Goal: Task Accomplishment & Management: Manage account settings

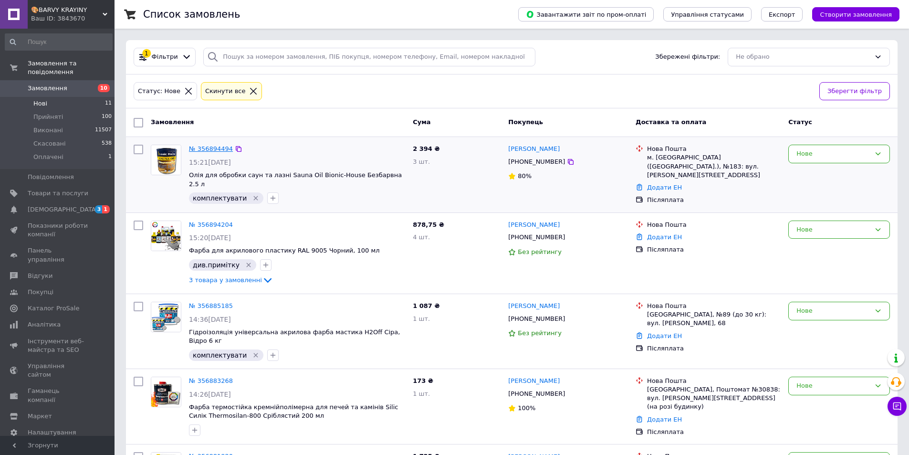
click at [208, 145] on link "№ 356894494" at bounding box center [211, 148] width 44 height 7
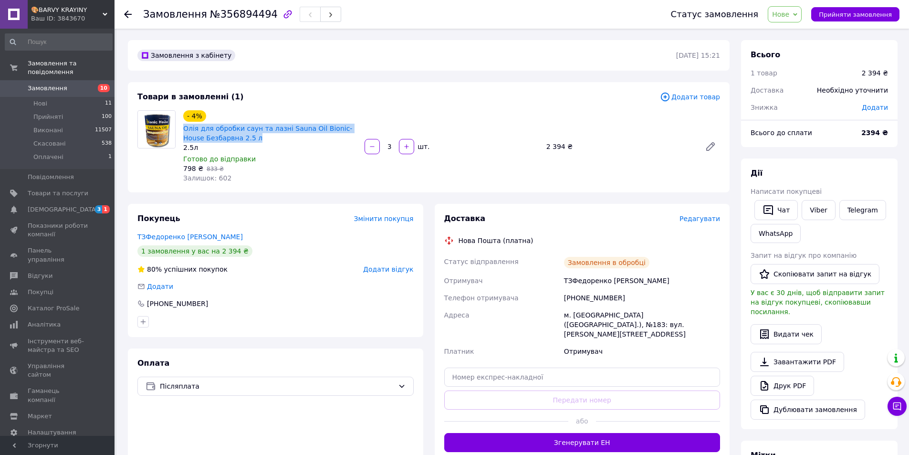
drag, startPoint x: 241, startPoint y: 138, endPoint x: 181, endPoint y: 127, distance: 61.0
click at [181, 127] on div "- 4% Олія для обробки саун та лазні Sauna Oil Bionic-House Безбарвна 2.5 л 2.5л…" at bounding box center [269, 146] width 181 height 76
copy link "Олія для обробки саун та лазні Sauna Oil Bionic-House Безбарвна 2.5 л"
drag, startPoint x: 644, startPoint y: 281, endPoint x: 569, endPoint y: 285, distance: 75.0
click at [569, 285] on div "ТЗФедоренко Олександр" at bounding box center [642, 280] width 160 height 17
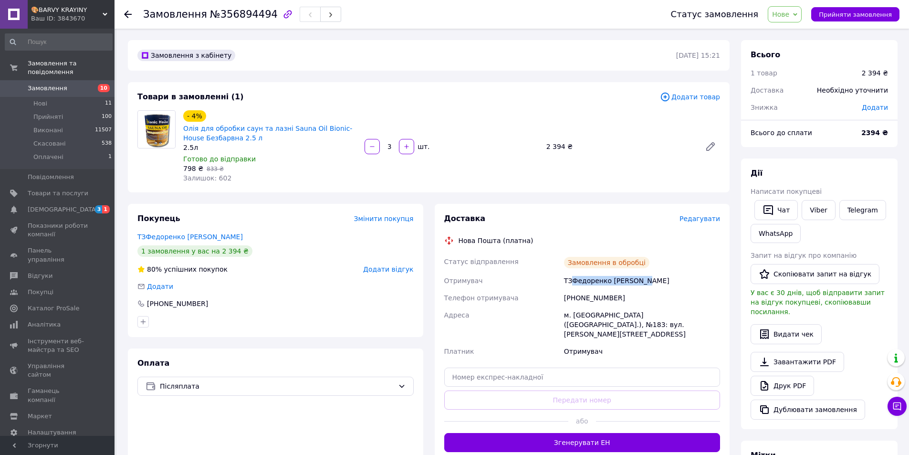
copy div "Федоренко Олександр"
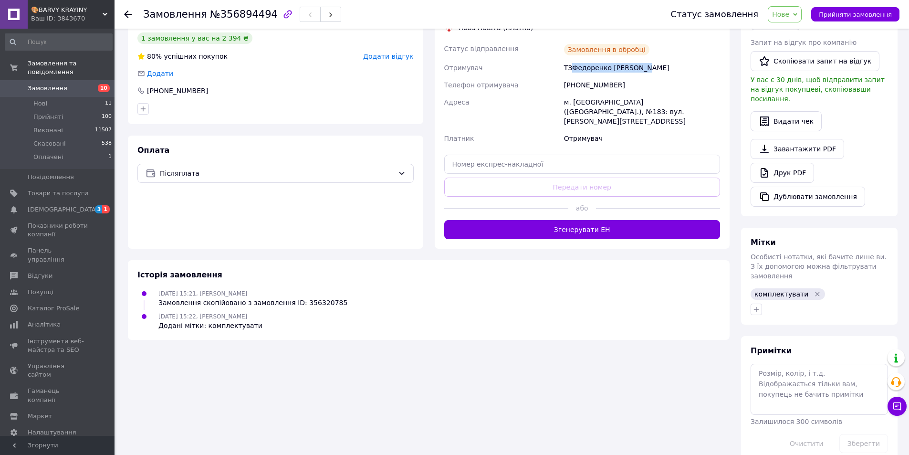
scroll to position [22, 0]
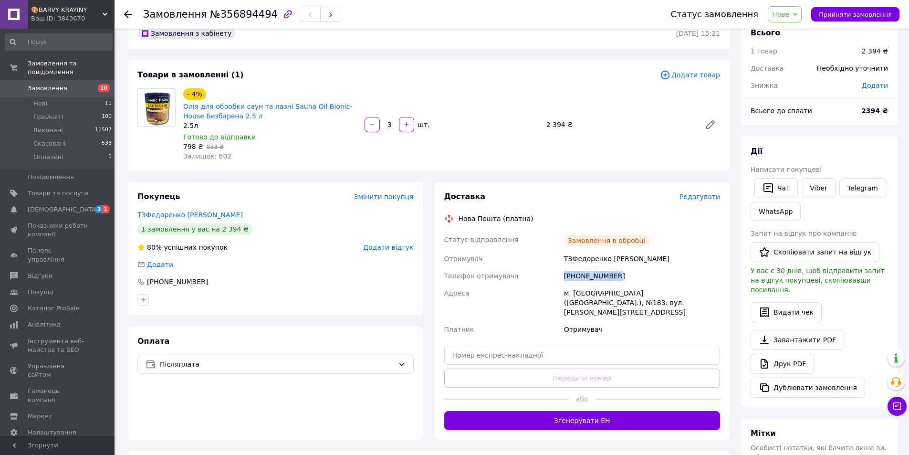
drag, startPoint x: 612, startPoint y: 275, endPoint x: 556, endPoint y: 275, distance: 56.8
click at [556, 275] on div "Статус відправлення Замовлення в обробці Отримувач ТЗФедоренко Олександр Телефо…" at bounding box center [582, 284] width 280 height 107
copy div "Телефон отримувача +380970332391"
drag, startPoint x: 652, startPoint y: 258, endPoint x: 574, endPoint y: 259, distance: 77.8
click at [579, 259] on div "ТЗФедоренко Олександр" at bounding box center [642, 258] width 160 height 17
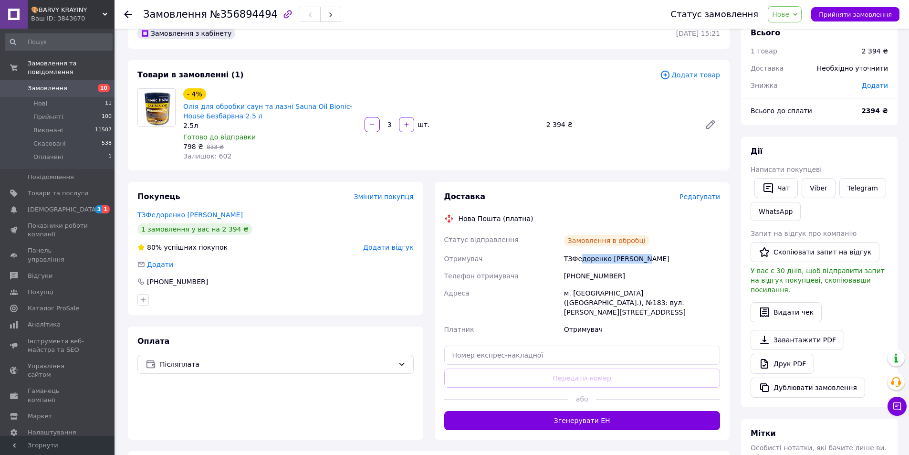
click at [572, 260] on div "ТЗФедоренко Олександр" at bounding box center [642, 258] width 160 height 17
click at [576, 259] on div "ТЗФедоренко Олександр" at bounding box center [642, 258] width 160 height 17
click at [643, 261] on div "ТЗФедоренко Олександр" at bounding box center [642, 258] width 160 height 17
drag, startPoint x: 644, startPoint y: 260, endPoint x: 585, endPoint y: 259, distance: 59.2
click at [585, 259] on div "ТЗФедоренко Олександр" at bounding box center [642, 258] width 160 height 17
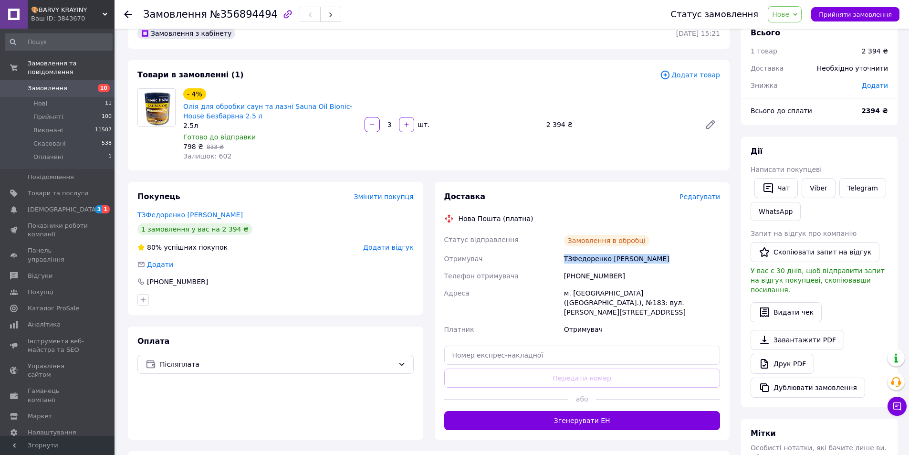
copy div "ТЗФедоренко Олександр"
click at [577, 294] on div "м. [GEOGRAPHIC_DATA] ([GEOGRAPHIC_DATA].), №183: вул. [PERSON_NAME][STREET_ADDR…" at bounding box center [642, 302] width 160 height 36
copy div "Київ"
click at [870, 109] on b "2394 ₴" at bounding box center [874, 111] width 27 height 8
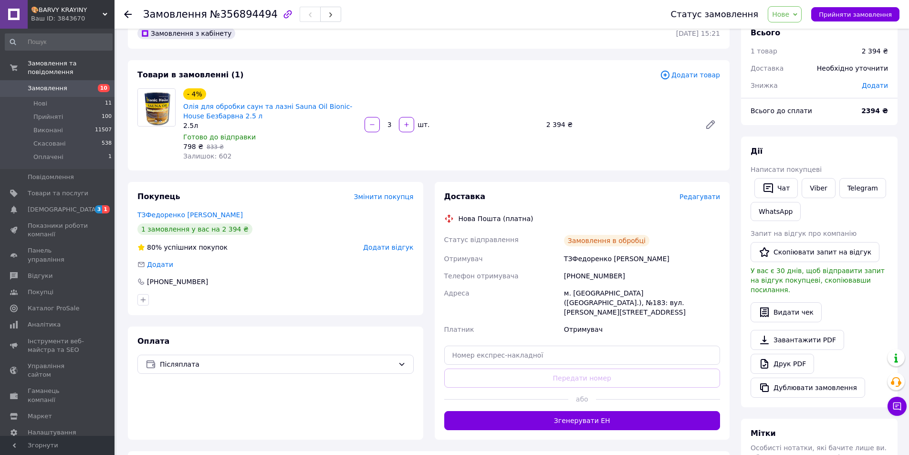
click at [870, 109] on b "2394 ₴" at bounding box center [874, 111] width 27 height 8
copy b "2394"
click at [520, 364] on div "Доставка Редагувати Нова Пошта (платна) Статус відправлення Замовлення в обробц…" at bounding box center [582, 310] width 276 height 238
click at [516, 352] on input "text" at bounding box center [582, 354] width 276 height 19
paste input "20451225159287"
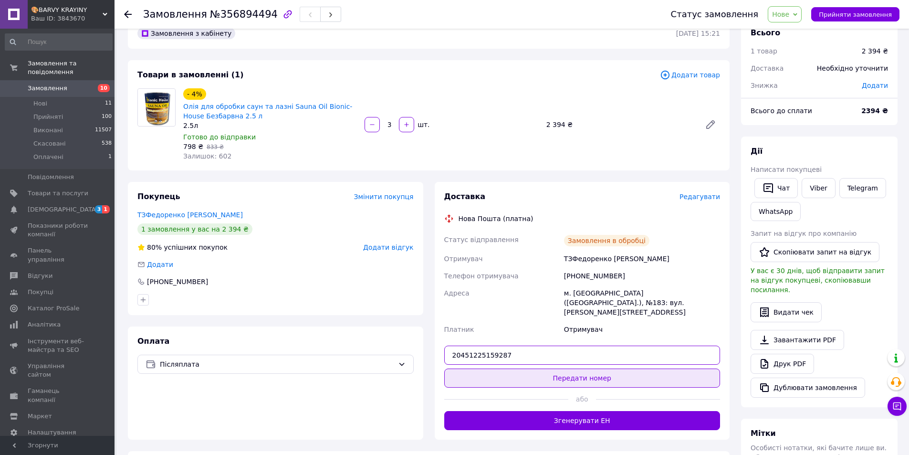
type input "20451225159287"
click at [518, 368] on button "Передати номер" at bounding box center [582, 377] width 276 height 19
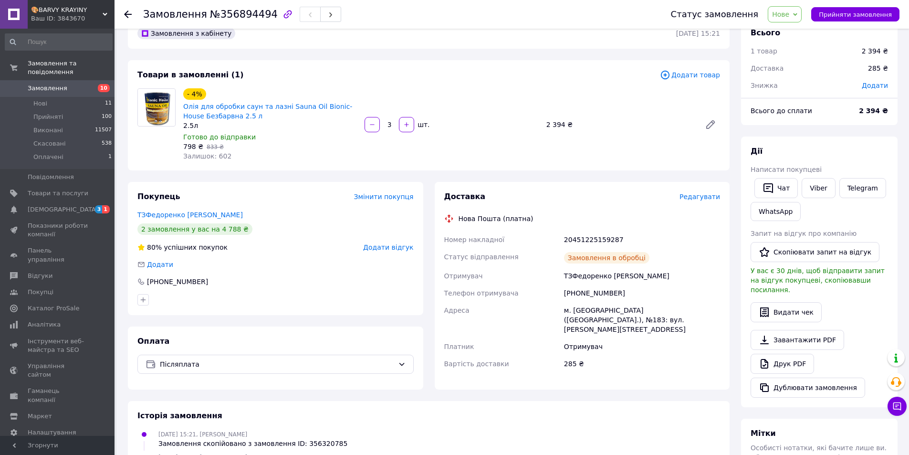
click at [789, 10] on span "Нове" at bounding box center [780, 14] width 17 height 8
click at [793, 27] on li "Прийнято" at bounding box center [790, 33] width 44 height 14
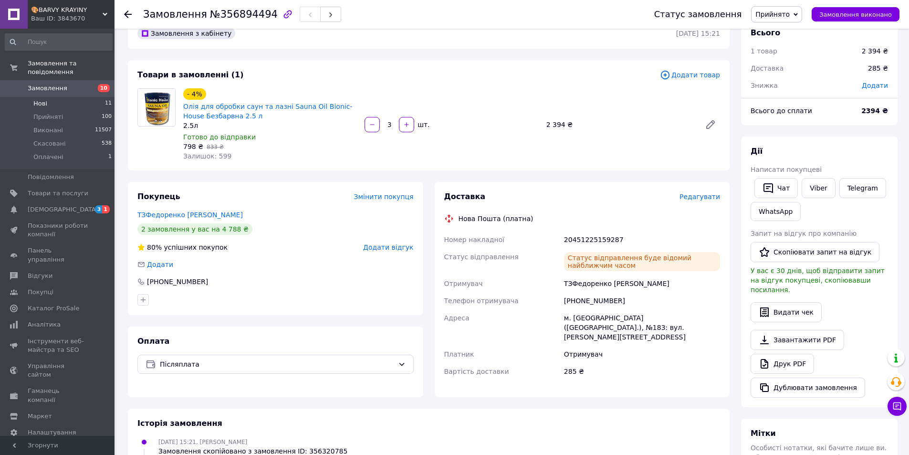
click at [86, 97] on li "Нові 11" at bounding box center [58, 103] width 117 height 13
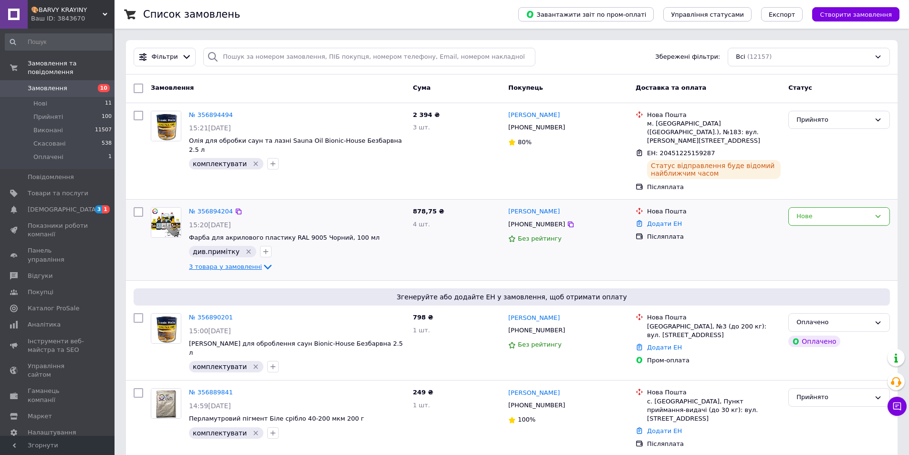
click at [249, 263] on span "3 товара у замовленні" at bounding box center [225, 266] width 73 height 7
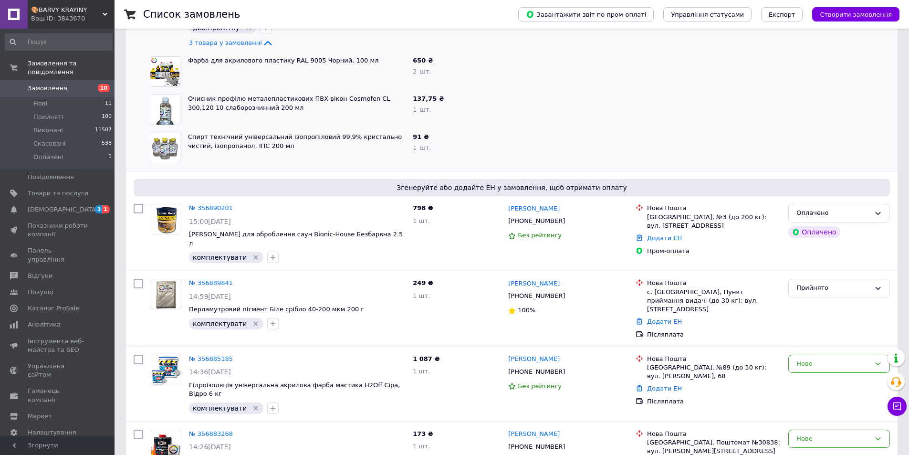
scroll to position [238, 0]
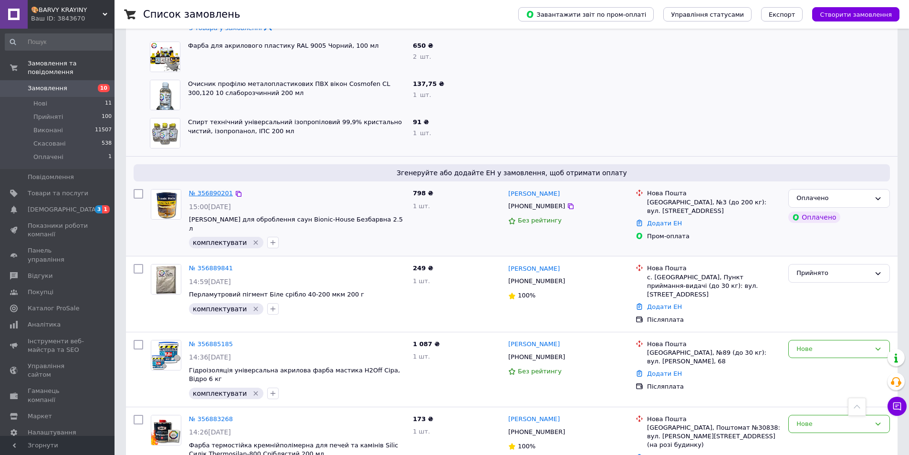
click at [211, 189] on link "№ 356890201" at bounding box center [211, 192] width 44 height 7
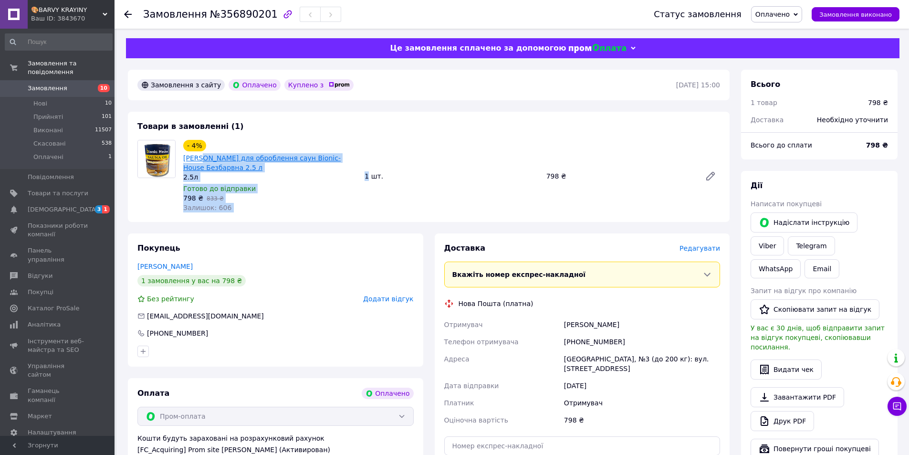
drag, startPoint x: 368, startPoint y: 158, endPoint x: 199, endPoint y: 155, distance: 169.4
click at [199, 155] on div "- 4% Олія для оброблення саун Bionic-House Безбарвна 2.5 л 2.5л Готово до відпр…" at bounding box center [451, 176] width 544 height 76
click at [299, 193] on div "798 ₴   833 ₴" at bounding box center [270, 198] width 174 height 10
drag, startPoint x: 362, startPoint y: 157, endPoint x: 184, endPoint y: 158, distance: 178.4
click at [184, 158] on div "- 4% Олія для оброблення саун Bionic-House Безбарвна 2.5 л 2.5л Готово до відпр…" at bounding box center [451, 176] width 544 height 76
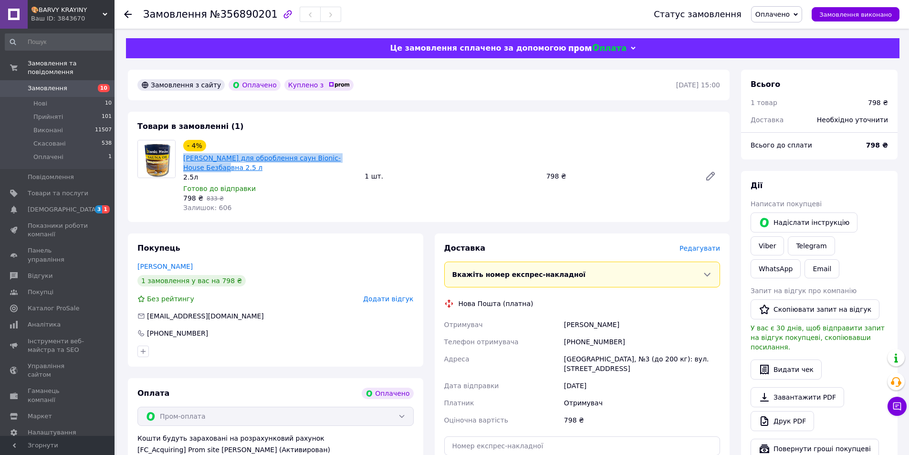
copy link "[PERSON_NAME] для оброблення саун Bionic-House Безбарвна 2.5 л"
drag, startPoint x: 633, startPoint y: 316, endPoint x: 554, endPoint y: 316, distance: 79.7
click at [554, 316] on div "Отримувач Черепюк Олександр Телефон отримувача +380505898259 Адреса Івано-Франк…" at bounding box center [582, 372] width 280 height 113
copy div "Отримувач Черепюк Олександр"
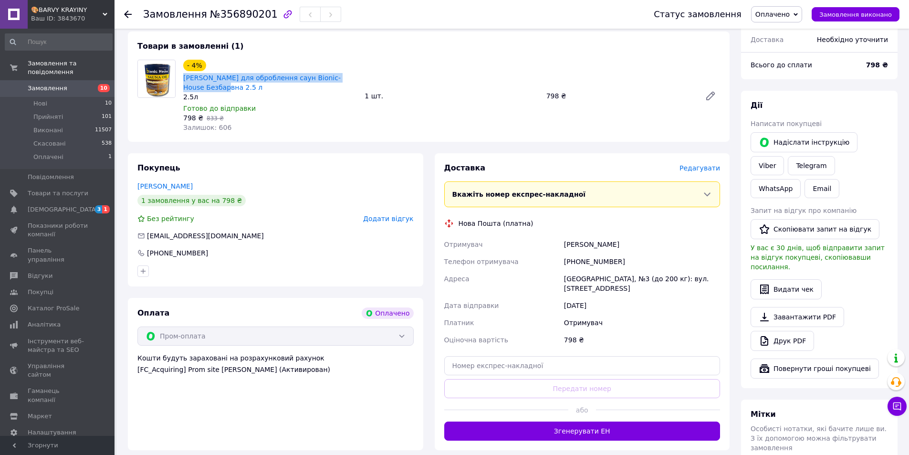
scroll to position [75, 0]
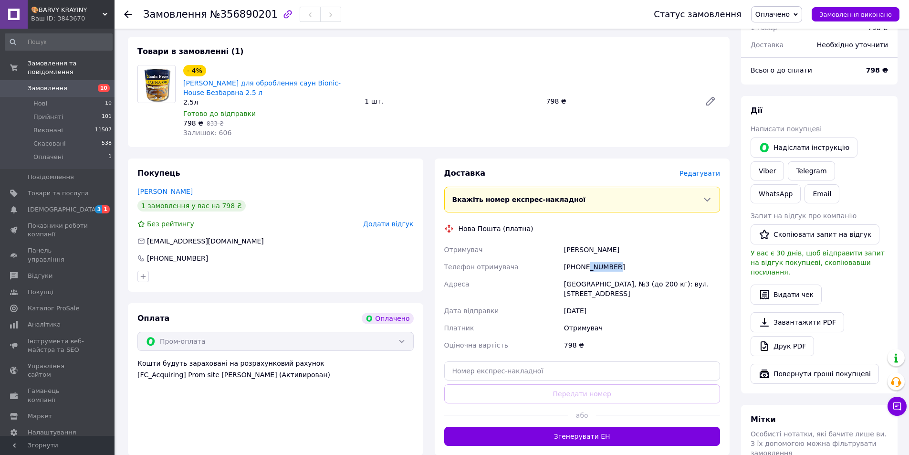
drag, startPoint x: 611, startPoint y: 255, endPoint x: 581, endPoint y: 259, distance: 30.8
click at [587, 259] on div "[PHONE_NUMBER]" at bounding box center [642, 266] width 160 height 17
click at [570, 261] on div "[PHONE_NUMBER]" at bounding box center [642, 266] width 160 height 17
drag, startPoint x: 634, startPoint y: 240, endPoint x: 552, endPoint y: 240, distance: 82.0
click at [552, 241] on div "Отримувач Черепюк Олександр Телефон отримувача +380505898259 Адреса Івано-Франк…" at bounding box center [582, 297] width 280 height 113
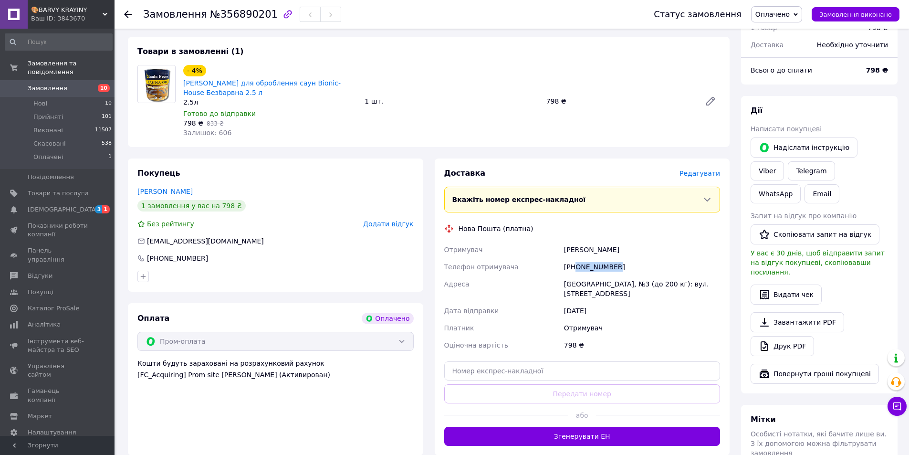
drag, startPoint x: 619, startPoint y: 256, endPoint x: 574, endPoint y: 257, distance: 45.3
click at [574, 258] on div "[PHONE_NUMBER]" at bounding box center [642, 266] width 160 height 17
copy div "0505898259"
drag, startPoint x: 628, startPoint y: 239, endPoint x: 549, endPoint y: 245, distance: 79.4
click at [549, 245] on div "Отримувач Черепюк Олександр Телефон отримувача +380505898259 Адреса Івано-Франк…" at bounding box center [582, 297] width 280 height 113
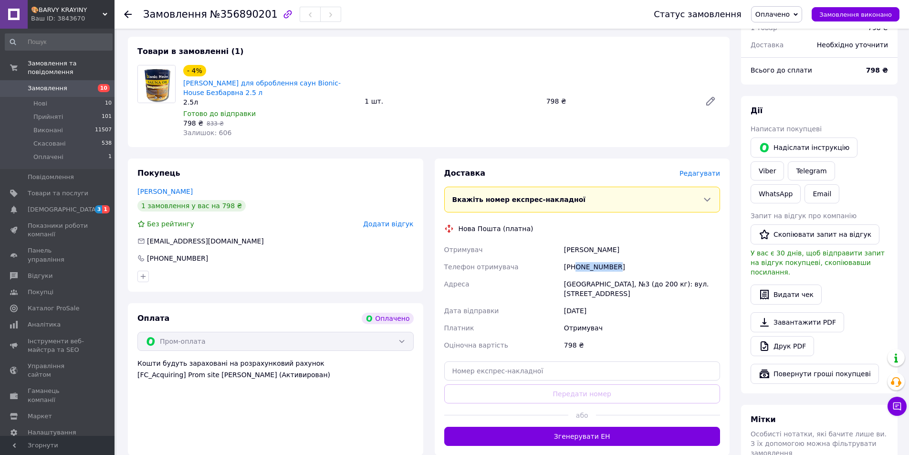
copy div "Отримувач Черепюк Олександр"
drag, startPoint x: 561, startPoint y: 272, endPoint x: 616, endPoint y: 275, distance: 55.4
click at [616, 275] on div "Отримувач Черепюк Олександр Телефон отримувача +380505898259 Адреса Івано-Франк…" at bounding box center [582, 297] width 280 height 113
click at [505, 361] on input "text" at bounding box center [582, 370] width 276 height 19
paste input "20451225163397"
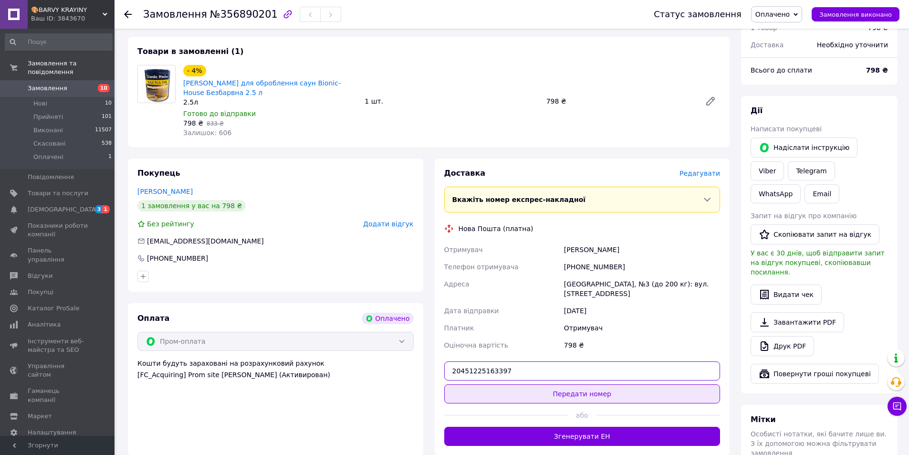
type input "20451225163397"
click at [504, 384] on button "Передати номер" at bounding box center [582, 393] width 276 height 19
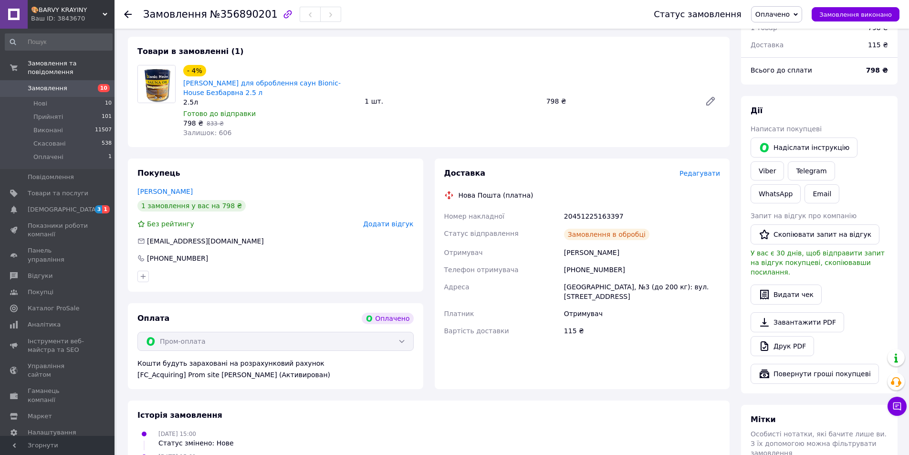
click at [784, 17] on span "Оплачено" at bounding box center [772, 14] width 34 height 8
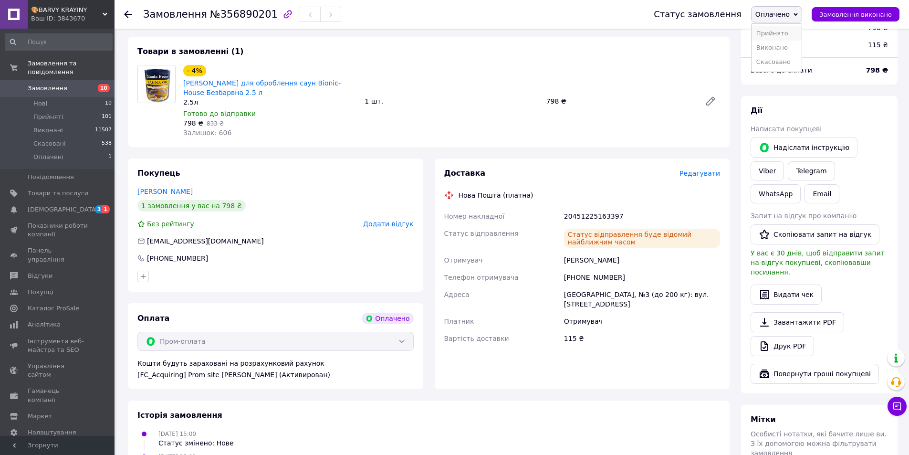
click at [781, 31] on li "Прийнято" at bounding box center [776, 33] width 50 height 14
click at [85, 97] on li "Нові 10" at bounding box center [58, 103] width 117 height 13
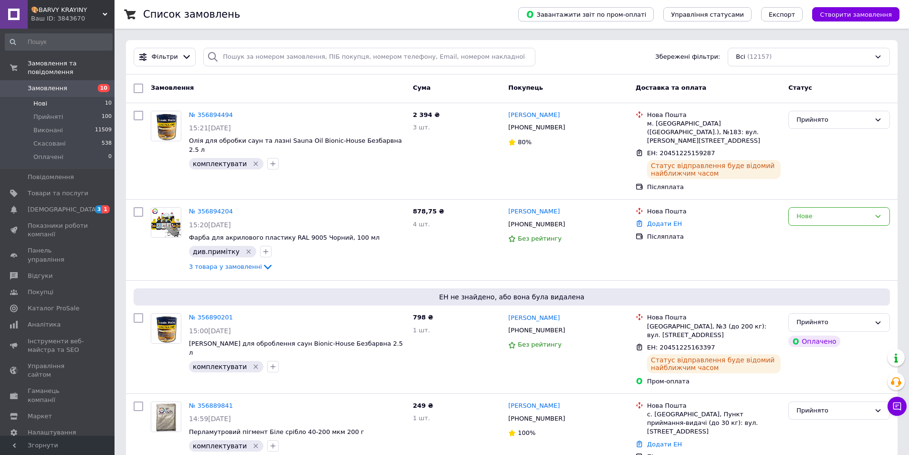
click at [85, 97] on li "Нові 10" at bounding box center [58, 103] width 117 height 13
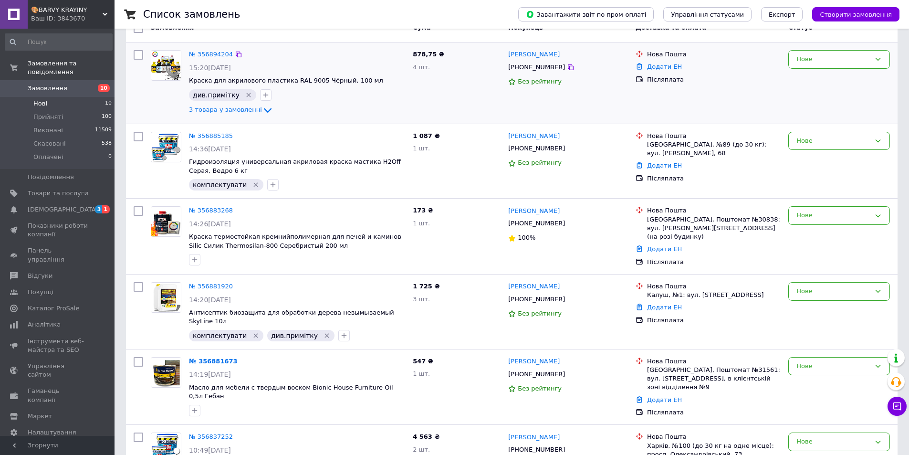
scroll to position [95, 0]
click at [97, 152] on li "Оплачені 0" at bounding box center [58, 159] width 117 height 18
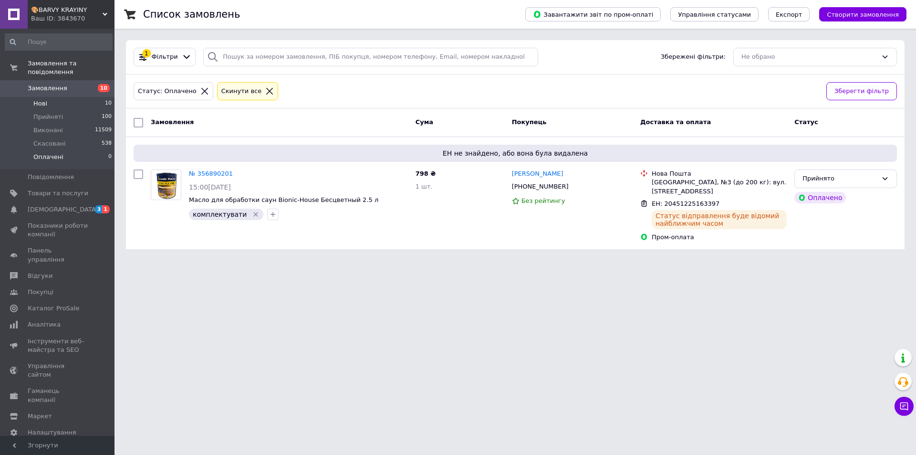
click at [95, 97] on li "Нові 10" at bounding box center [58, 103] width 117 height 13
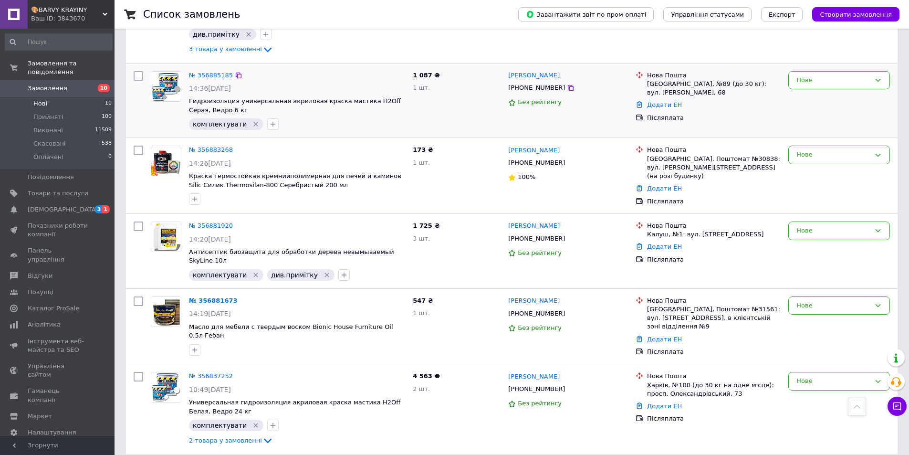
scroll to position [51, 0]
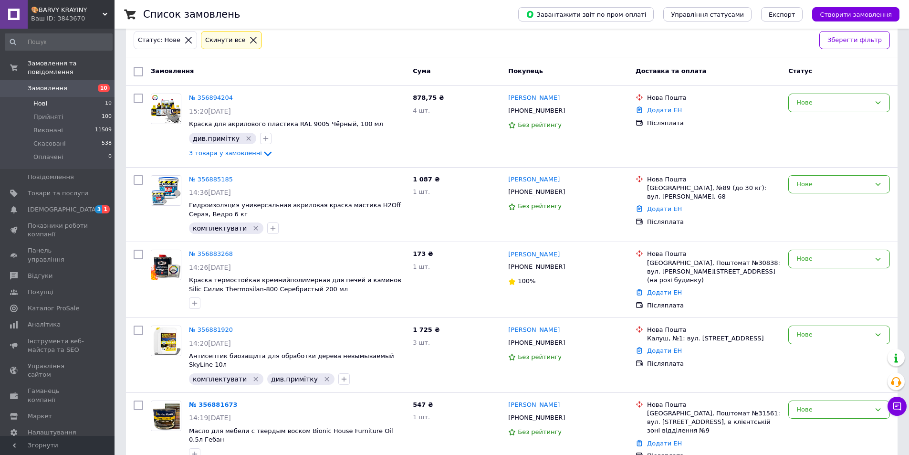
click at [99, 97] on li "Нові 10" at bounding box center [58, 103] width 117 height 13
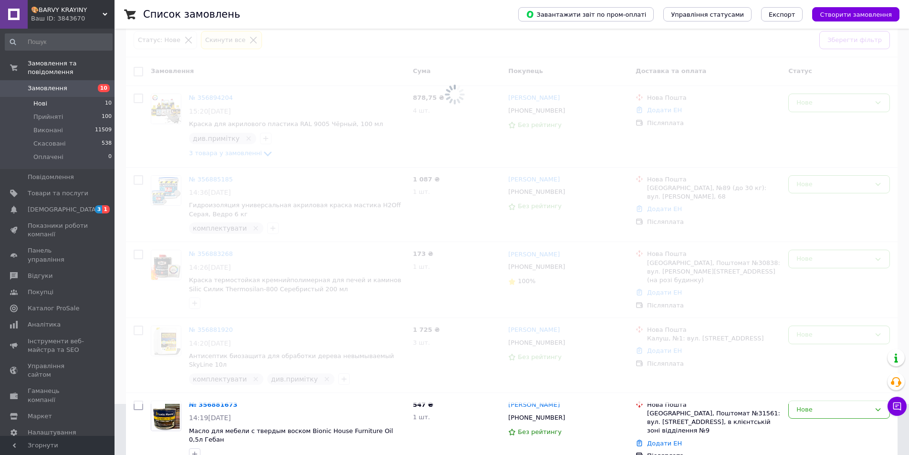
scroll to position [0, 0]
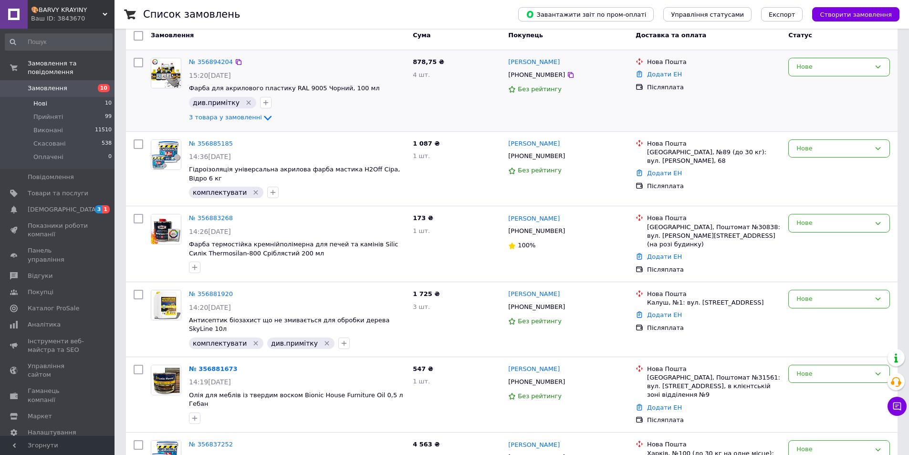
scroll to position [95, 0]
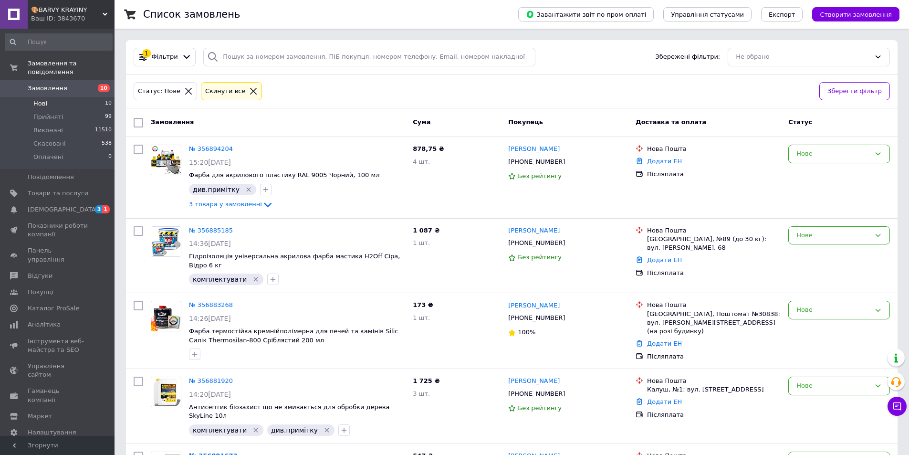
click at [83, 97] on li "Нові 10" at bounding box center [58, 103] width 117 height 13
click at [47, 97] on li "Нові 10" at bounding box center [58, 103] width 117 height 13
click at [53, 97] on li "Нові 10" at bounding box center [58, 103] width 117 height 13
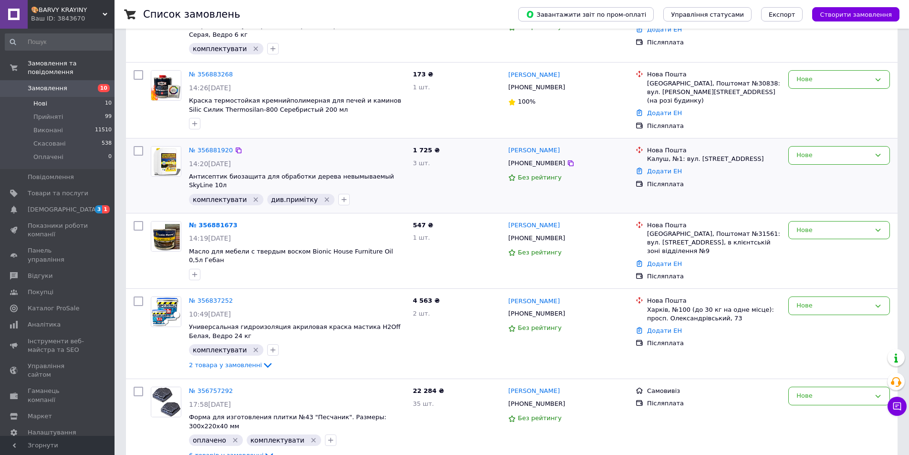
scroll to position [238, 0]
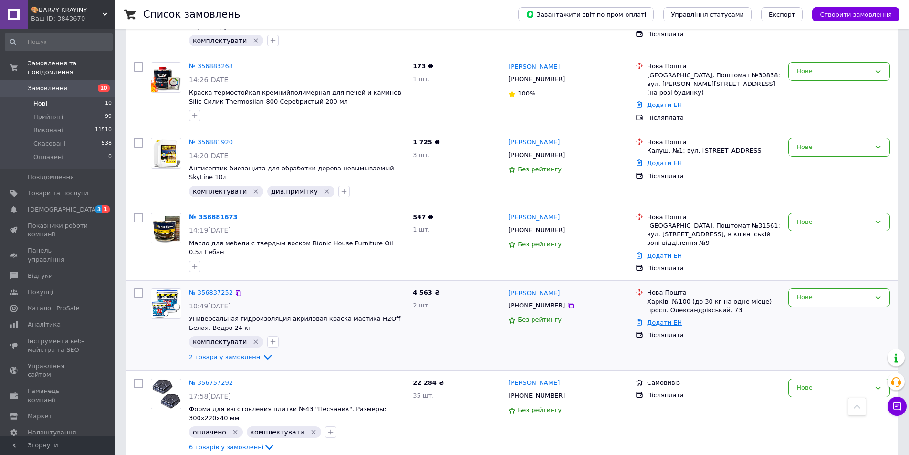
click at [662, 319] on link "Додати ЕН" at bounding box center [664, 322] width 35 height 7
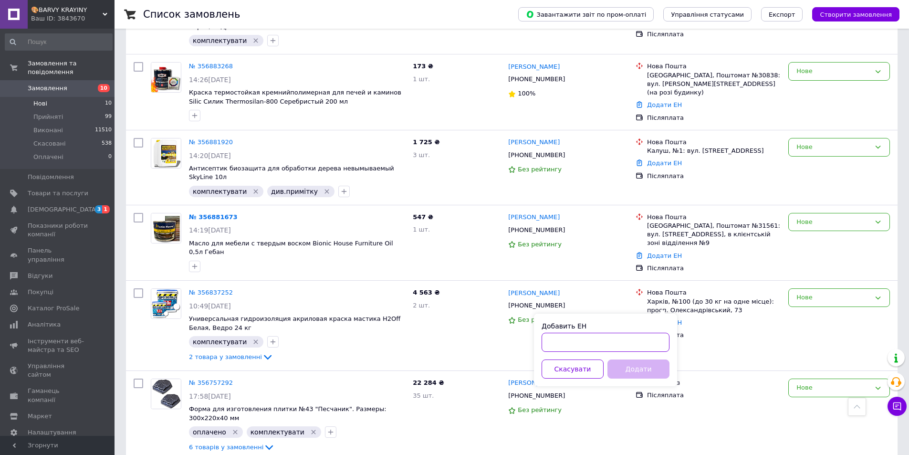
click at [626, 340] on input "Добавить ЕН" at bounding box center [605, 341] width 128 height 19
paste input "20451225179682"
type input "20451225179682"
click at [646, 368] on button "Додати" at bounding box center [638, 368] width 62 height 19
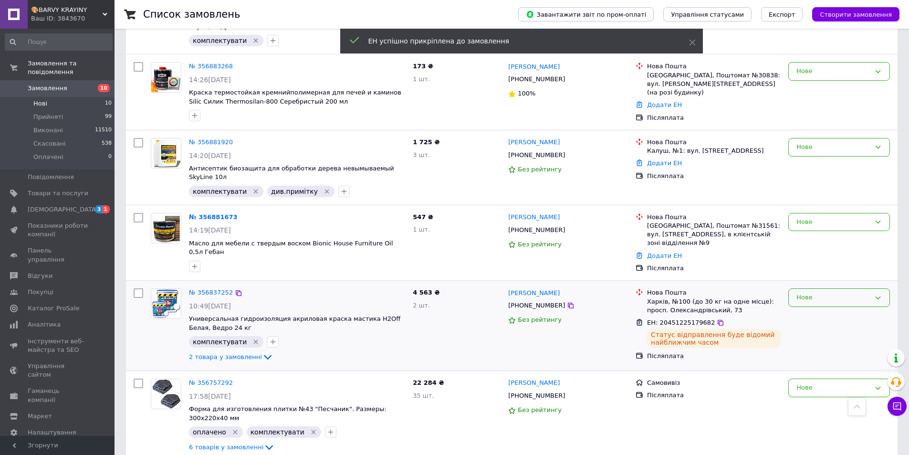
click at [802, 292] on div "Нове" at bounding box center [833, 297] width 74 height 10
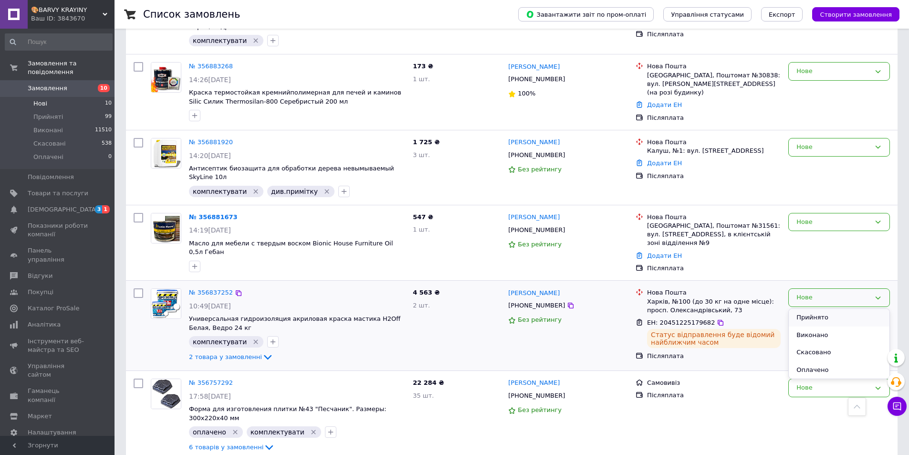
click at [804, 309] on li "Прийнято" at bounding box center [838, 318] width 101 height 18
click at [656, 164] on link "Додати ЕН" at bounding box center [664, 162] width 35 height 7
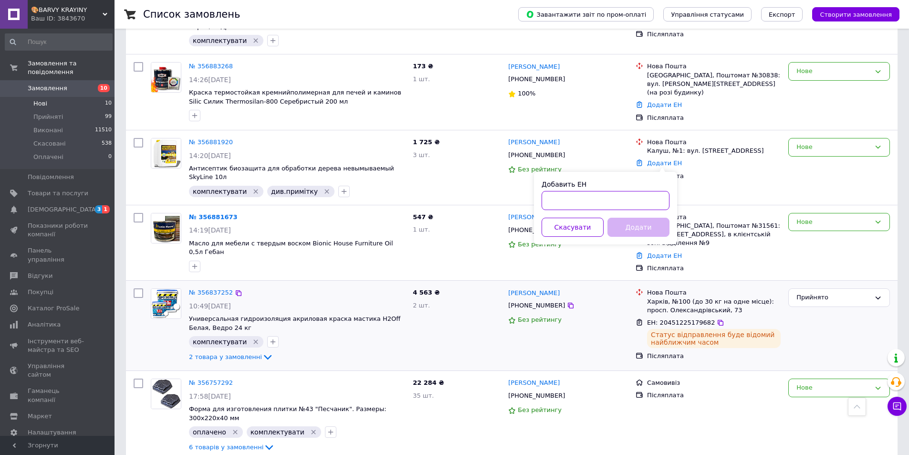
click at [584, 193] on input "Добавить ЕН" at bounding box center [605, 200] width 128 height 19
paste input "20451225181644"
type input "20451225181644"
click at [622, 223] on button "Додати" at bounding box center [638, 227] width 62 height 19
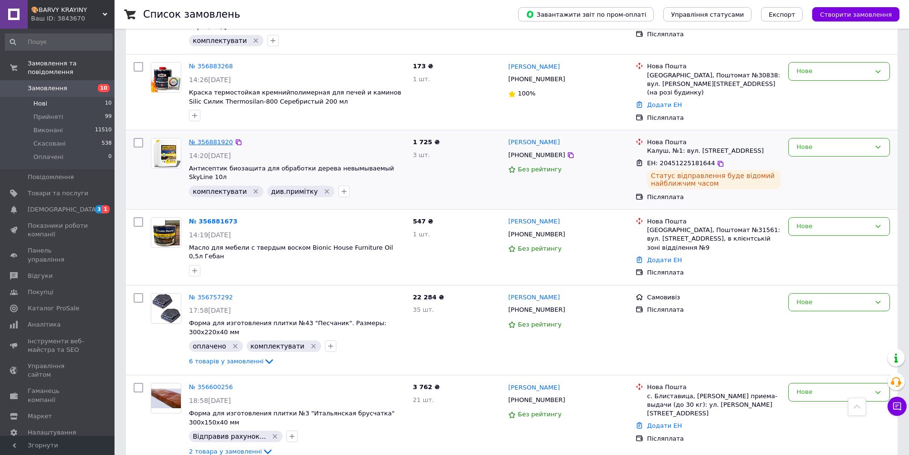
click at [207, 140] on link "№ 356881920" at bounding box center [211, 141] width 44 height 7
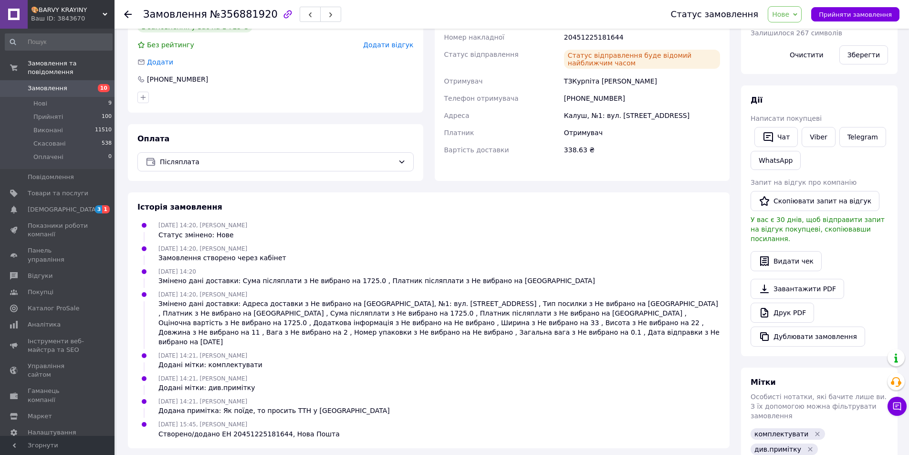
scroll to position [213, 0]
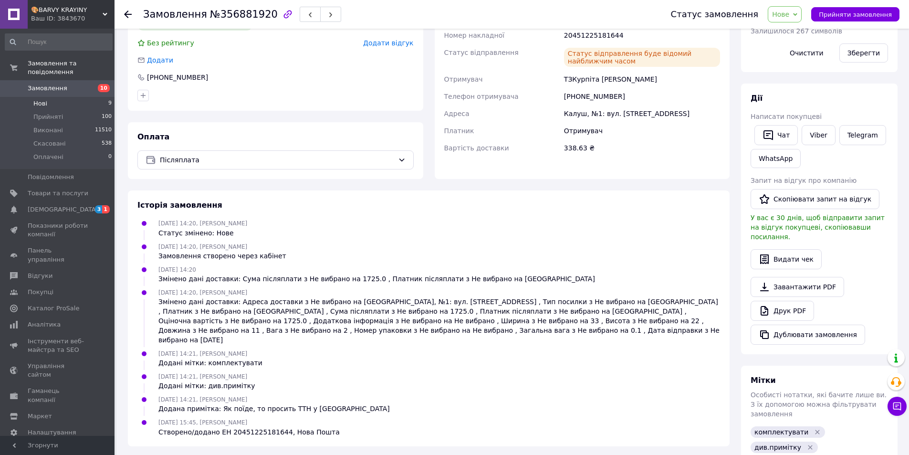
click at [50, 97] on li "Нові 9" at bounding box center [58, 103] width 117 height 13
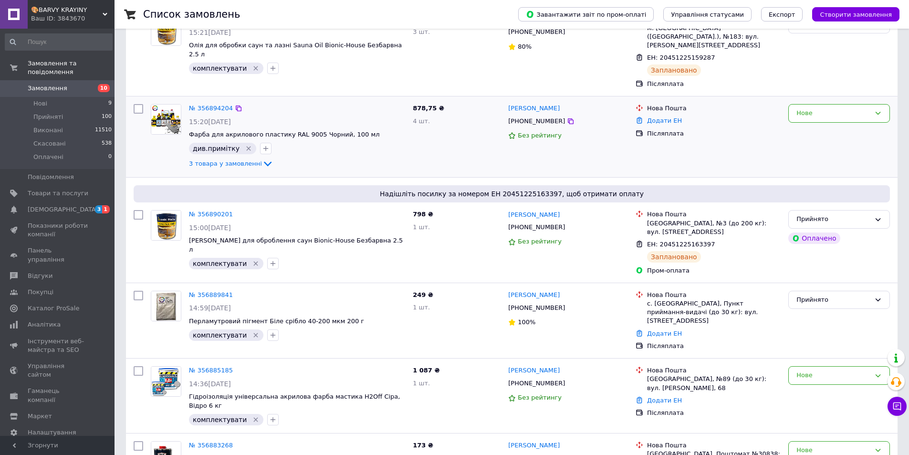
scroll to position [143, 0]
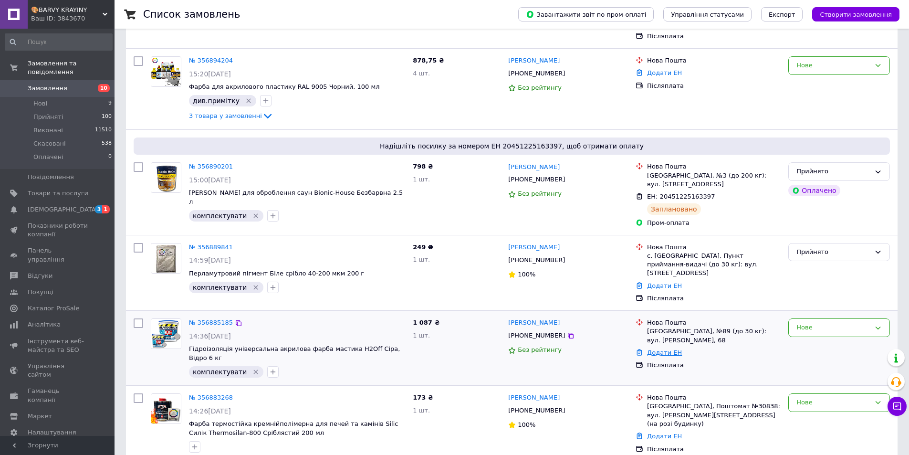
click at [668, 349] on link "Додати ЕН" at bounding box center [664, 352] width 35 height 7
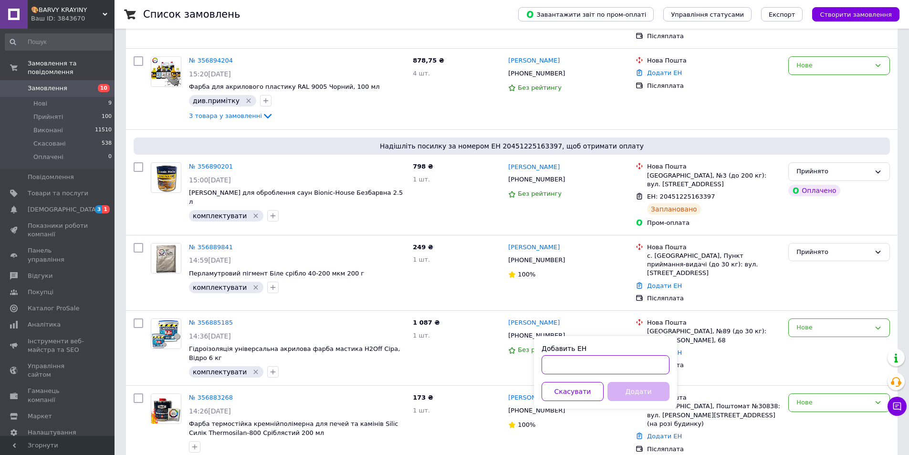
click at [636, 360] on input "Добавить ЕН" at bounding box center [605, 364] width 128 height 19
paste input "20451225184892"
type input "20451225184892"
click at [639, 391] on button "Додати" at bounding box center [638, 391] width 62 height 19
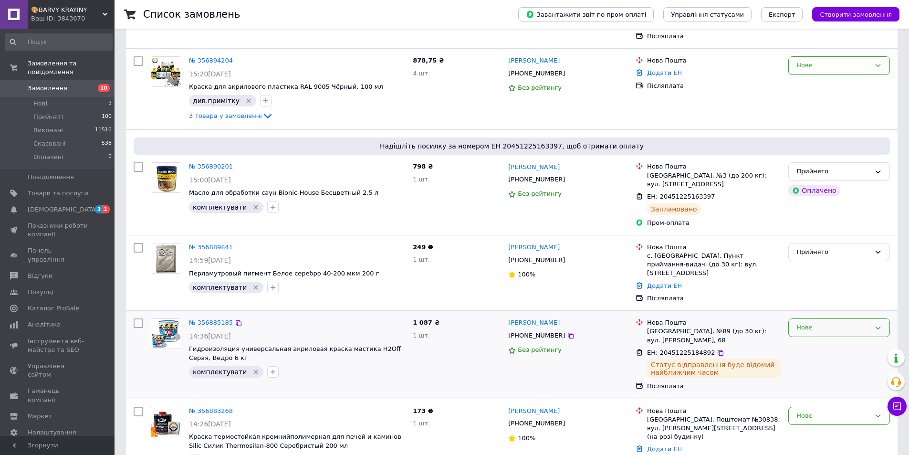
click at [816, 322] on div "Нове" at bounding box center [833, 327] width 74 height 10
click at [808, 339] on li "Прийнято" at bounding box center [838, 348] width 101 height 18
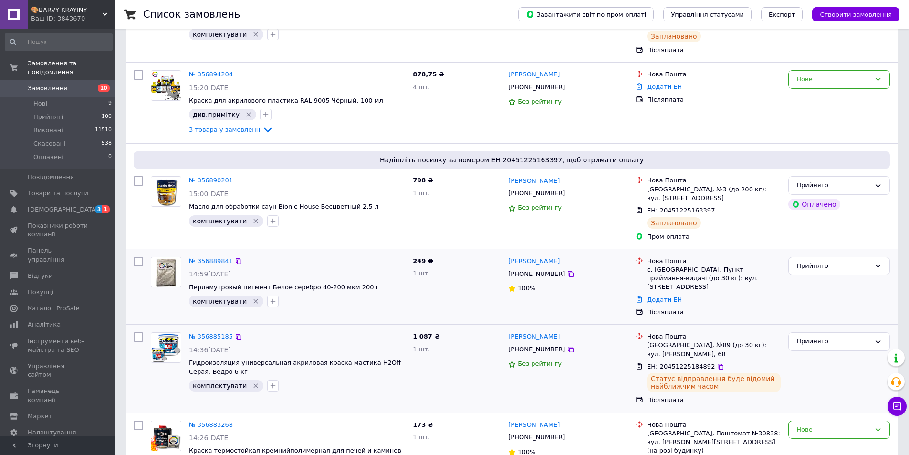
scroll to position [0, 0]
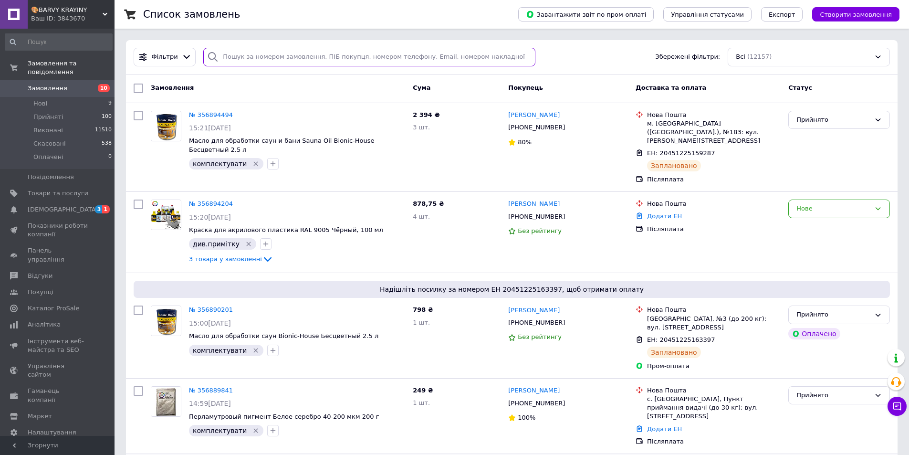
click at [239, 62] on input "search" at bounding box center [369, 57] width 332 height 19
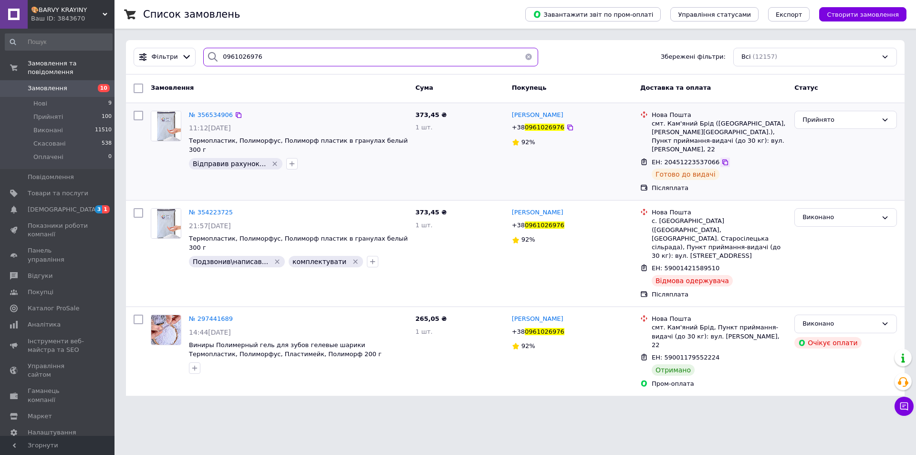
type input "0961026976"
click at [722, 159] on icon at bounding box center [725, 162] width 6 height 6
click at [81, 97] on li "Нові 9" at bounding box center [58, 103] width 117 height 13
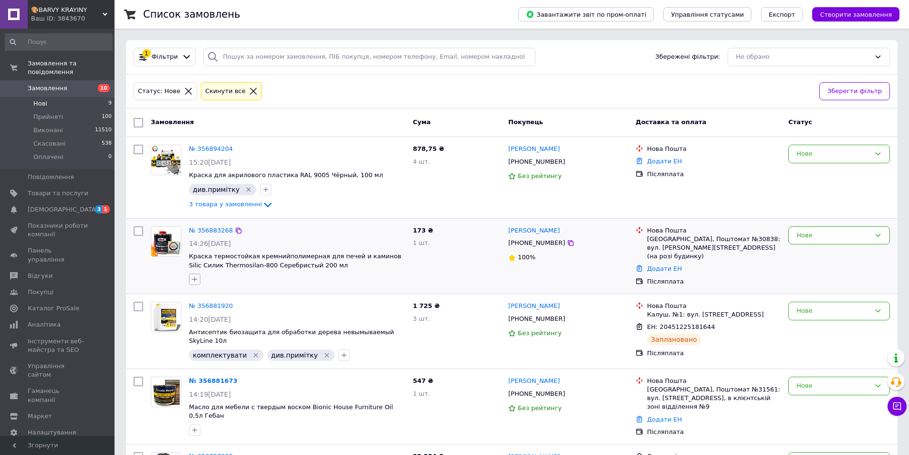
click at [195, 279] on icon "button" at bounding box center [194, 279] width 5 height 5
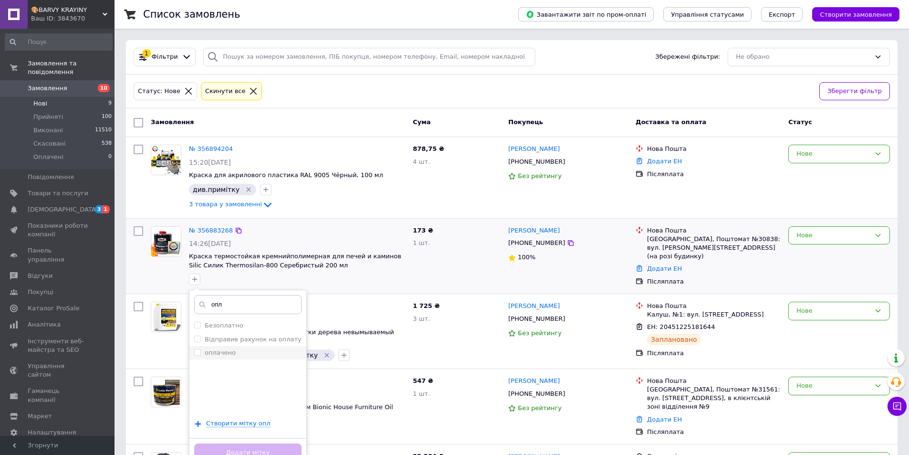
type input "опл"
click at [216, 352] on label "оплачено" at bounding box center [220, 352] width 31 height 7
checkbox input "true"
click at [241, 449] on button "Додати мітку" at bounding box center [247, 452] width 107 height 19
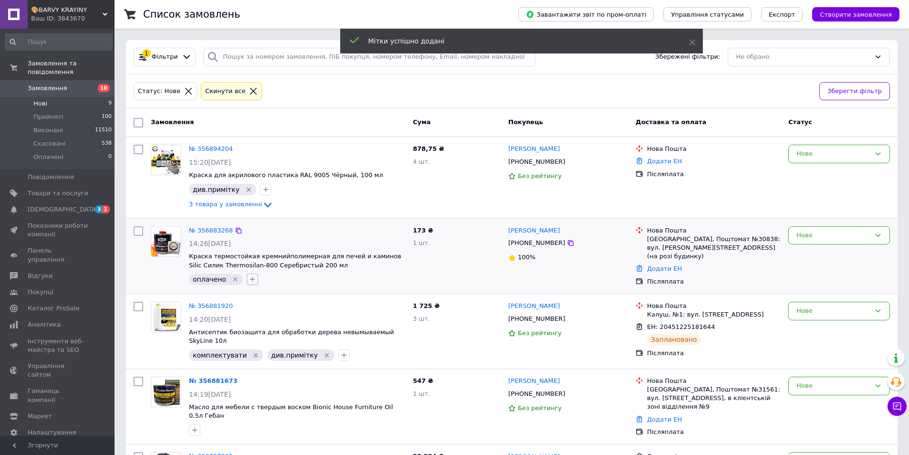
click at [249, 282] on icon "button" at bounding box center [253, 279] width 8 height 8
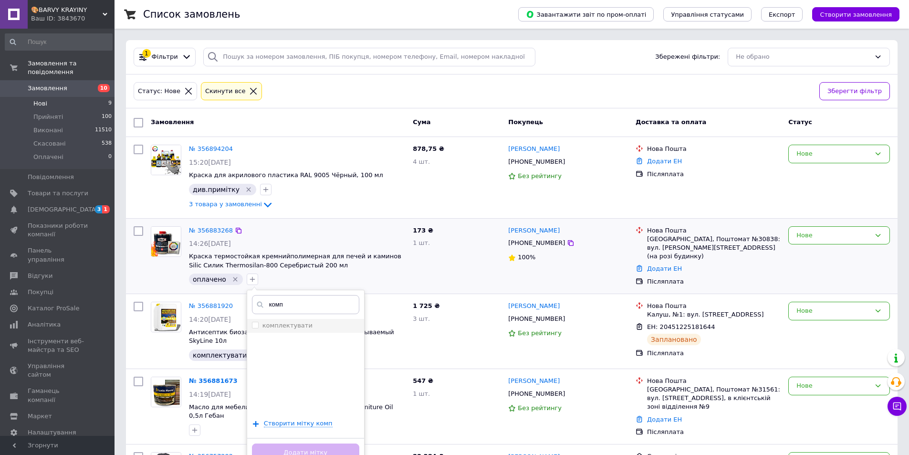
type input "комп"
click at [278, 327] on label "комплектувати" at bounding box center [287, 324] width 50 height 7
checkbox input "true"
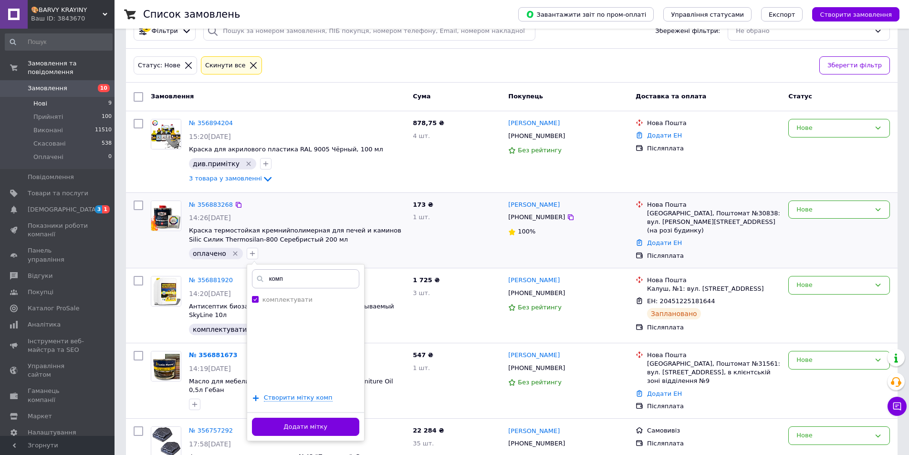
scroll to position [48, 0]
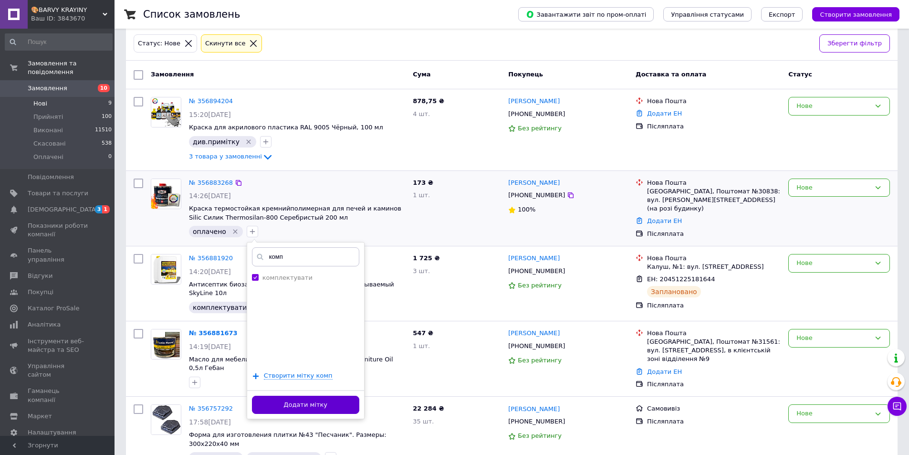
click at [314, 403] on button "Додати мітку" at bounding box center [305, 404] width 107 height 19
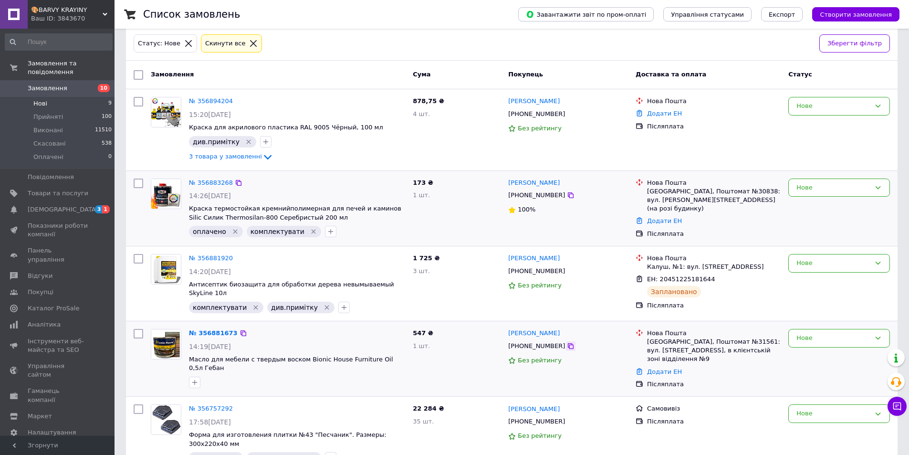
click at [567, 343] on icon at bounding box center [571, 346] width 8 height 8
click at [219, 328] on div "№ 356881673" at bounding box center [213, 333] width 51 height 11
click at [217, 330] on link "№ 356881673" at bounding box center [213, 332] width 49 height 7
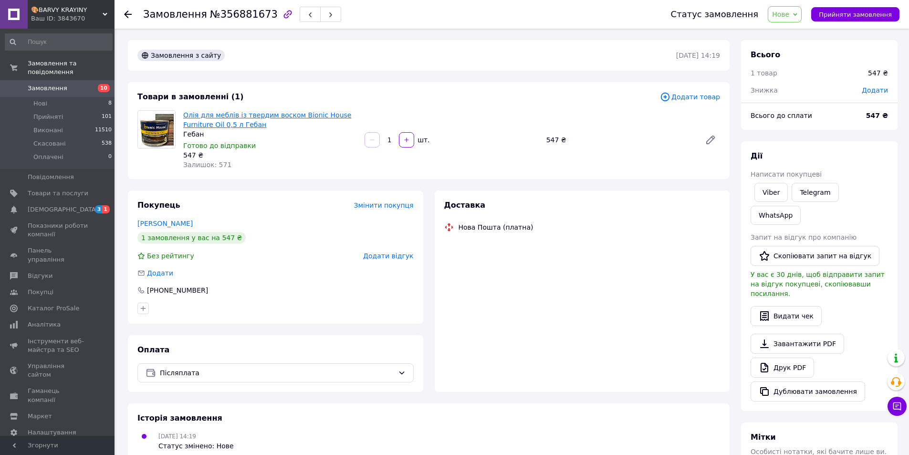
click at [226, 120] on link "Олія для меблів із твердим воском Bionic House Furniture Oil 0,5 л Гебан" at bounding box center [267, 119] width 168 height 17
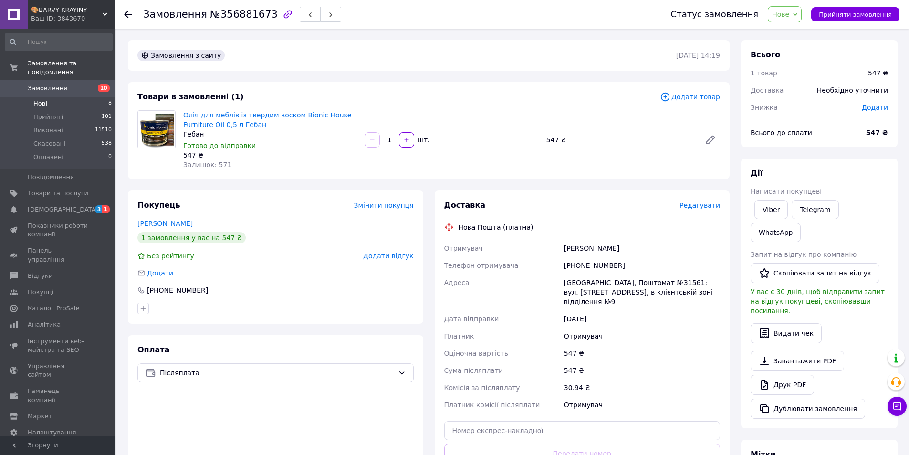
click at [50, 97] on li "Нові 8" at bounding box center [58, 103] width 117 height 13
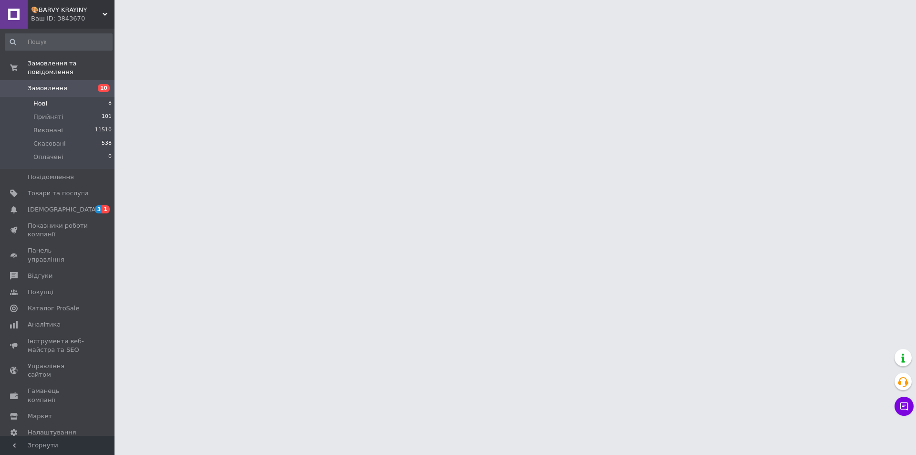
click at [67, 98] on li "Нові 8" at bounding box center [58, 103] width 117 height 13
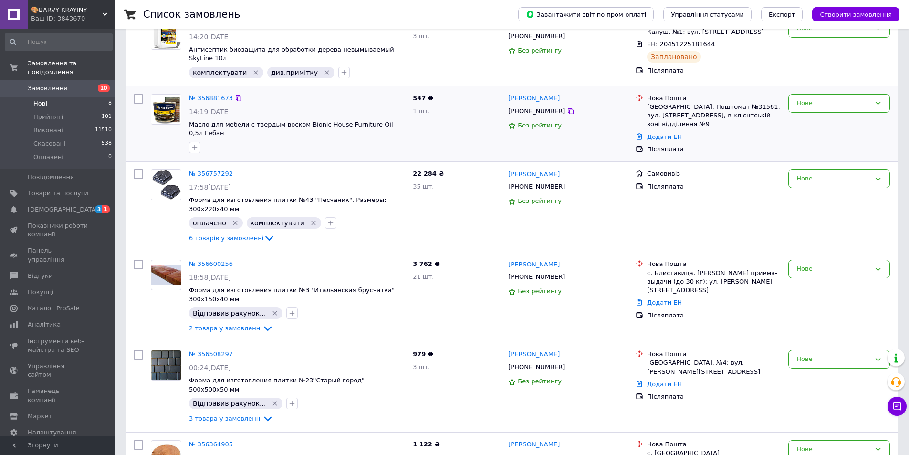
scroll to position [286, 0]
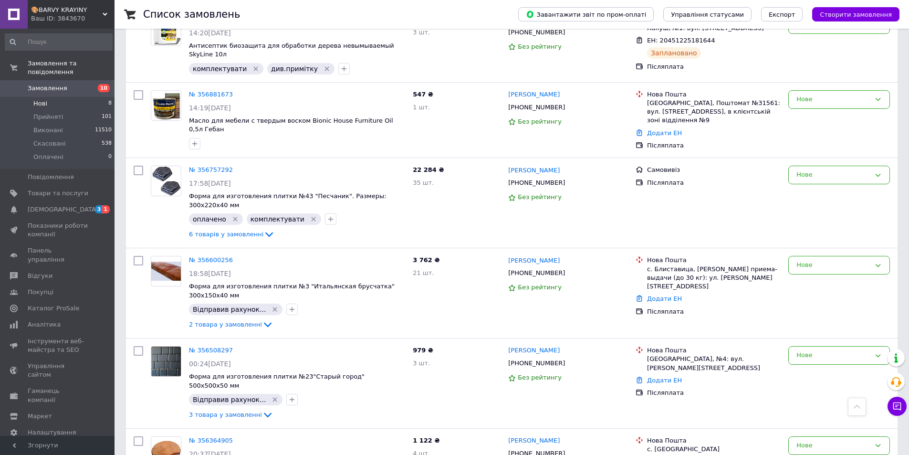
click at [89, 97] on li "Нові 8" at bounding box center [58, 103] width 117 height 13
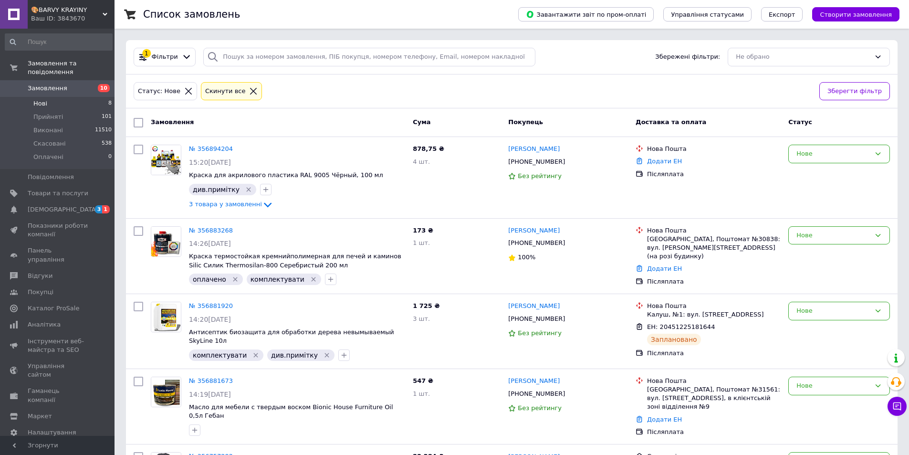
click at [83, 97] on li "Нові 8" at bounding box center [58, 103] width 117 height 13
click at [95, 97] on li "Нові 8" at bounding box center [58, 103] width 117 height 13
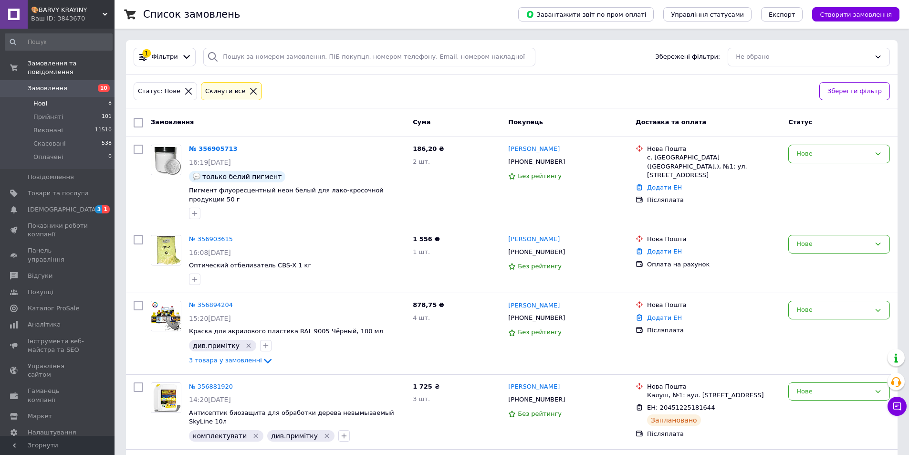
click at [57, 97] on li "Нові 8" at bounding box center [58, 103] width 117 height 13
click at [104, 97] on li "Нові 8" at bounding box center [58, 103] width 117 height 13
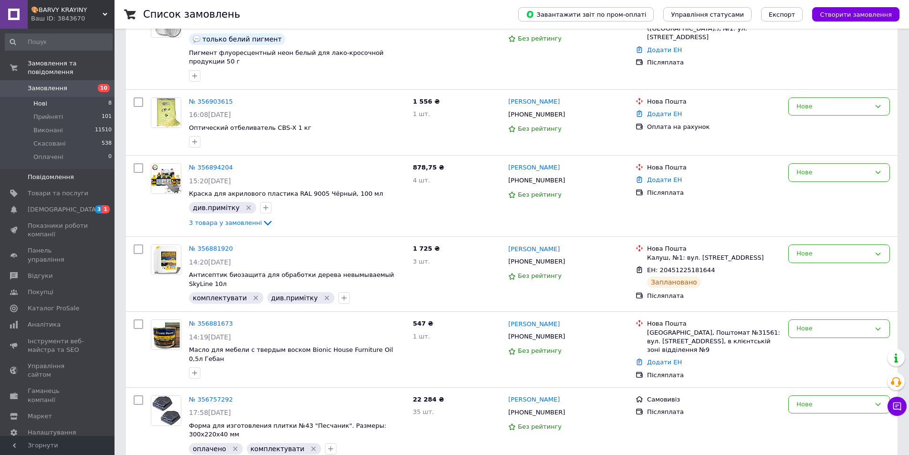
scroll to position [238, 0]
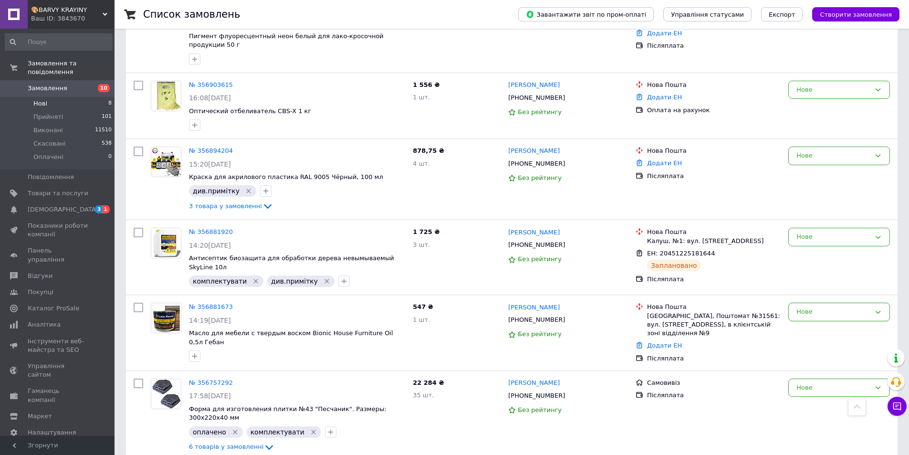
click at [61, 97] on li "Нові 8" at bounding box center [58, 103] width 117 height 13
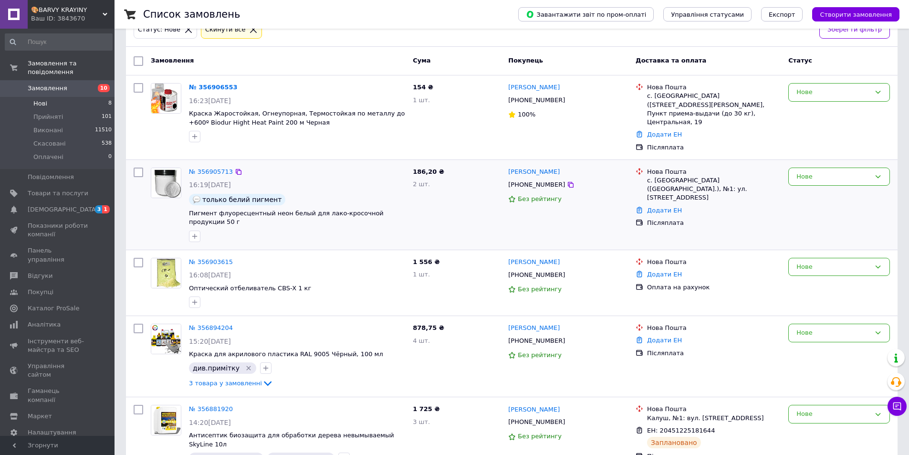
scroll to position [0, 0]
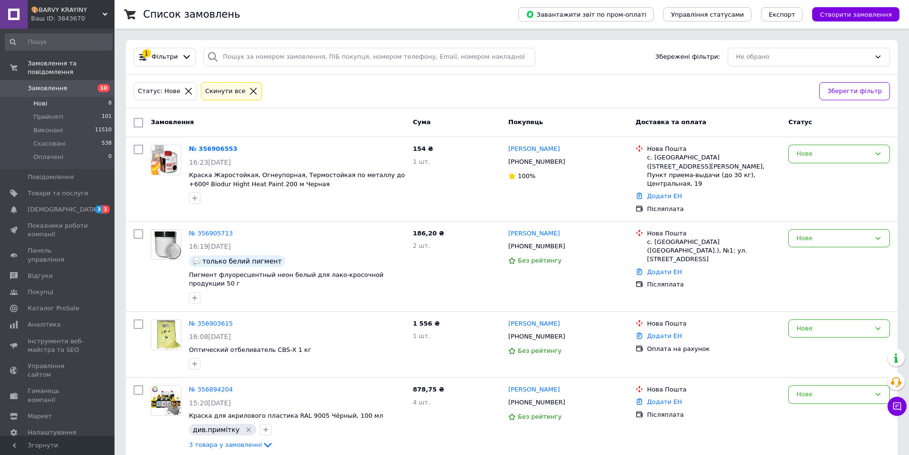
click at [89, 98] on li "Нові 8" at bounding box center [58, 103] width 117 height 13
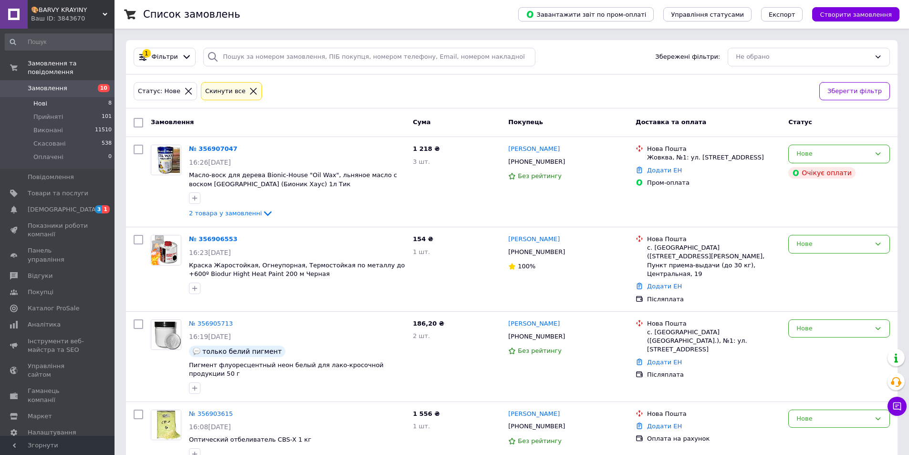
click at [99, 97] on li "Нові 8" at bounding box center [58, 103] width 117 height 13
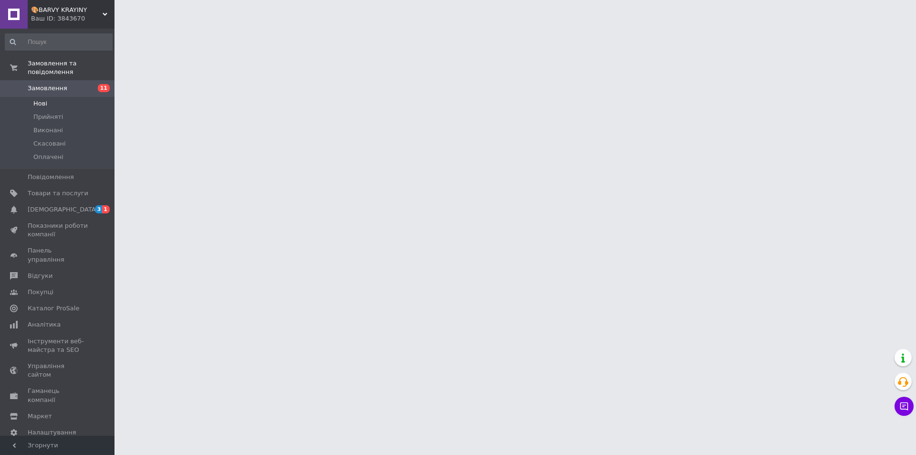
click at [82, 97] on li "Нові" at bounding box center [58, 103] width 117 height 13
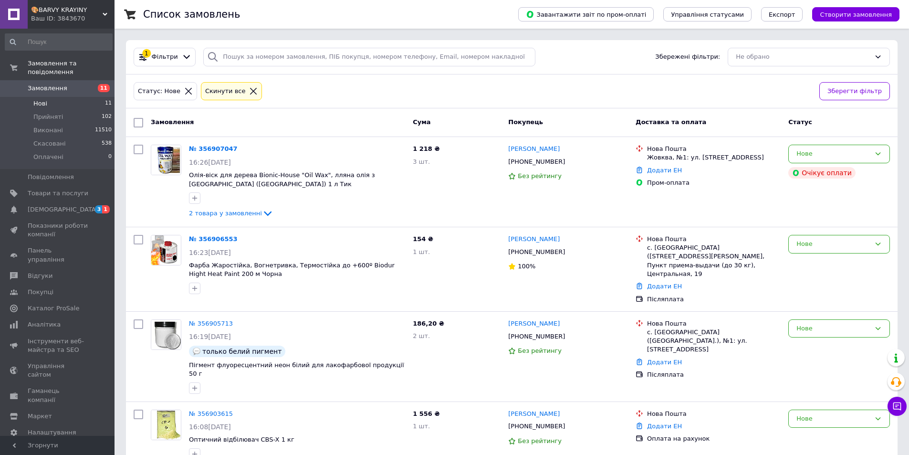
click at [82, 97] on li "Нові 11" at bounding box center [58, 103] width 117 height 13
click at [76, 97] on li "Нові 11" at bounding box center [58, 103] width 117 height 13
click at [60, 97] on li "Нові 11" at bounding box center [58, 103] width 117 height 13
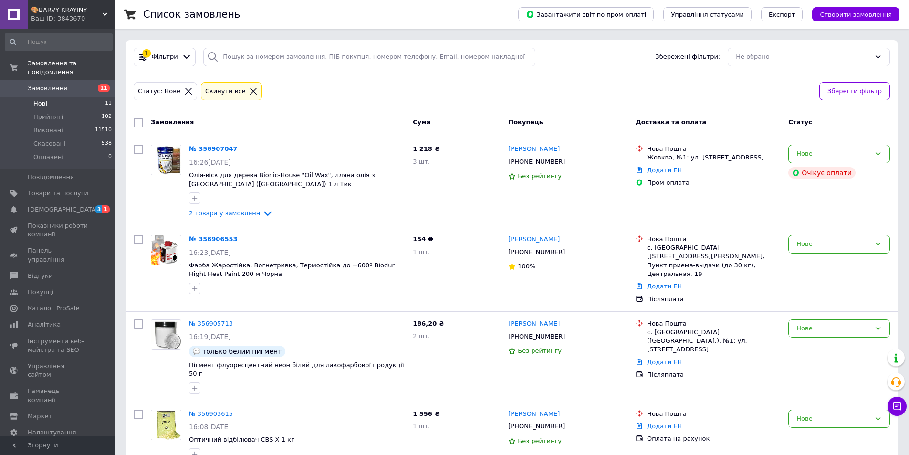
click at [61, 97] on li "Нові 11" at bounding box center [58, 103] width 117 height 13
click at [81, 98] on li "Нові 11" at bounding box center [58, 103] width 117 height 13
click at [79, 97] on li "Нові 11" at bounding box center [58, 103] width 117 height 13
click at [81, 88] on link "Замовлення 11" at bounding box center [58, 88] width 117 height 16
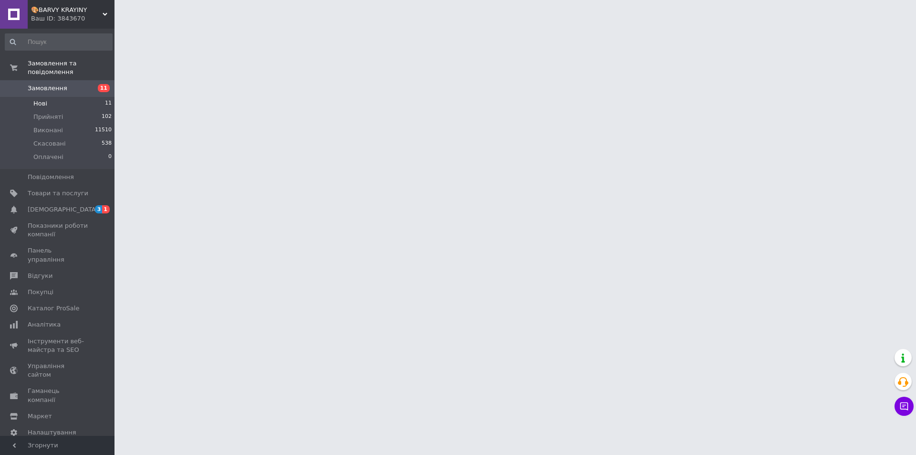
click at [85, 97] on li "Нові 11" at bounding box center [58, 103] width 117 height 13
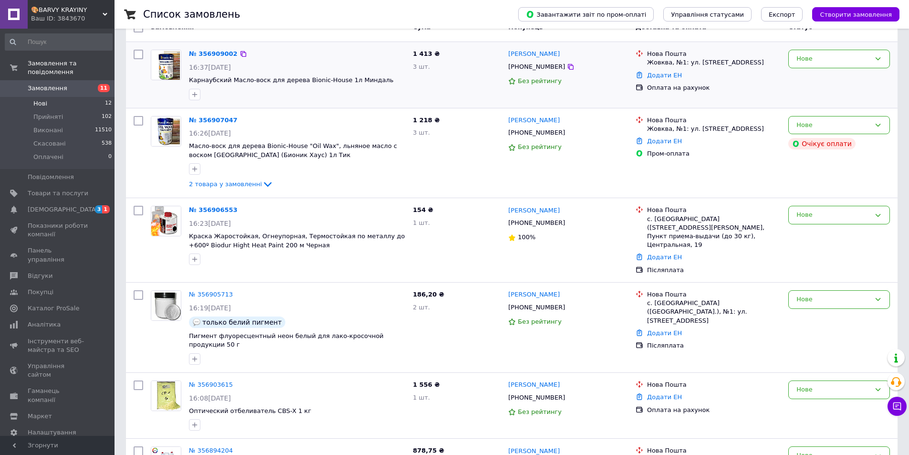
scroll to position [95, 0]
click at [88, 97] on li "Нові 12" at bounding box center [58, 103] width 117 height 13
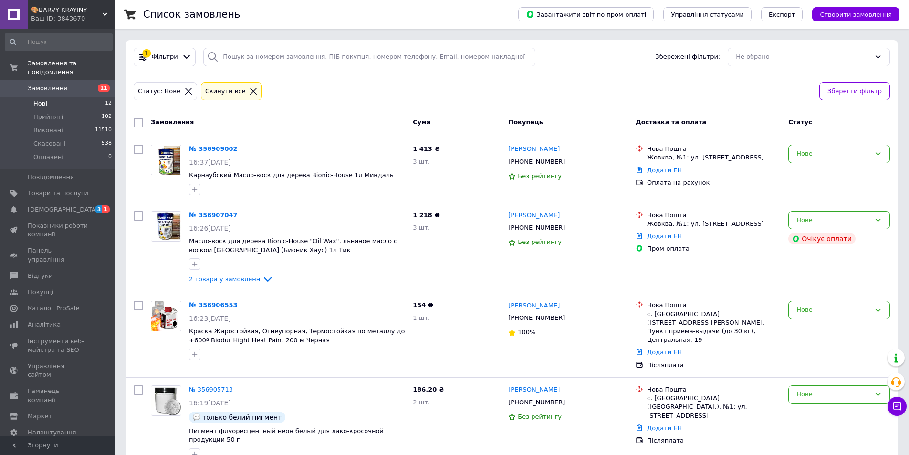
click at [82, 97] on li "Нові 12" at bounding box center [58, 103] width 117 height 13
click at [66, 98] on li "Нові 12" at bounding box center [58, 103] width 117 height 13
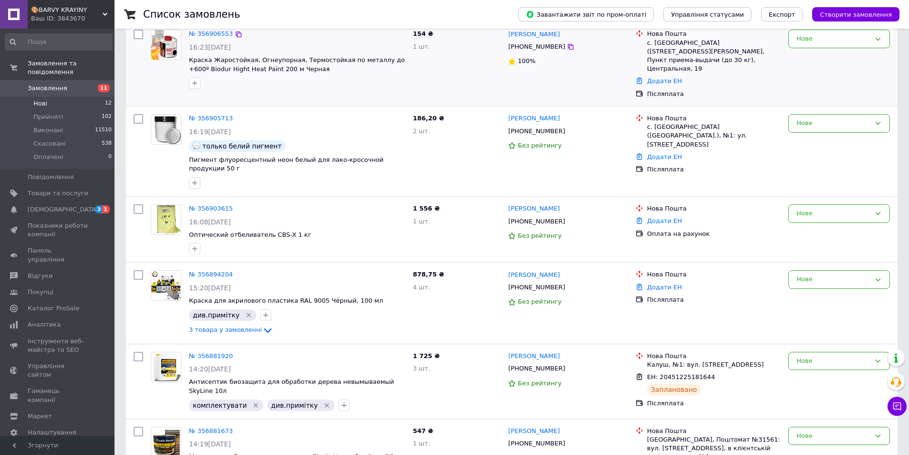
scroll to position [286, 0]
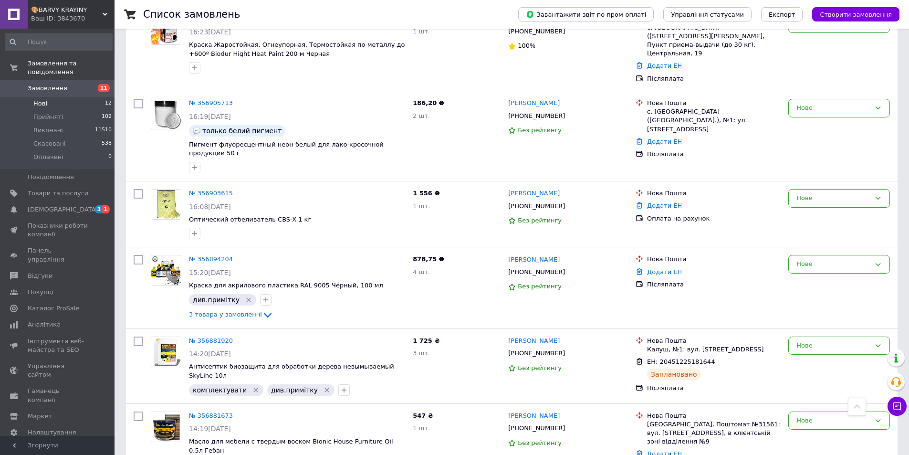
click at [92, 97] on li "Нові 12" at bounding box center [58, 103] width 117 height 13
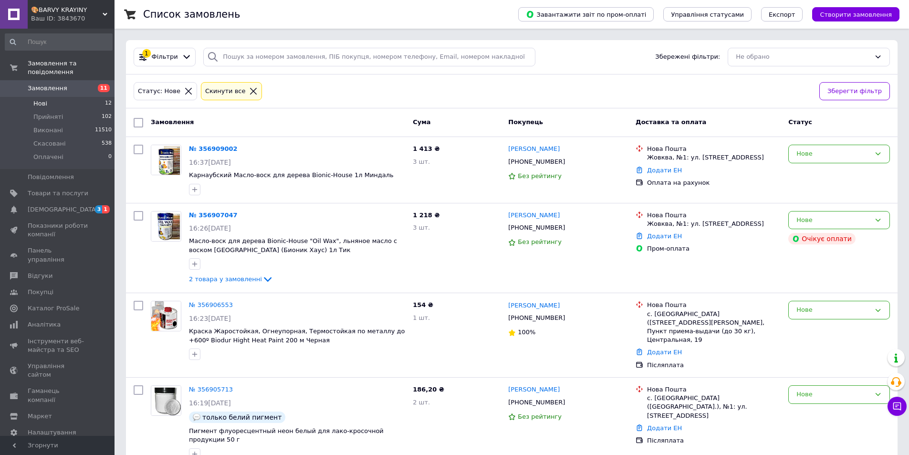
click at [82, 97] on li "Нові 12" at bounding box center [58, 103] width 117 height 13
click at [59, 97] on li "Нові 12" at bounding box center [58, 103] width 117 height 13
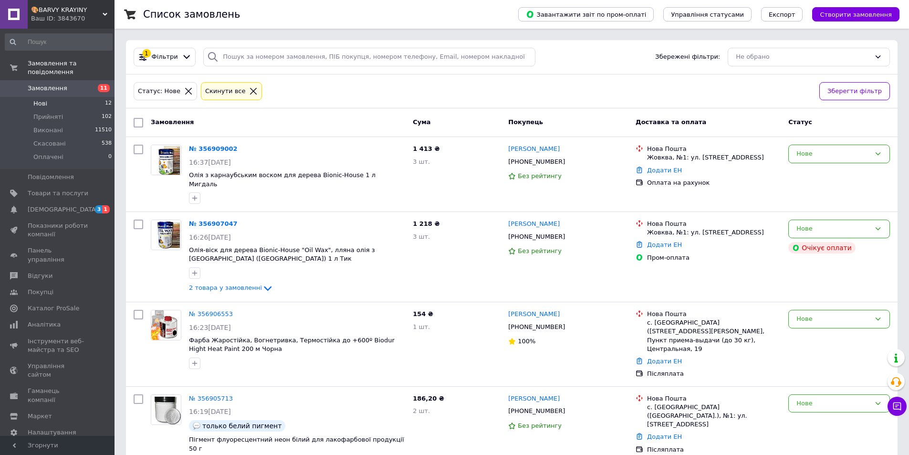
click at [91, 97] on li "Нові 12" at bounding box center [58, 103] width 117 height 13
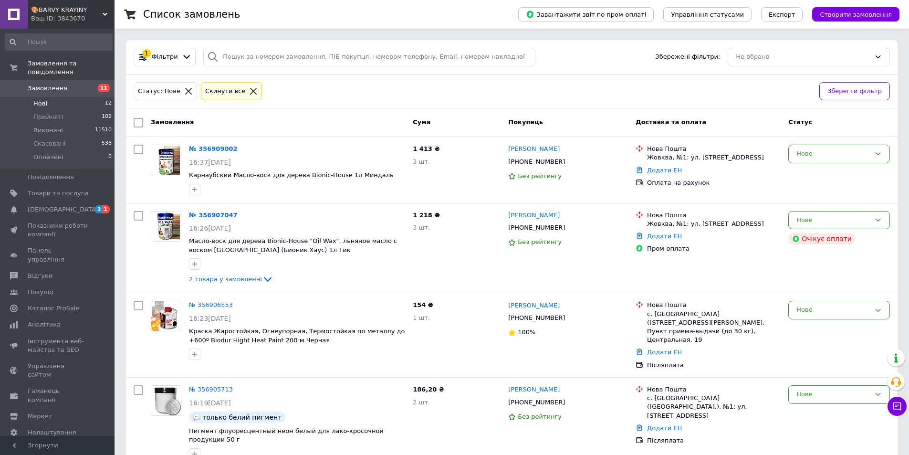
click at [77, 97] on li "Нові 12" at bounding box center [58, 103] width 117 height 13
click at [516, 153] on link "[PERSON_NAME]" at bounding box center [534, 149] width 52 height 9
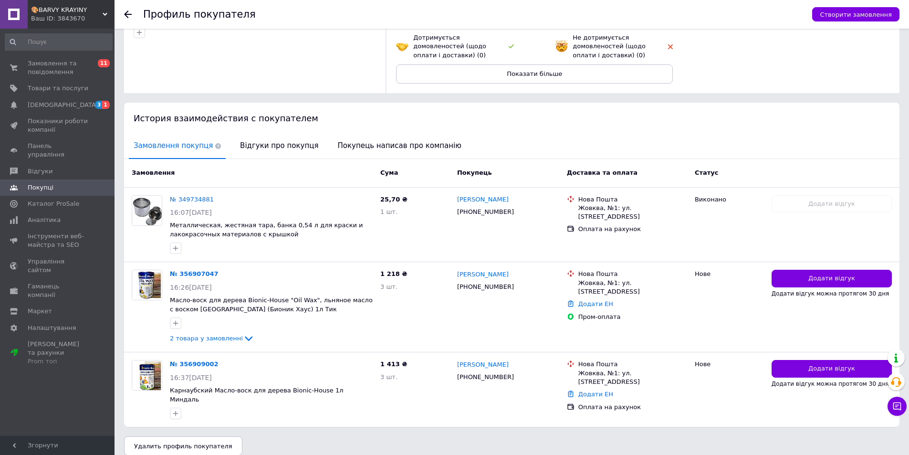
scroll to position [115, 0]
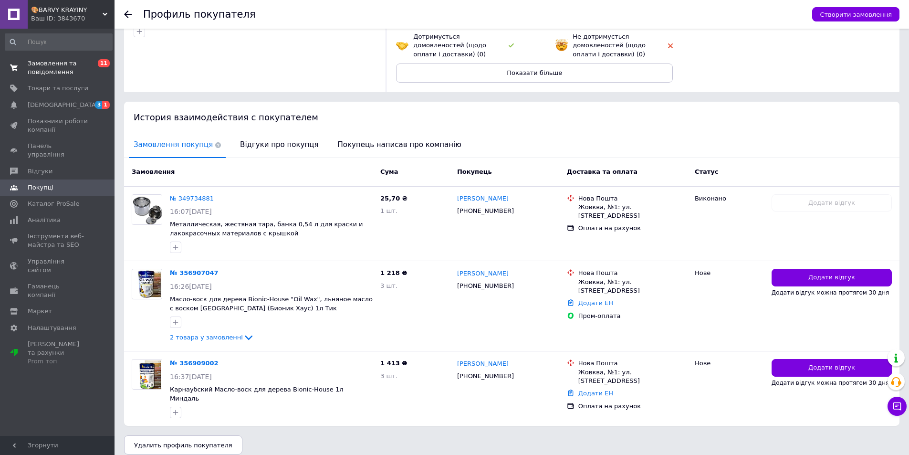
click at [66, 66] on span "Замовлення та повідомлення" at bounding box center [58, 67] width 61 height 17
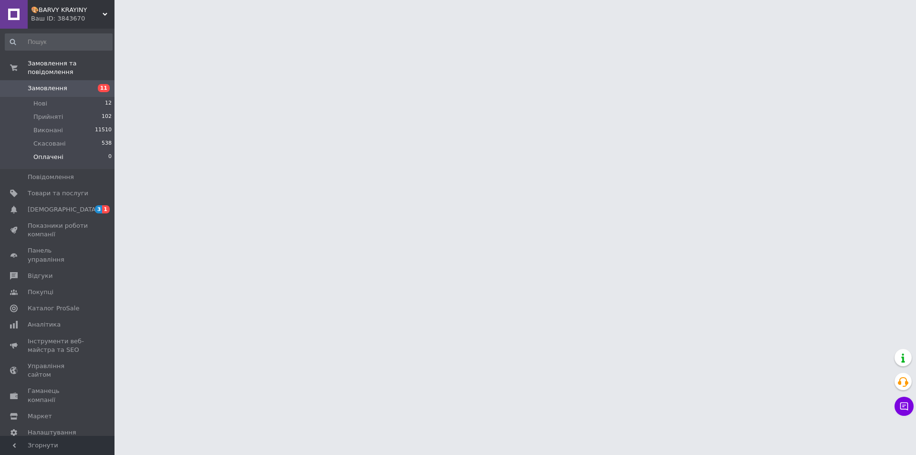
click at [95, 150] on li "Оплачені 0" at bounding box center [58, 159] width 117 height 18
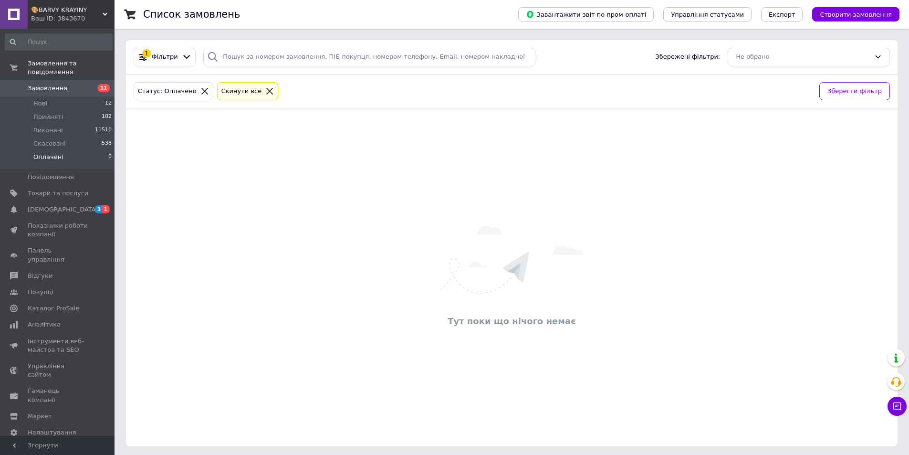
click at [95, 150] on li "Оплачені 0" at bounding box center [58, 159] width 117 height 18
click at [89, 99] on li "Нові 12" at bounding box center [58, 103] width 117 height 13
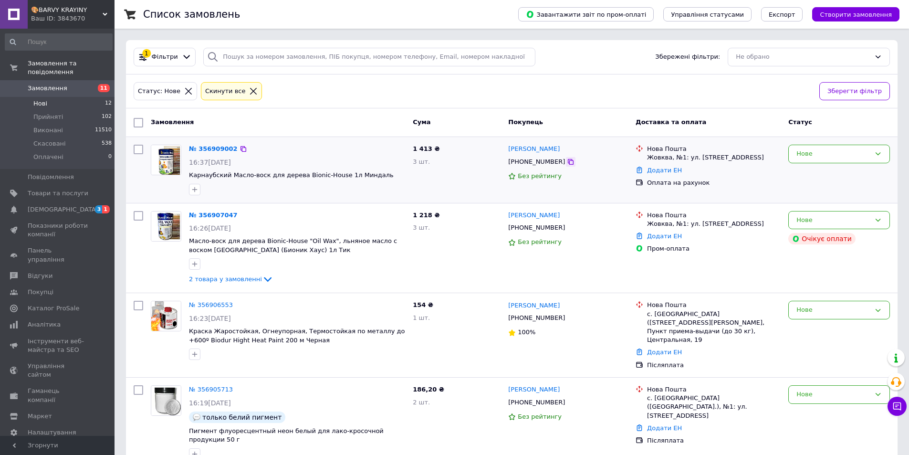
click at [567, 164] on icon at bounding box center [571, 162] width 8 height 8
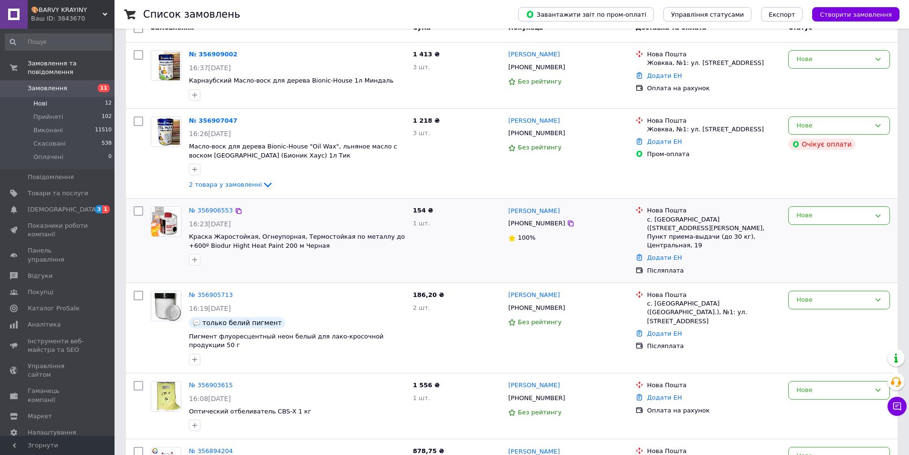
scroll to position [95, 0]
click at [221, 210] on link "№ 356906553" at bounding box center [211, 209] width 44 height 7
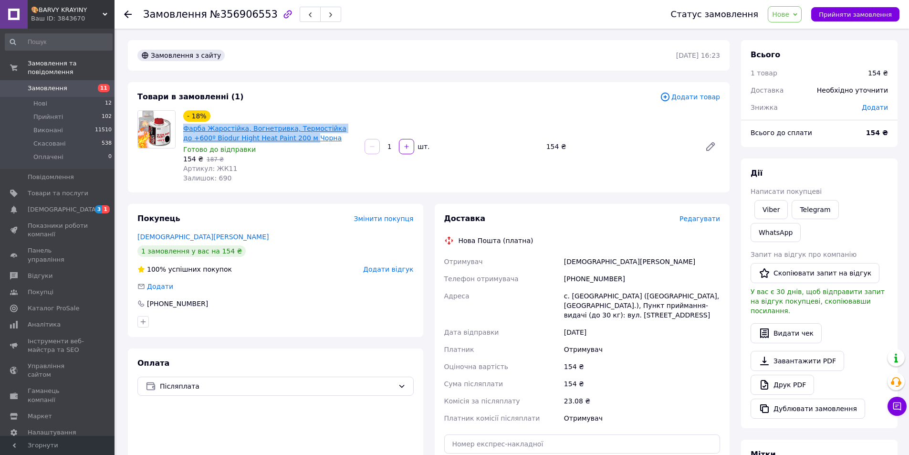
drag, startPoint x: 182, startPoint y: 128, endPoint x: 274, endPoint y: 140, distance: 93.3
click at [274, 140] on div "- 18% Фарба Жаростійка, Вогнетривка, Термостійка до +600º Biodur Hight Heat Pai…" at bounding box center [269, 146] width 181 height 76
copy link "[PERSON_NAME], Вогнетривка, Термостійка до +600º Biodur Hight Heat Paint 200 м"
click at [684, 97] on span "Додати товар" at bounding box center [690, 97] width 60 height 10
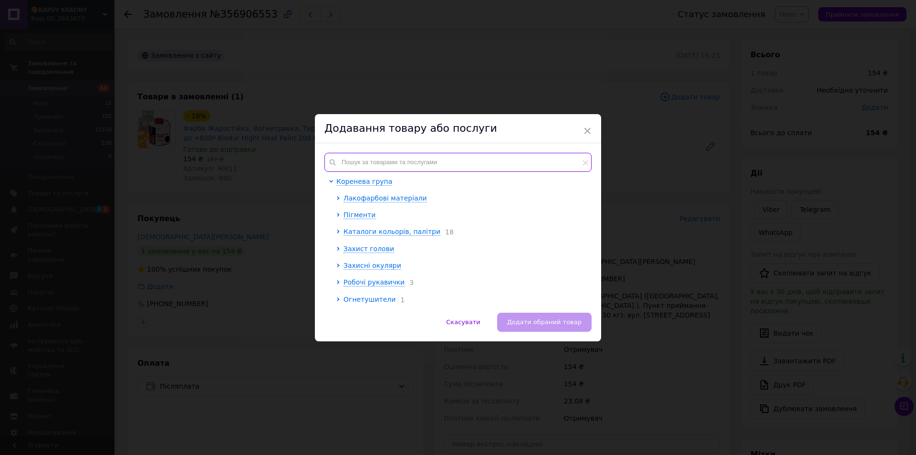
click at [383, 167] on input "text" at bounding box center [457, 162] width 267 height 19
paste input "[PERSON_NAME], Вогнетривка, Термостійка до +600º Biodur Hight Heat Paint 200 м"
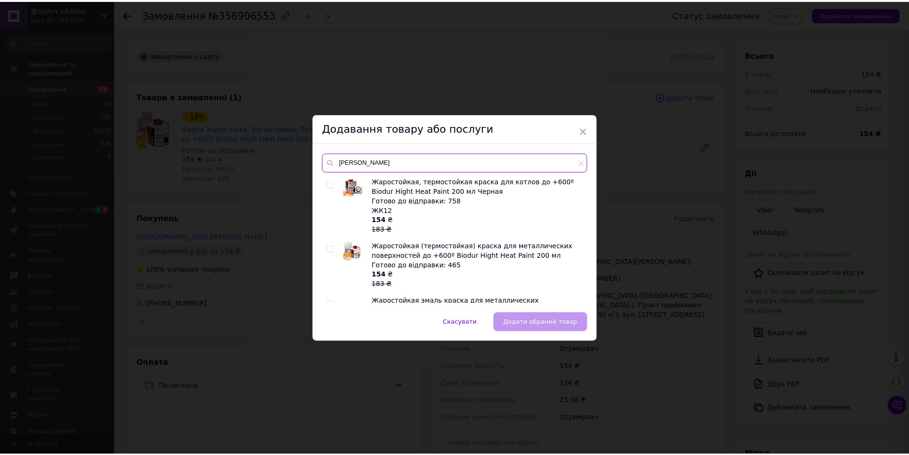
scroll to position [48, 0]
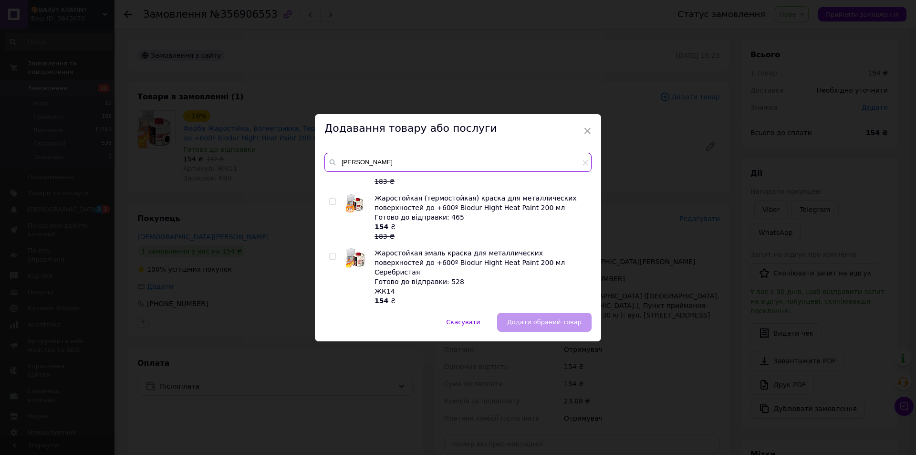
type input "[PERSON_NAME]"
click at [469, 265] on span "Жаростойкая эмаль краска для металлических поверхностей до +600º Biodur Hight H…" at bounding box center [469, 262] width 190 height 27
click at [332, 257] on input "checkbox" at bounding box center [332, 256] width 6 height 6
checkbox input "true"
click at [557, 320] on span "Додати обраний товар" at bounding box center [544, 321] width 74 height 7
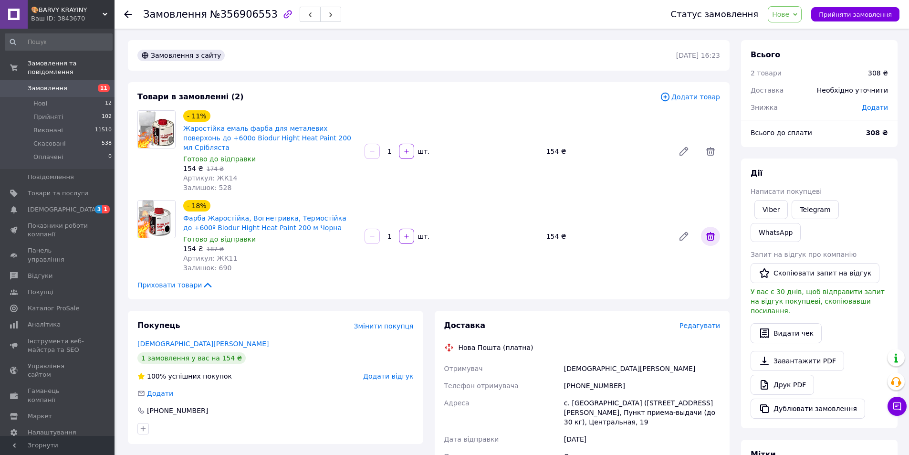
click at [709, 232] on icon at bounding box center [710, 236] width 9 height 9
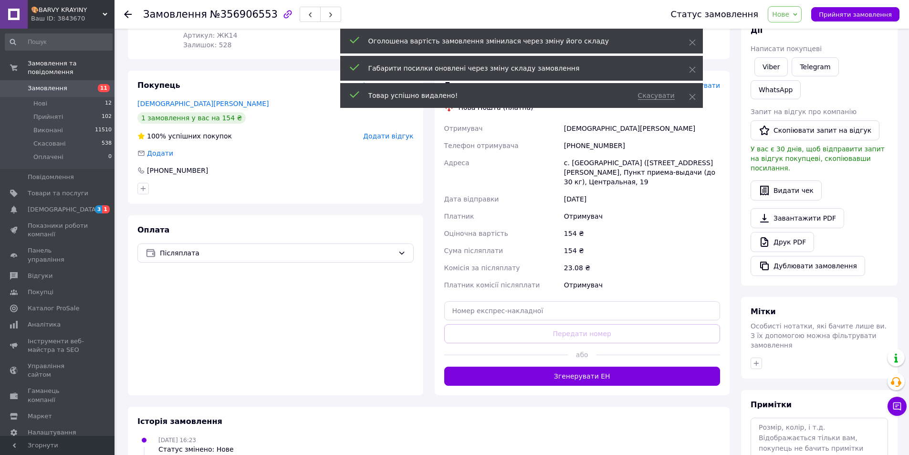
scroll to position [143, 0]
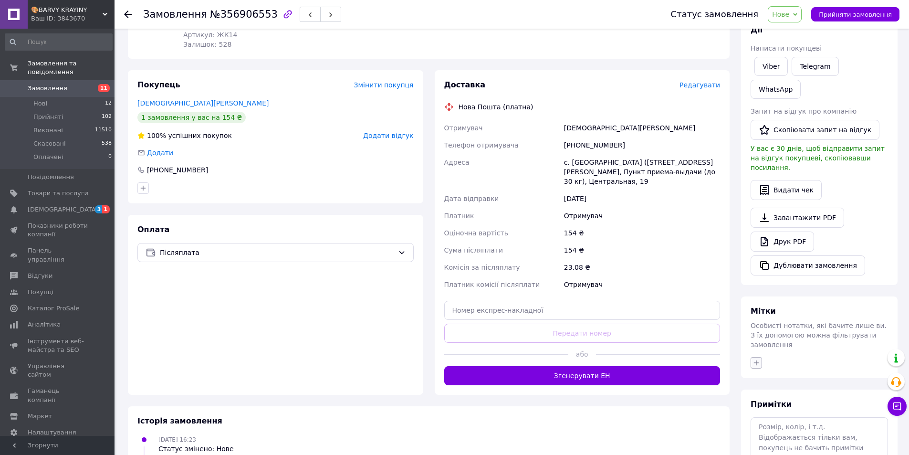
click at [758, 357] on button "button" at bounding box center [755, 362] width 11 height 11
type input "ком"
click at [784, 405] on label "комплектувати" at bounding box center [791, 408] width 50 height 7
checkbox input "true"
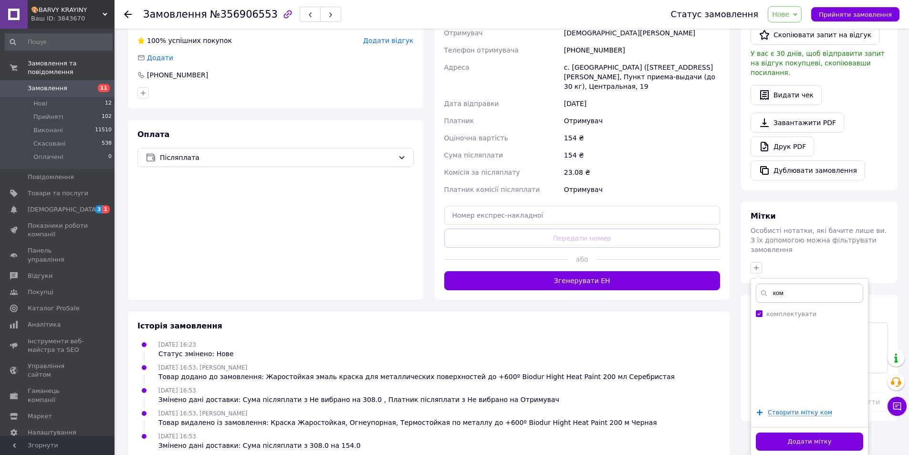
scroll to position [238, 0]
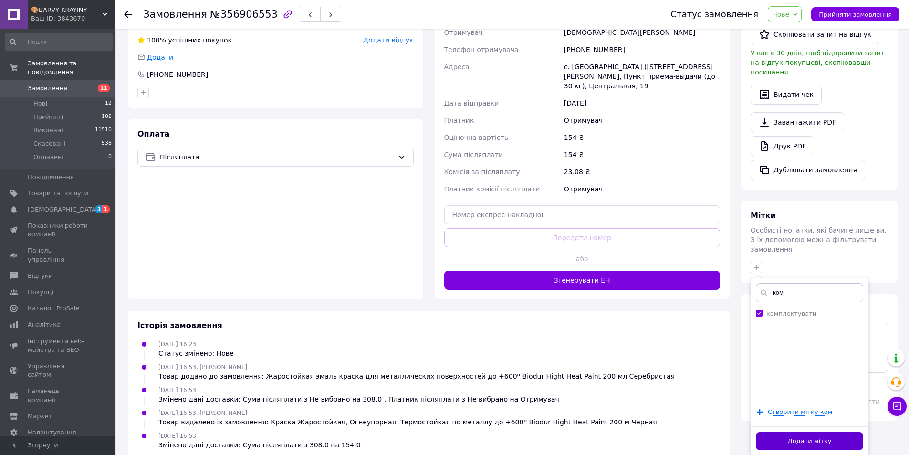
click at [807, 432] on button "Додати мітку" at bounding box center [809, 441] width 107 height 19
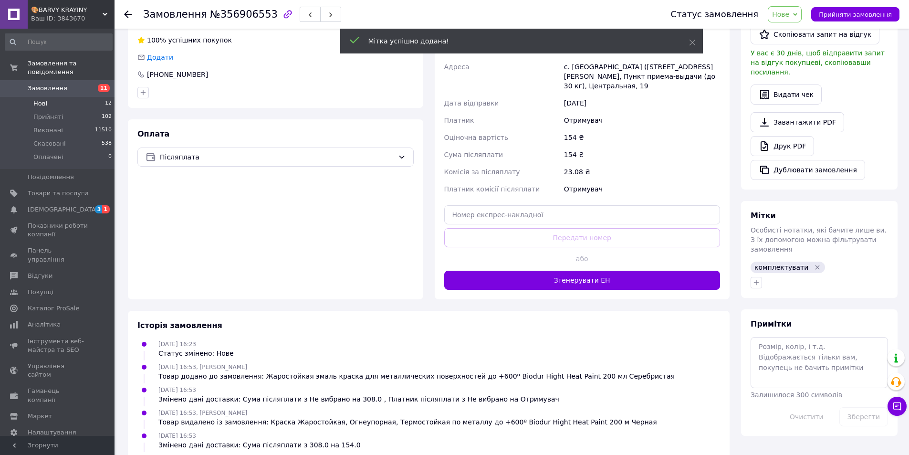
click at [84, 97] on li "Нові 12" at bounding box center [58, 103] width 117 height 13
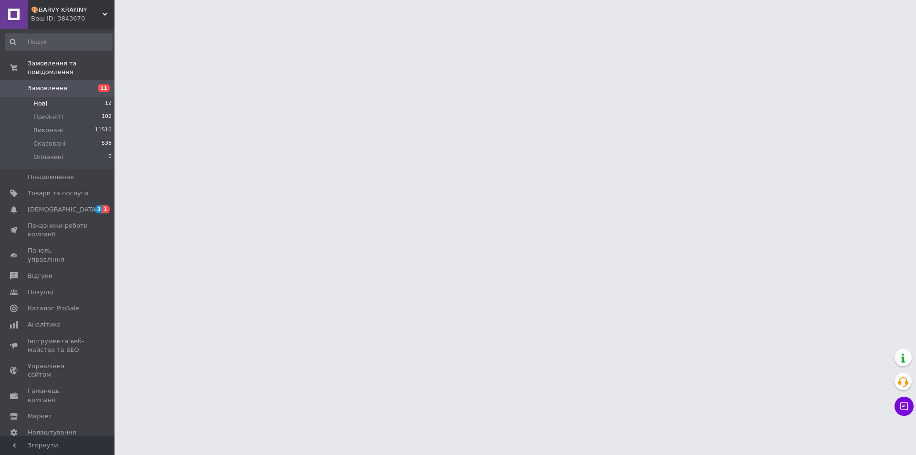
click at [81, 97] on li "Нові 12" at bounding box center [58, 103] width 117 height 13
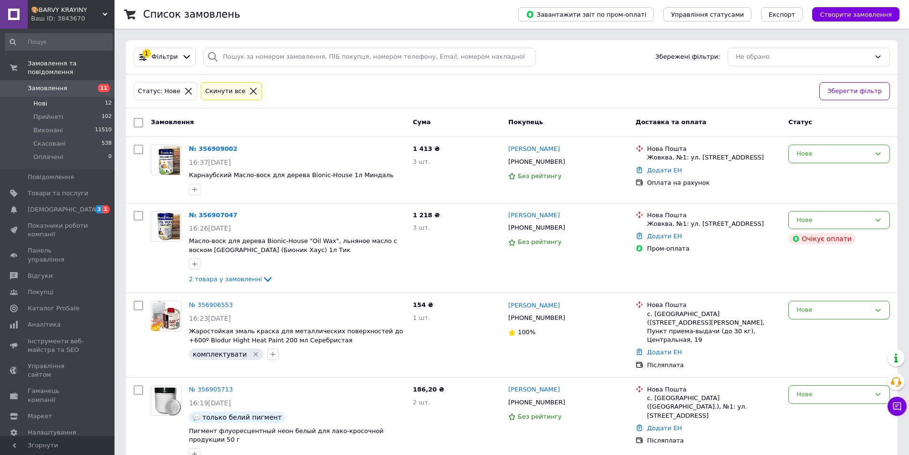
click at [93, 97] on li "Нові 12" at bounding box center [58, 103] width 117 height 13
click at [236, 280] on span "2 товара у замовленні" at bounding box center [225, 278] width 73 height 7
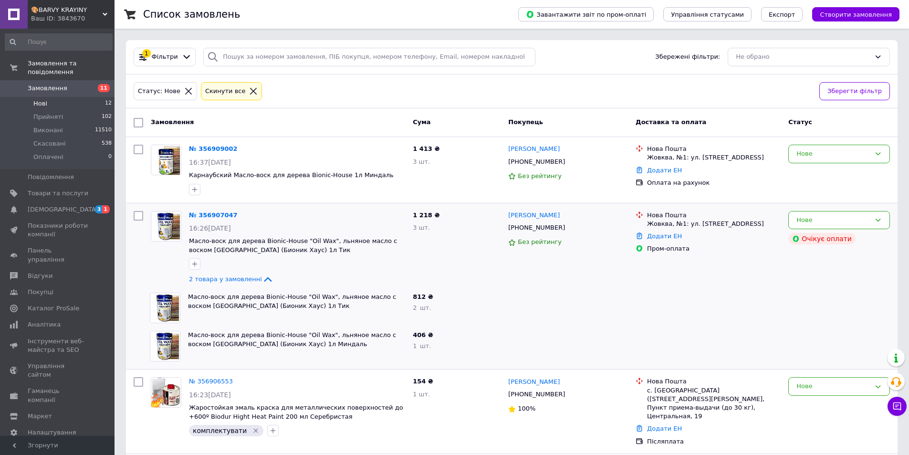
click at [78, 97] on li "Нові 12" at bounding box center [58, 103] width 117 height 13
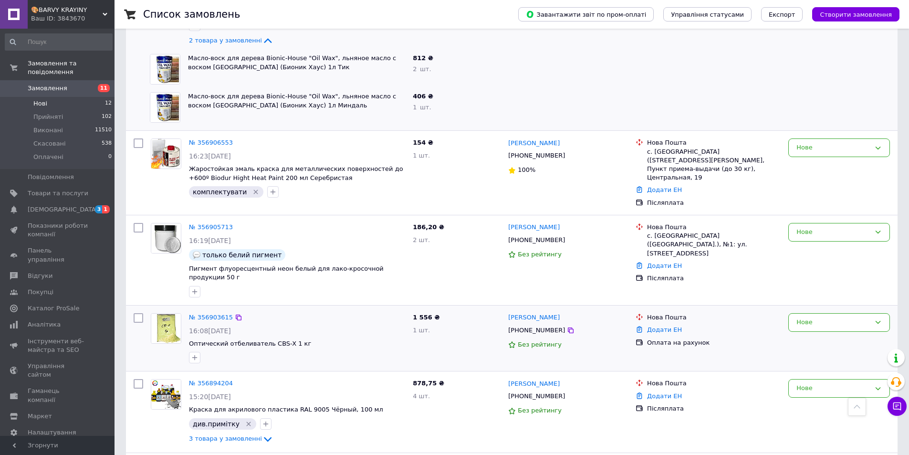
scroll to position [48, 0]
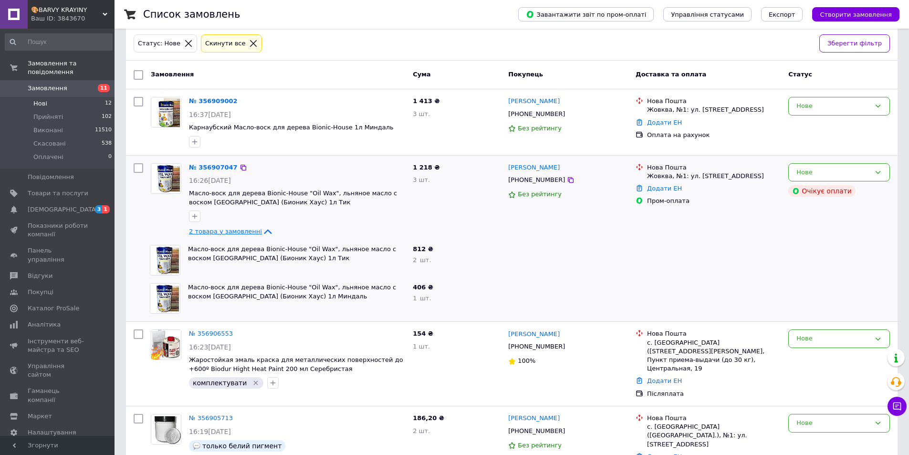
click at [208, 230] on span "2 товара у замовленні" at bounding box center [225, 231] width 73 height 7
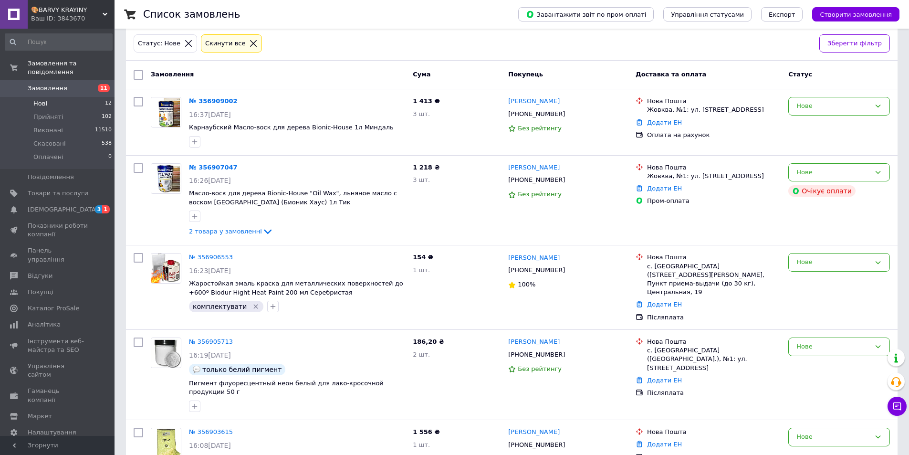
click at [76, 98] on li "Нові 12" at bounding box center [58, 103] width 117 height 13
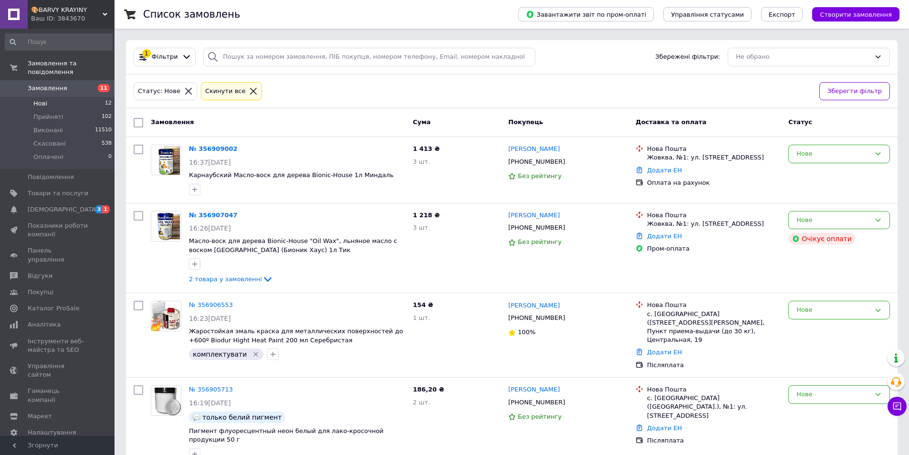
click at [83, 97] on li "Нові 12" at bounding box center [58, 103] width 117 height 13
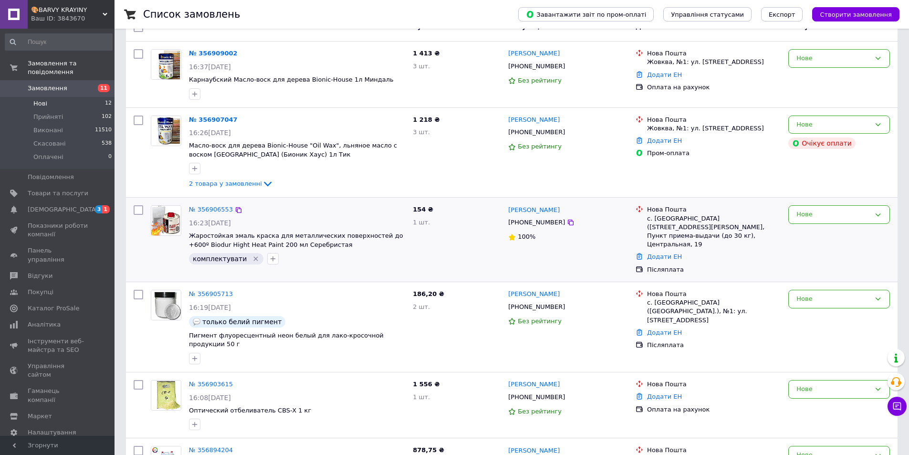
scroll to position [191, 0]
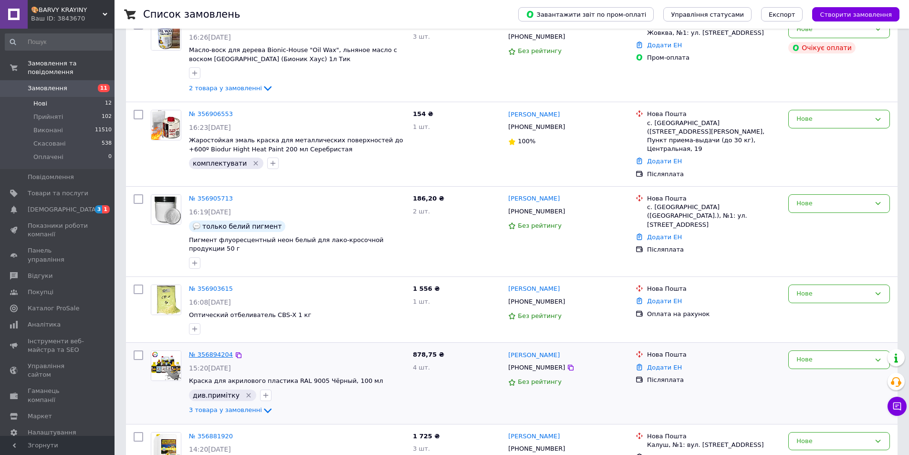
click at [218, 351] on link "№ 356894204" at bounding box center [211, 354] width 44 height 7
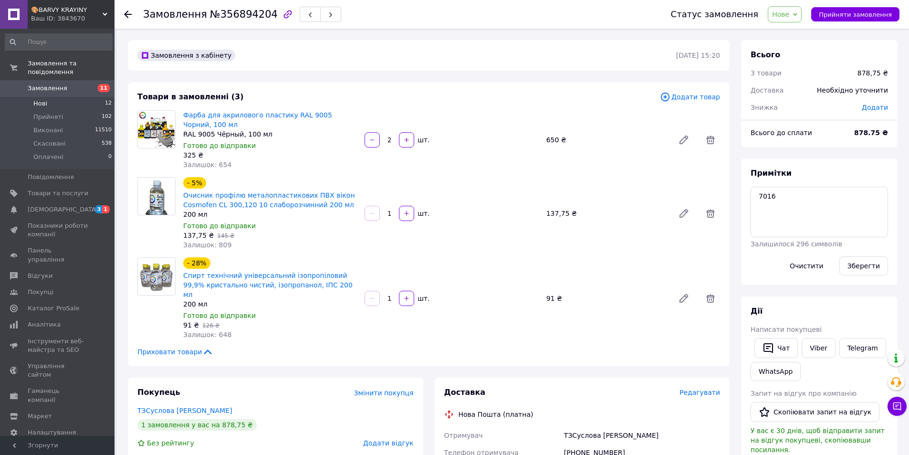
click at [98, 97] on li "Нові 12" at bounding box center [58, 103] width 117 height 13
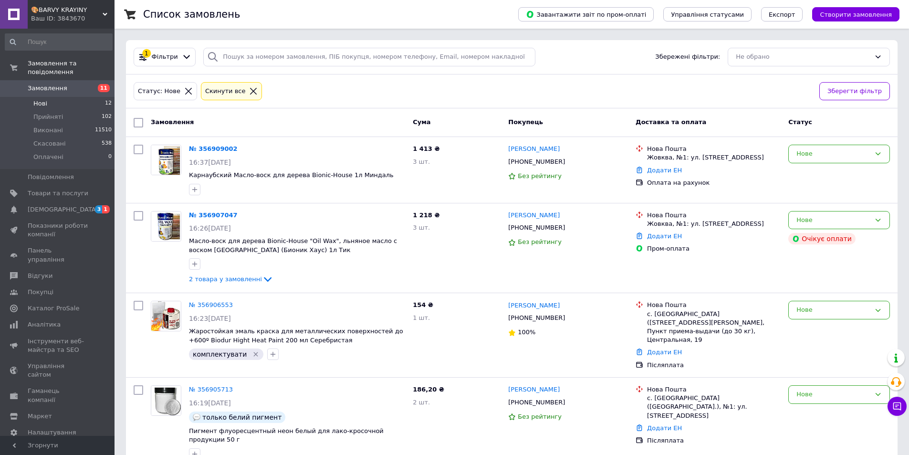
click at [105, 99] on span "12" at bounding box center [108, 103] width 7 height 9
click at [99, 97] on li "Нові 12" at bounding box center [58, 103] width 117 height 13
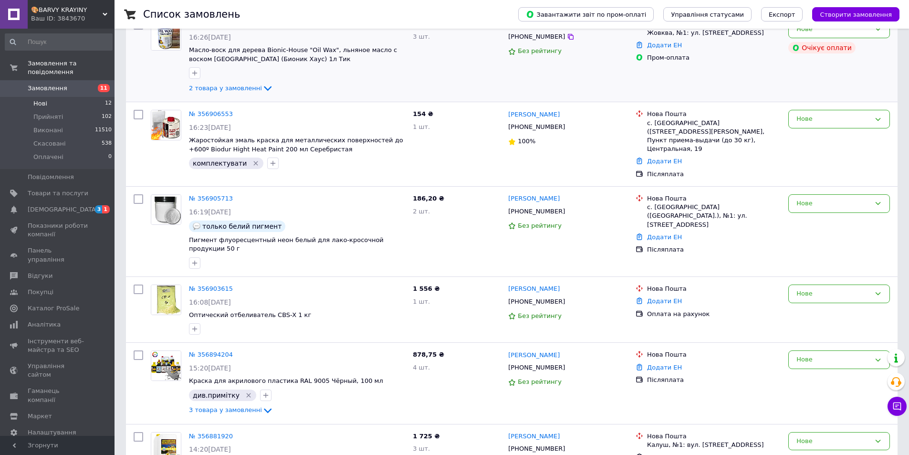
scroll to position [238, 0]
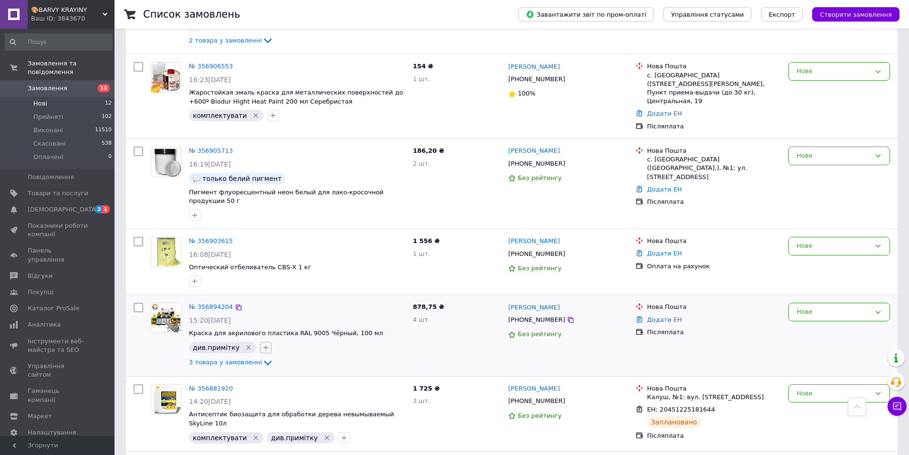
click at [262, 343] on icon "button" at bounding box center [266, 347] width 8 height 8
type input "опла"
click at [276, 416] on label "оплачено" at bounding box center [291, 419] width 31 height 7
checkbox input "true"
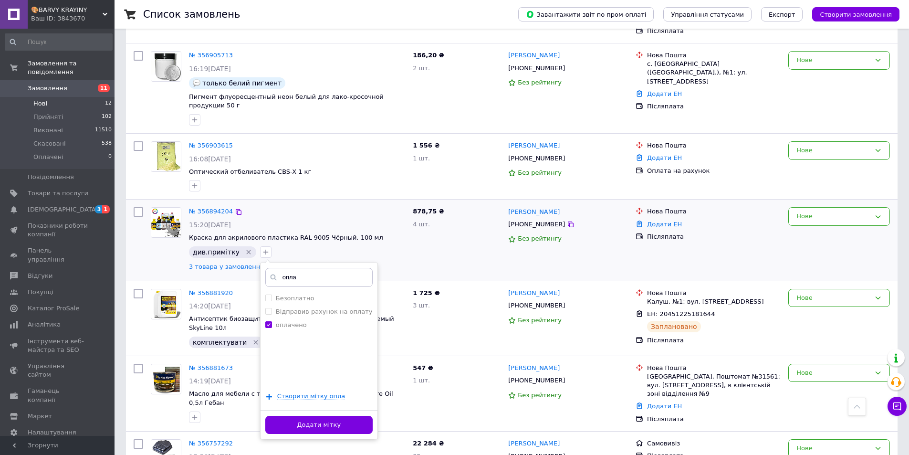
scroll to position [382, 0]
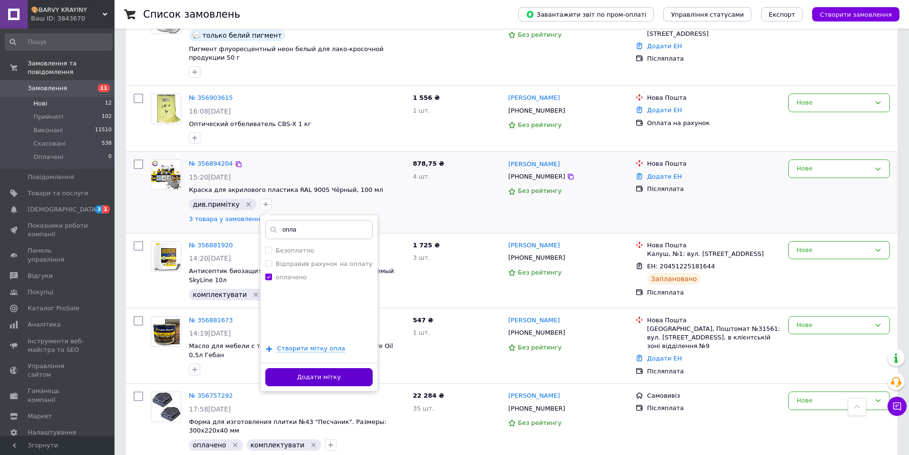
click at [289, 368] on button "Додати мітку" at bounding box center [318, 377] width 107 height 19
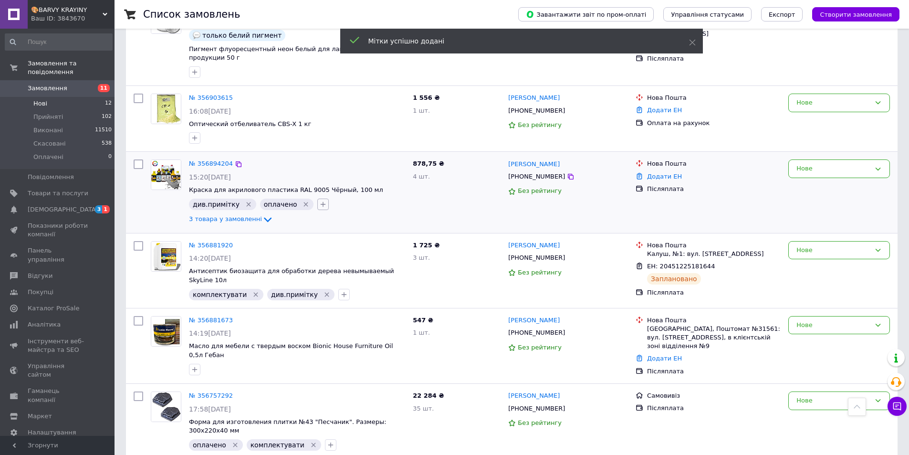
click at [319, 200] on icon "button" at bounding box center [323, 204] width 8 height 8
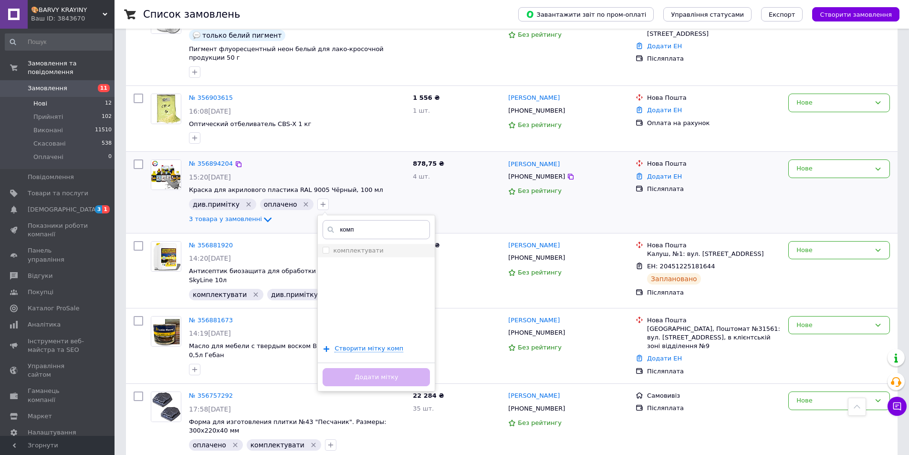
type input "комп"
click at [330, 244] on li "комплектувати" at bounding box center [376, 250] width 117 height 13
checkbox input "true"
click at [349, 368] on button "Додати мітку" at bounding box center [375, 377] width 107 height 19
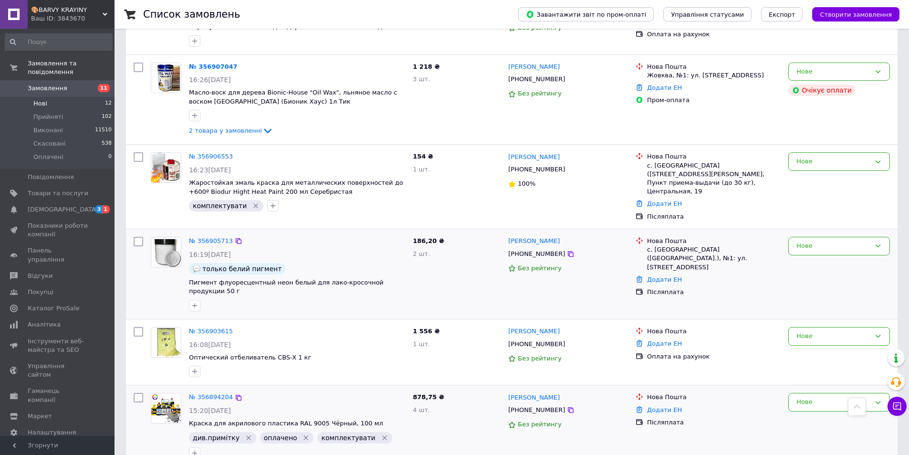
scroll to position [0, 0]
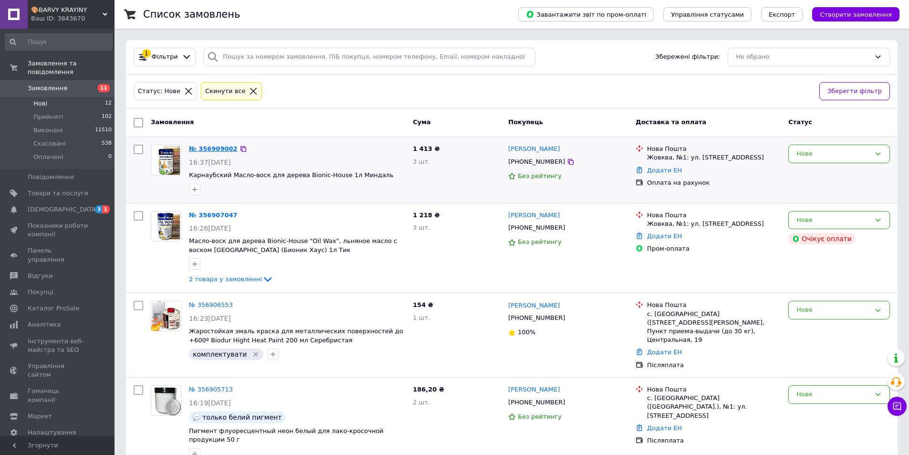
click at [218, 147] on link "№ 356909002" at bounding box center [213, 148] width 49 height 7
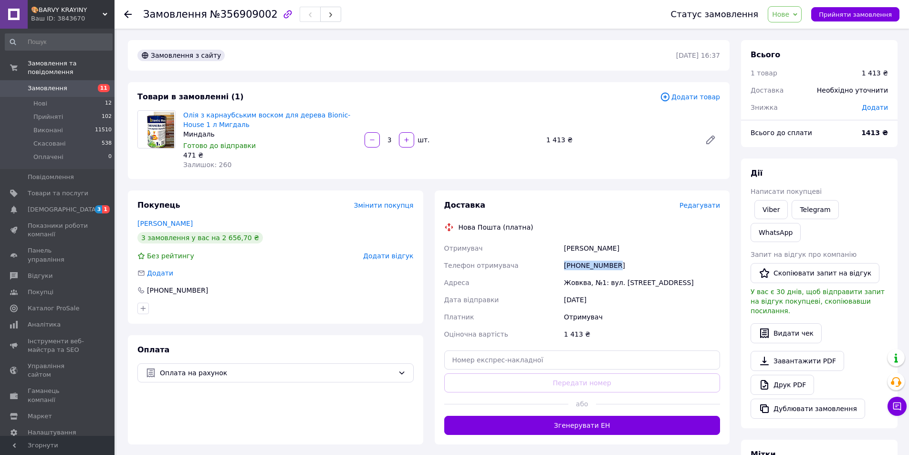
drag, startPoint x: 625, startPoint y: 264, endPoint x: 561, endPoint y: 265, distance: 63.9
click at [562, 265] on div "[PHONE_NUMBER]" at bounding box center [642, 265] width 160 height 17
copy div "[PHONE_NUMBER]"
click at [872, 131] on b "1413 ₴" at bounding box center [874, 133] width 27 height 8
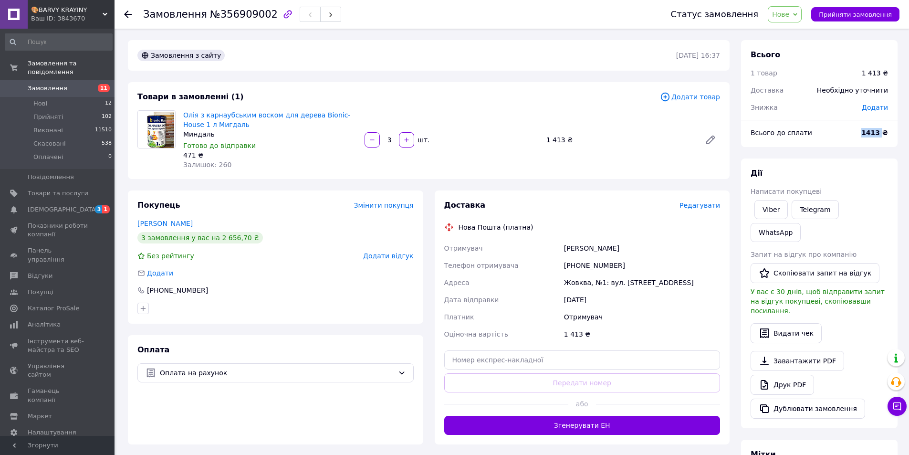
copy b "1413"
click at [233, 114] on link "Олія з карнаубським воском для дерева Bionic-House 1 л Мигдаль" at bounding box center [266, 119] width 167 height 17
click at [53, 97] on li "Нові 12" at bounding box center [58, 103] width 117 height 13
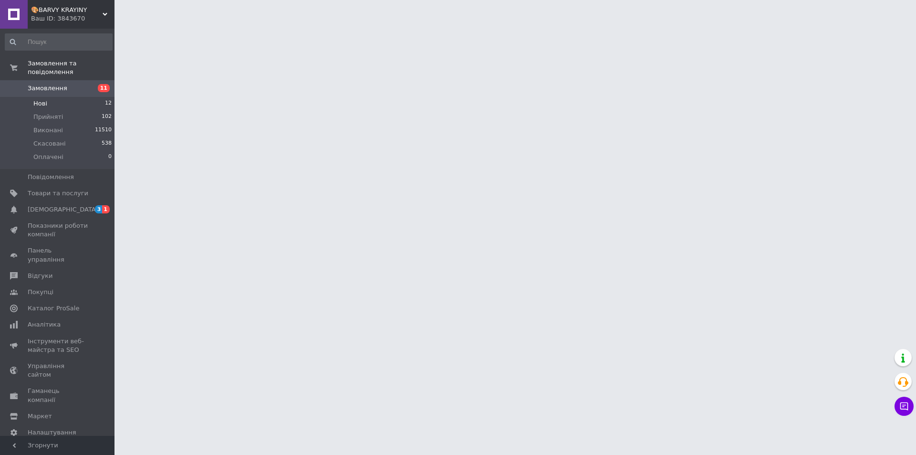
click at [52, 97] on li "Нові 12" at bounding box center [58, 103] width 117 height 13
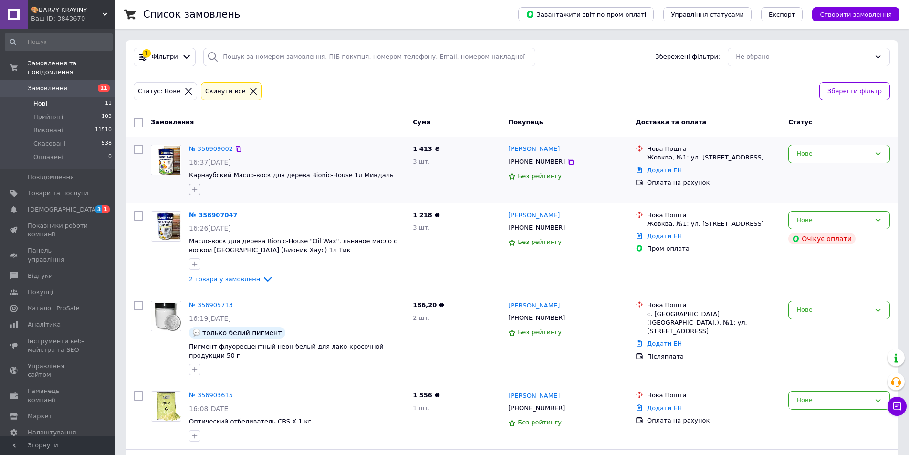
click at [194, 190] on icon "button" at bounding box center [195, 190] width 8 height 8
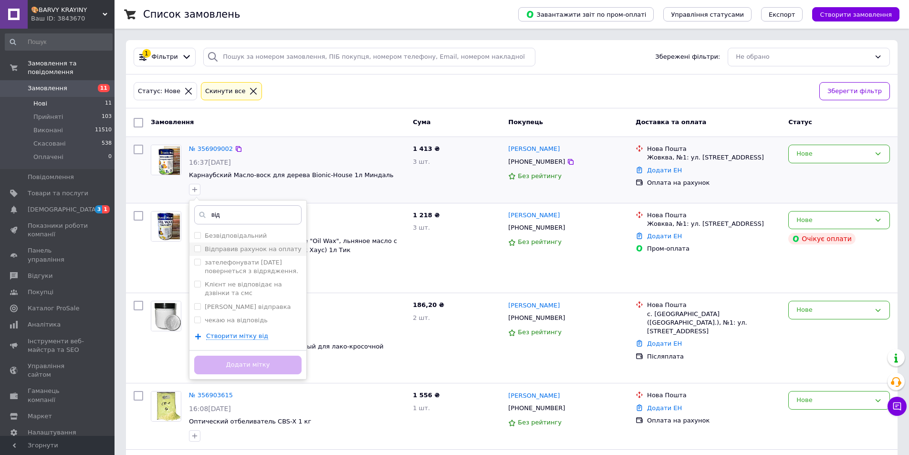
type input "від"
click at [222, 248] on label "Відправив рахунок на оплату" at bounding box center [253, 248] width 97 height 7
checkbox input "true"
click at [242, 369] on button "Додати мітку" at bounding box center [247, 364] width 107 height 19
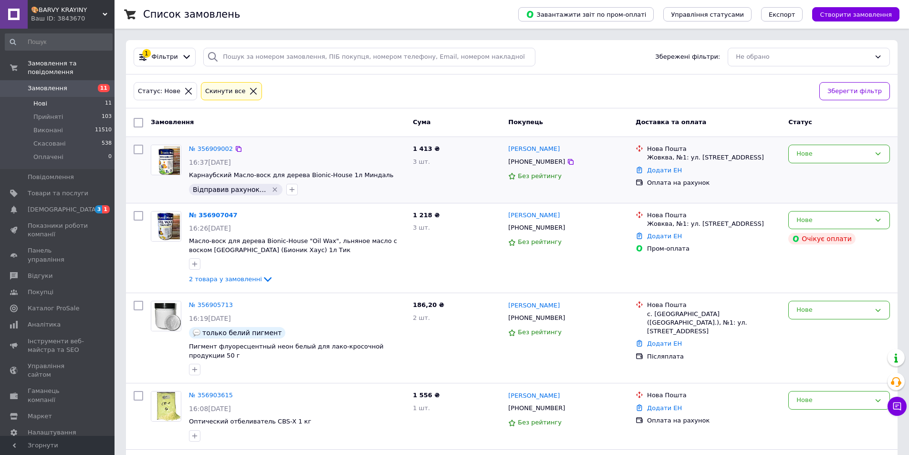
click at [249, 93] on icon at bounding box center [253, 91] width 9 height 9
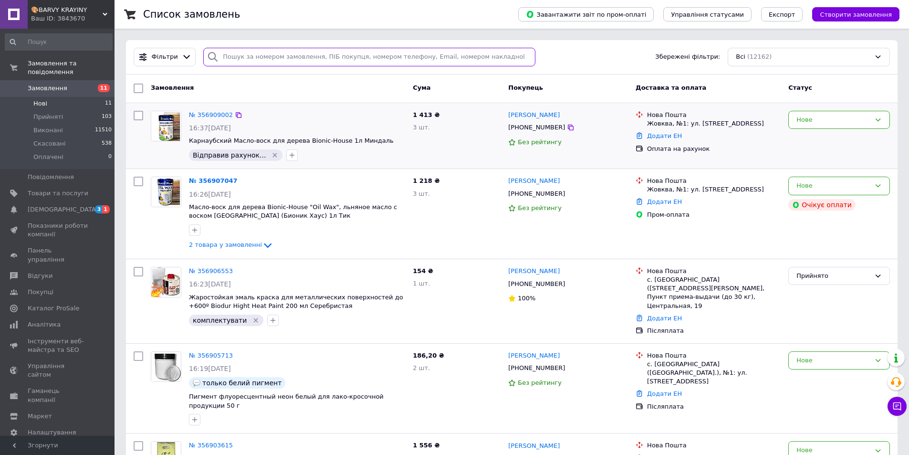
click at [236, 58] on input "search" at bounding box center [369, 57] width 332 height 19
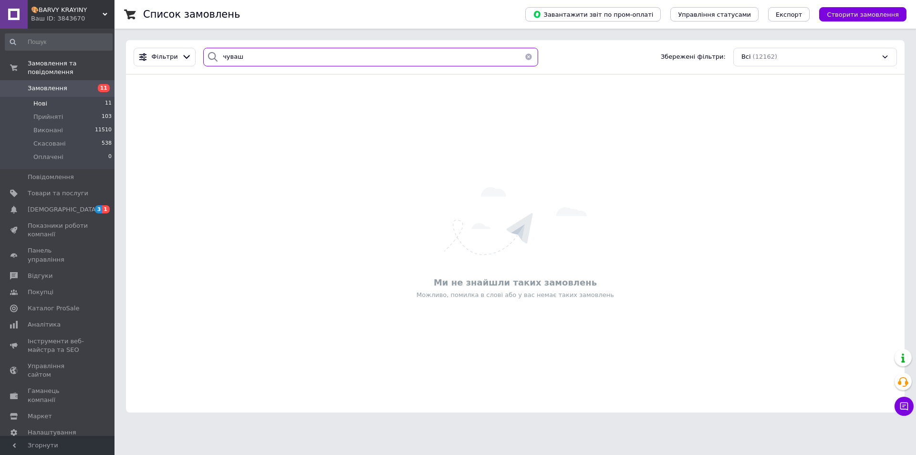
type input "чуваш"
click at [77, 97] on li "Нові 11" at bounding box center [58, 103] width 117 height 13
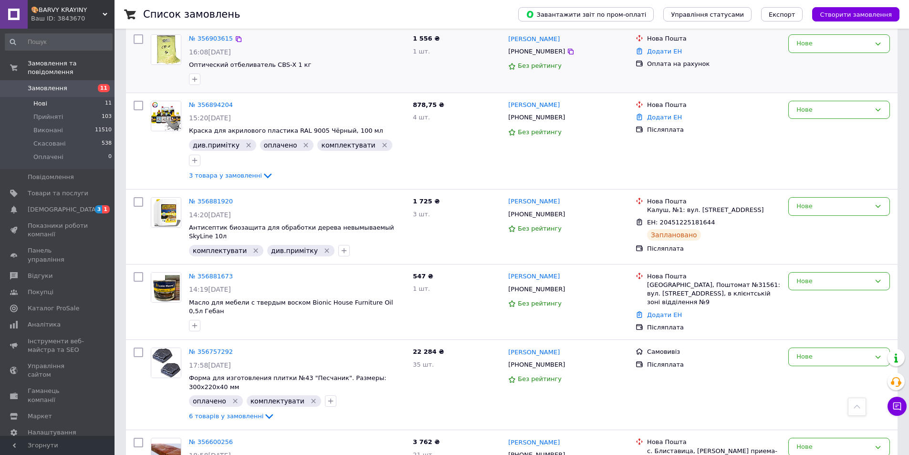
scroll to position [311, 0]
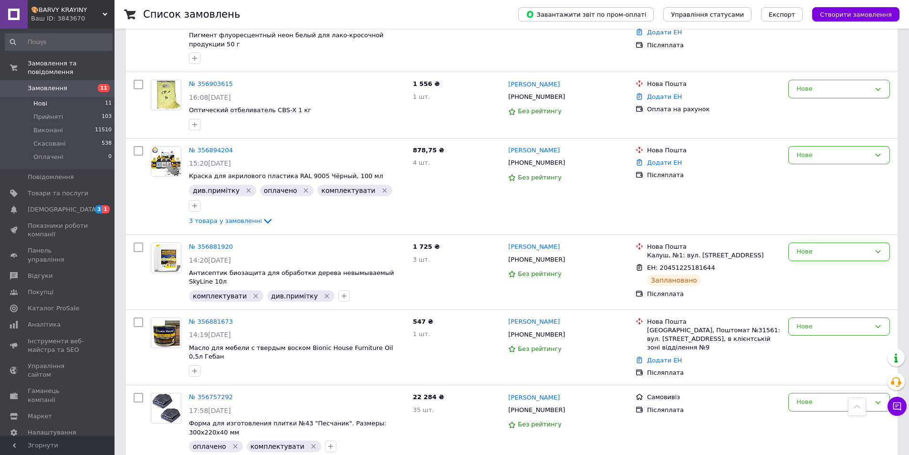
click at [92, 97] on li "Нові 11" at bounding box center [58, 103] width 117 height 13
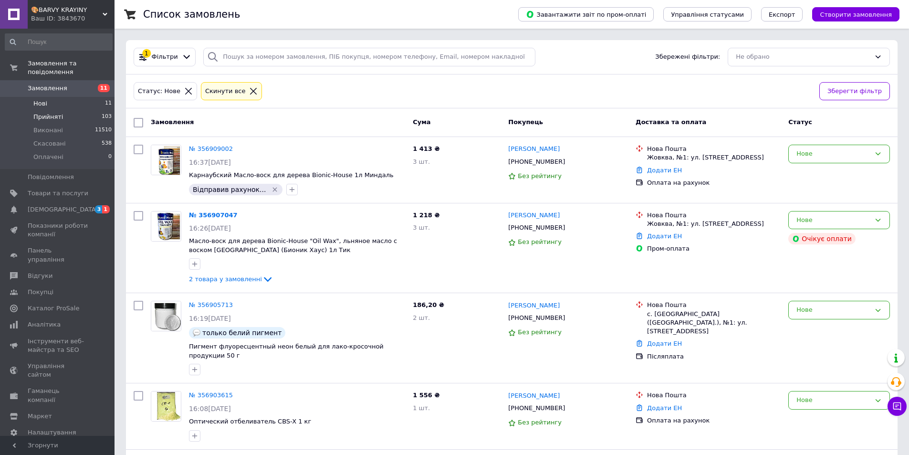
click at [90, 110] on li "Прийняті 103" at bounding box center [58, 116] width 117 height 13
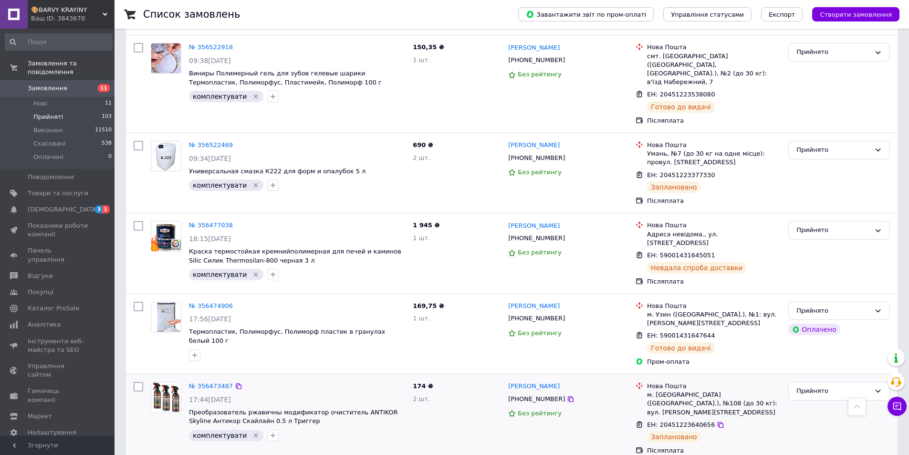
scroll to position [5533, 0]
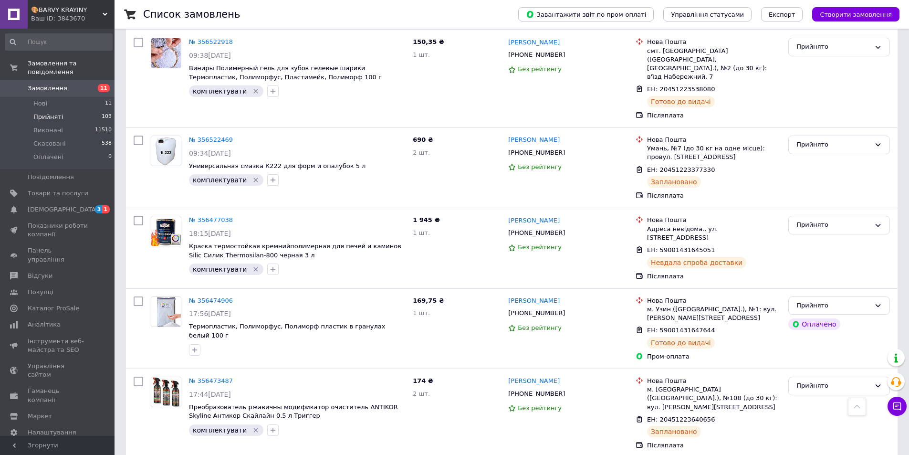
click at [79, 97] on li "Нові 11" at bounding box center [58, 103] width 117 height 13
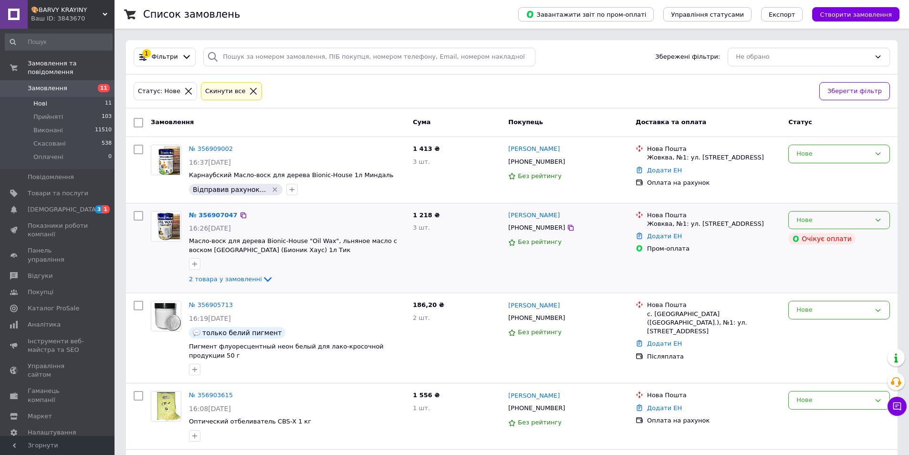
click at [839, 215] on div "Нове" at bounding box center [833, 220] width 74 height 10
click at [819, 277] on li "Скасовано" at bounding box center [838, 275] width 101 height 18
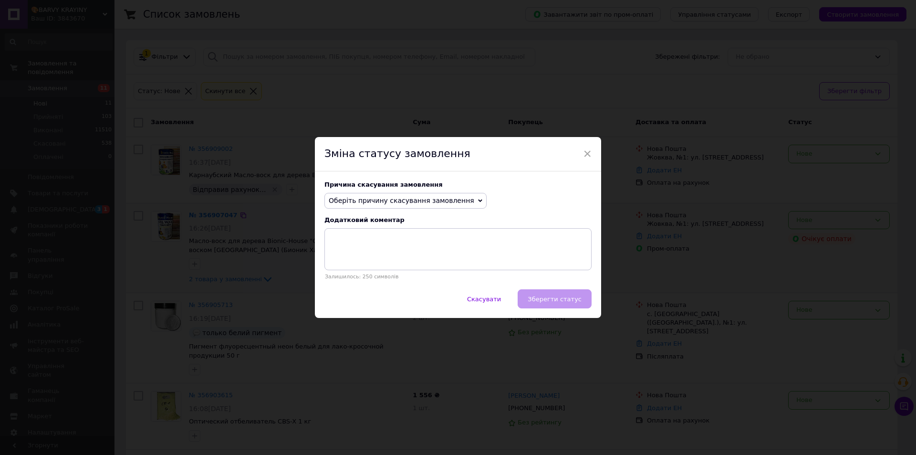
click at [452, 201] on span "Оберіть причину скасування замовлення" at bounding box center [401, 201] width 145 height 8
click at [420, 246] on li "Оплата не надійшла" at bounding box center [405, 245] width 161 height 13
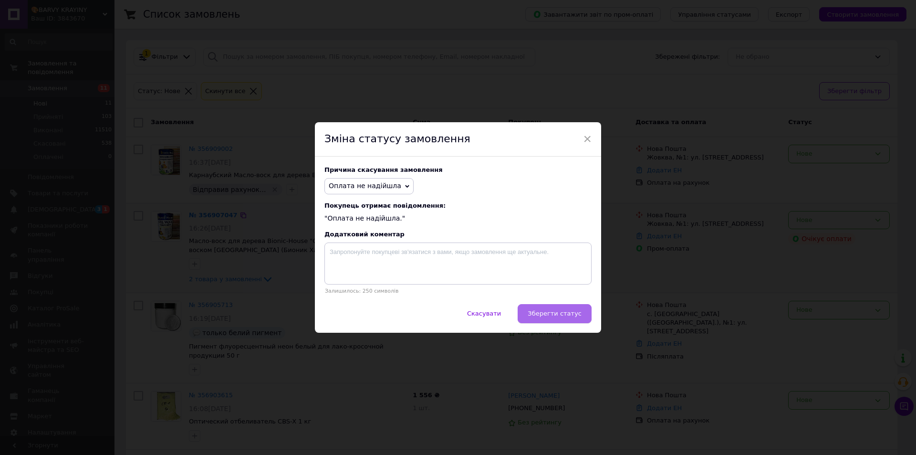
click at [550, 314] on span "Зберегти статус" at bounding box center [555, 313] width 54 height 7
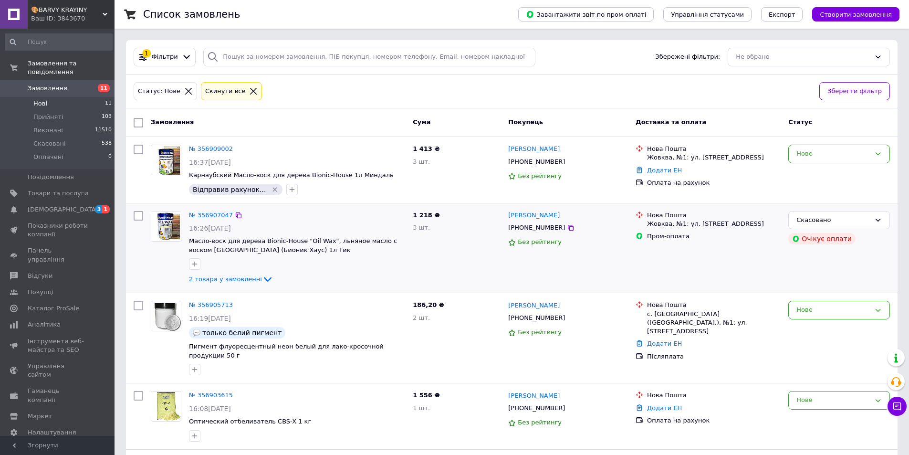
click at [846, 14] on span "Створити замовлення" at bounding box center [855, 14] width 72 height 7
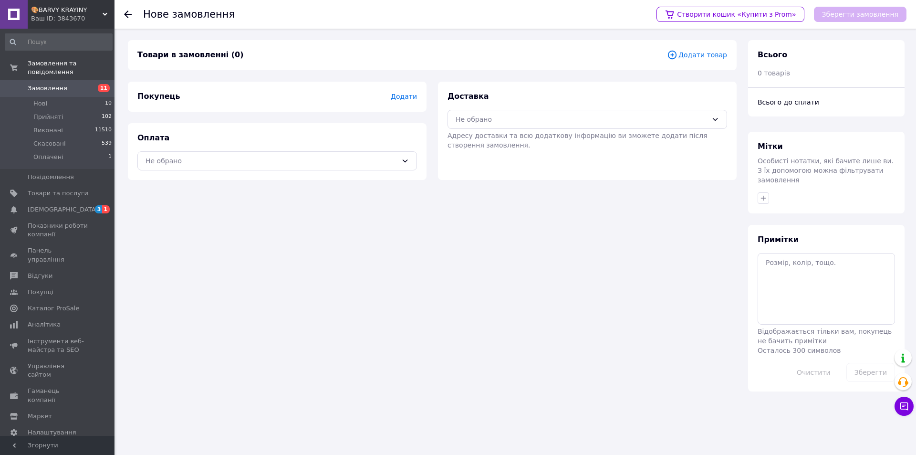
click at [406, 95] on span "Додати" at bounding box center [404, 97] width 26 height 8
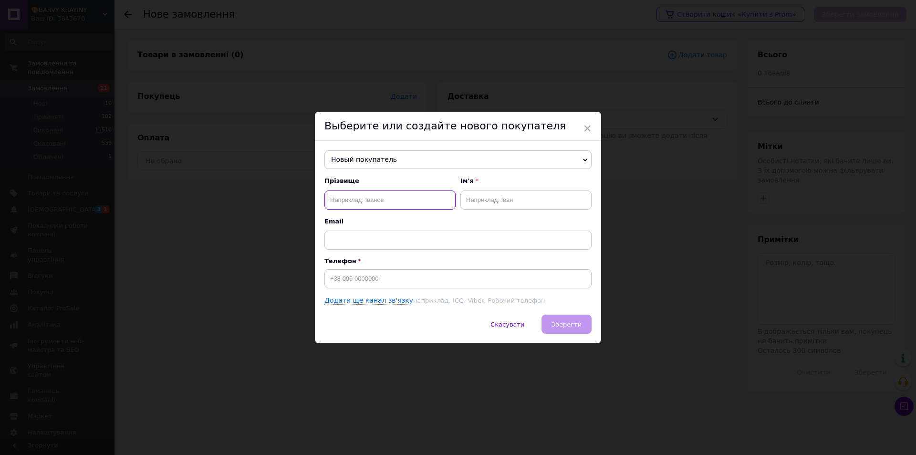
click at [402, 196] on input "text" at bounding box center [389, 199] width 131 height 19
click at [581, 127] on div "Выберите или создайте нового покупателя" at bounding box center [458, 126] width 286 height 29
click at [592, 127] on div "Выберите или создайте нового покупателя" at bounding box center [458, 126] width 286 height 29
click at [587, 128] on span "×" at bounding box center [587, 128] width 9 height 16
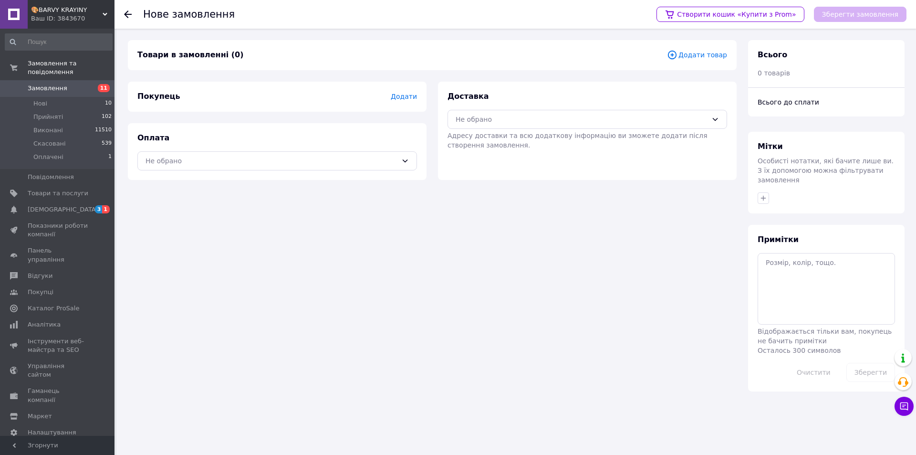
click at [709, 54] on span "Додати товар" at bounding box center [697, 55] width 60 height 10
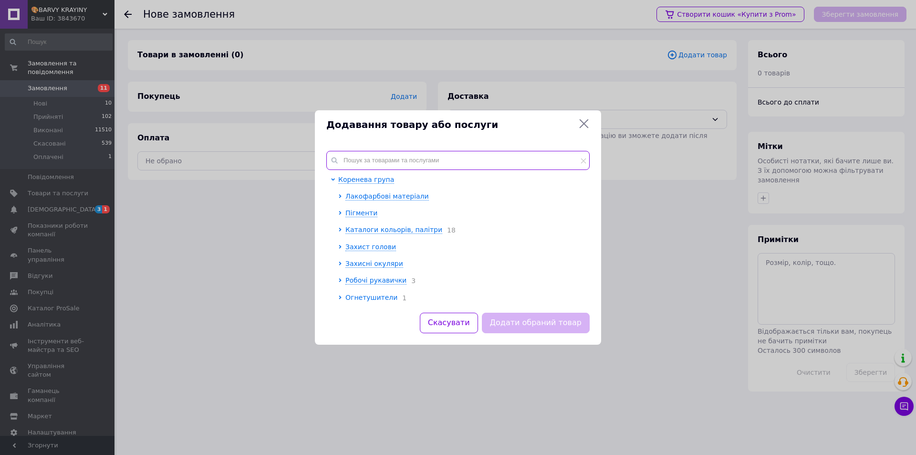
click at [405, 163] on input "text" at bounding box center [457, 160] width 263 height 19
paste input "Олія для терас Bionic-House 2.8 л Палісандр"
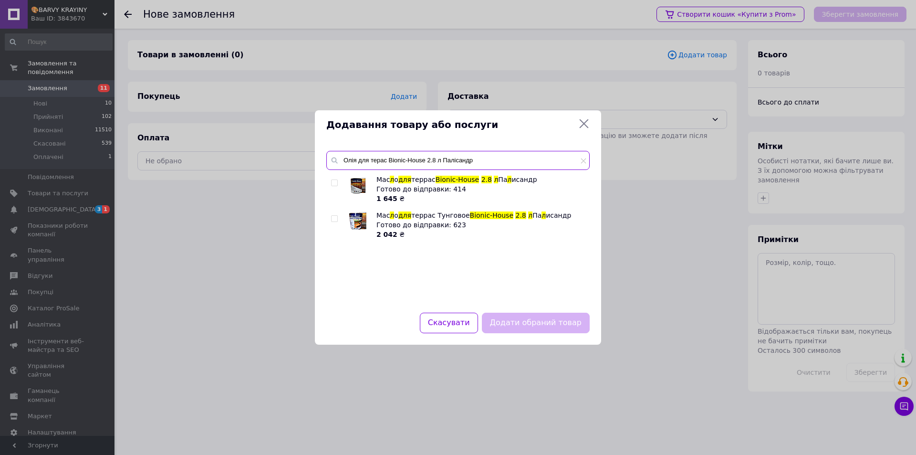
type input "Олія для терас Bionic-House 2.8 л Палісандр"
click at [335, 183] on input "checkbox" at bounding box center [334, 183] width 6 height 6
checkbox input "true"
click at [529, 325] on button "Додати обраний товар" at bounding box center [536, 322] width 108 height 21
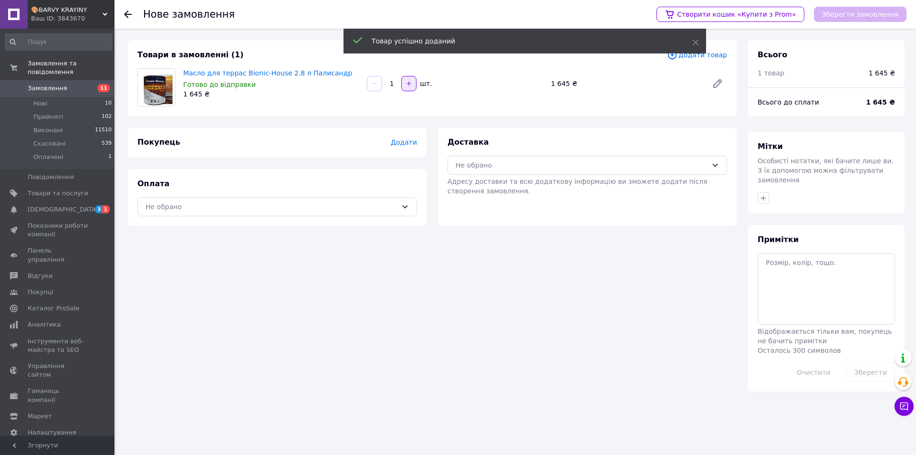
click at [405, 85] on icon "button" at bounding box center [408, 83] width 7 height 7
type input "3"
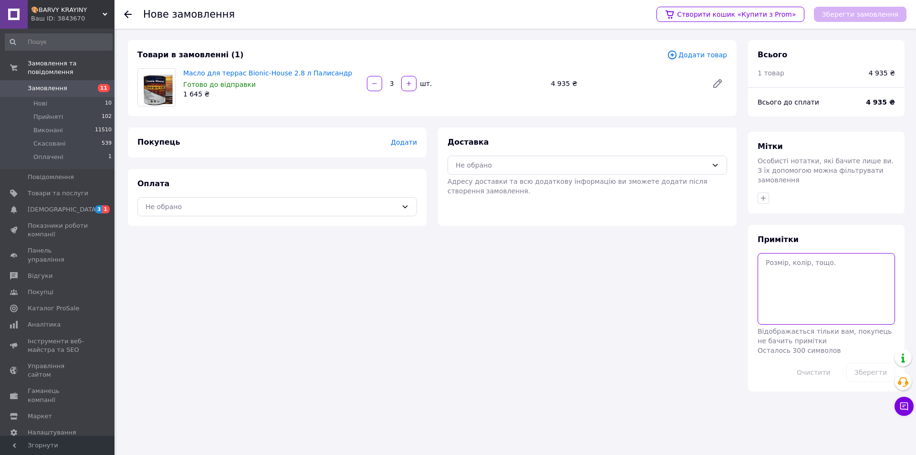
click at [826, 268] on textarea at bounding box center [825, 289] width 137 height 72
type textarea "Венге"
click at [764, 194] on icon "button" at bounding box center [763, 198] width 8 height 8
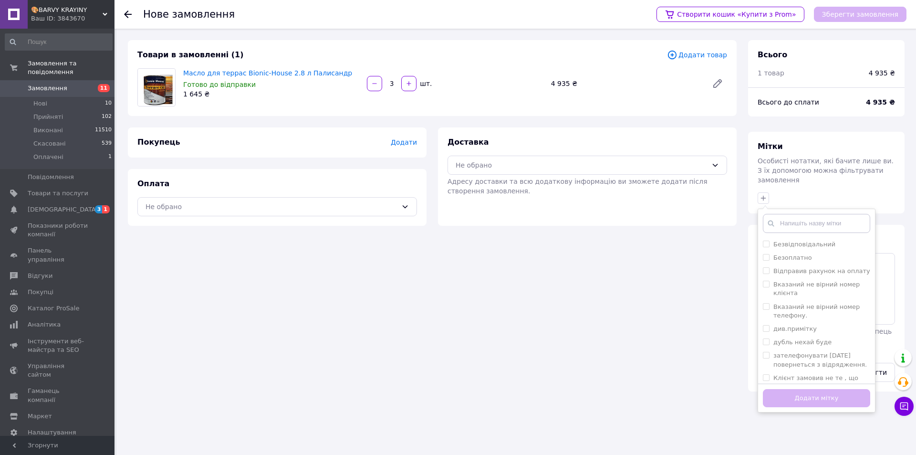
click at [780, 215] on input "text" at bounding box center [816, 223] width 107 height 19
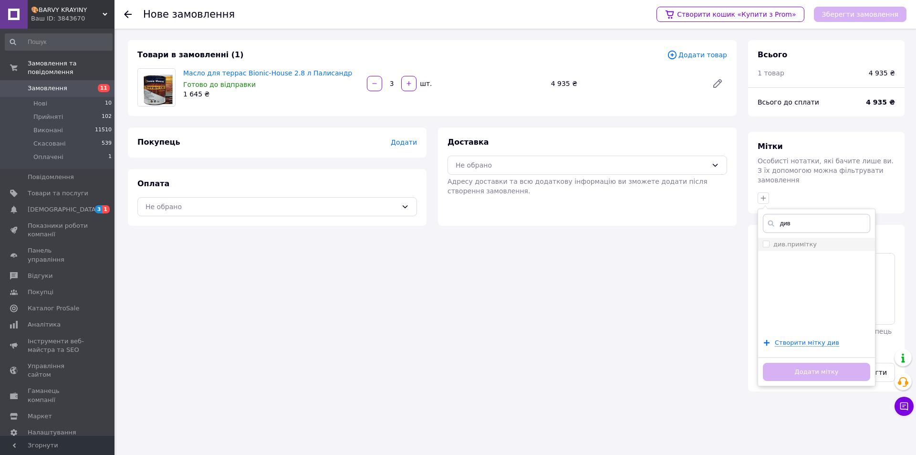
type input "див"
click at [787, 240] on div "див.примітку" at bounding box center [794, 244] width 43 height 9
click at [769, 240] on input "див.примітку" at bounding box center [766, 243] width 6 height 6
click at [767, 240] on input "див.примітку" at bounding box center [766, 243] width 6 height 6
checkbox input "true"
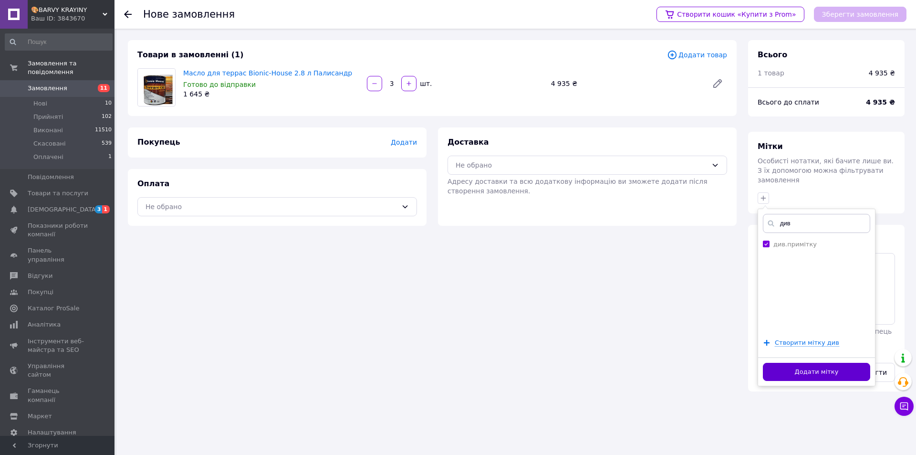
click at [807, 363] on button "Додати мітку" at bounding box center [816, 372] width 107 height 19
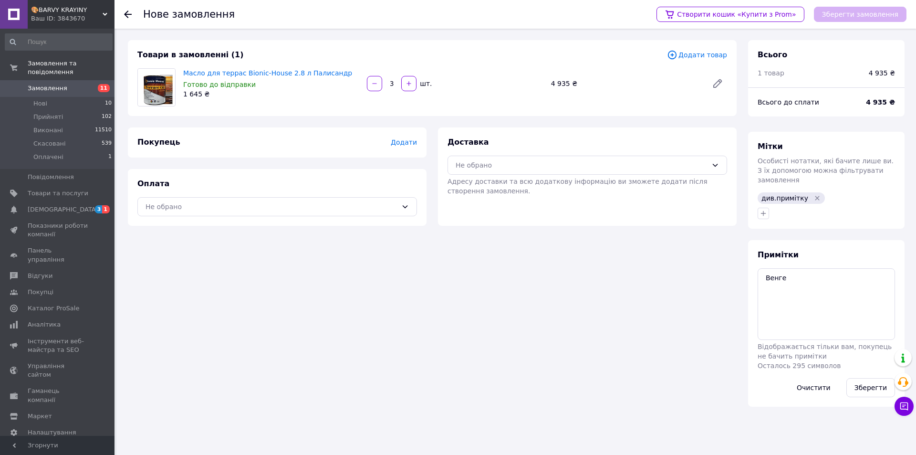
click at [398, 145] on span "Додати" at bounding box center [404, 142] width 26 height 8
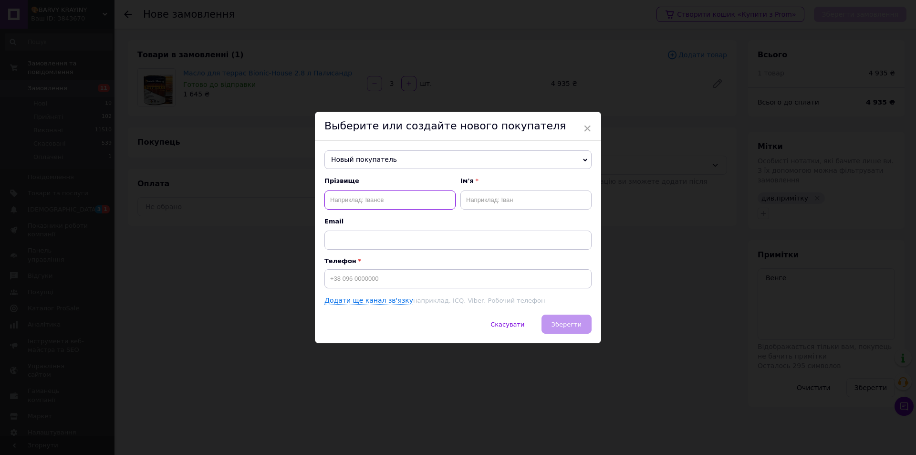
click at [377, 204] on input "text" at bounding box center [389, 199] width 131 height 19
click at [357, 278] on input at bounding box center [457, 278] width 267 height 19
paste input "0503833117"
type input "[PHONE_NUMBER]"
click at [347, 197] on input "text" at bounding box center [389, 199] width 131 height 19
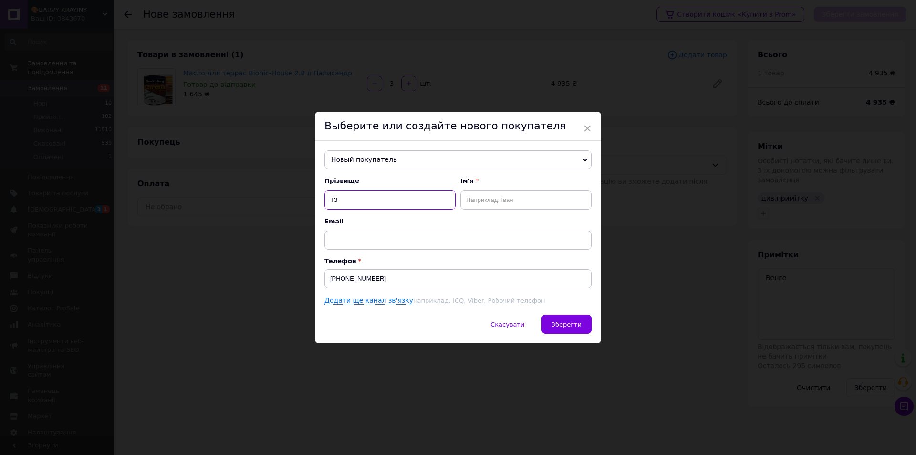
paste input "[PERSON_NAME] [PERSON_NAME]"
click at [379, 200] on input "ТЗ [PERSON_NAME] [PERSON_NAME]" at bounding box center [389, 199] width 131 height 19
type input "ТЗ Борбатько"
click at [482, 204] on input "text" at bounding box center [525, 199] width 131 height 19
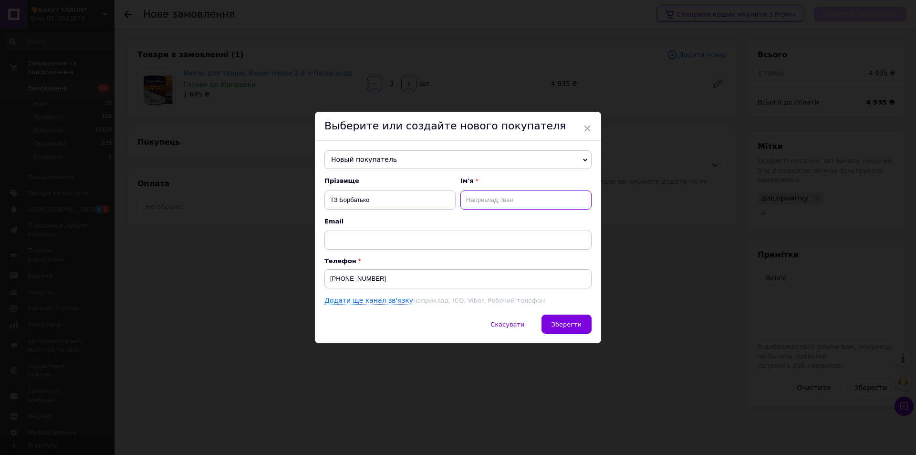
paste input "[PERSON_NAME] [PERSON_NAME]"
drag, startPoint x: 497, startPoint y: 198, endPoint x: 439, endPoint y: 197, distance: 58.2
click at [457, 197] on div "Прізвище [PERSON_NAME] Ім'я [PERSON_NAME] [PERSON_NAME]" at bounding box center [457, 192] width 267 height 32
type input "[PERSON_NAME]"
click at [345, 242] on input "text" at bounding box center [457, 239] width 267 height 19
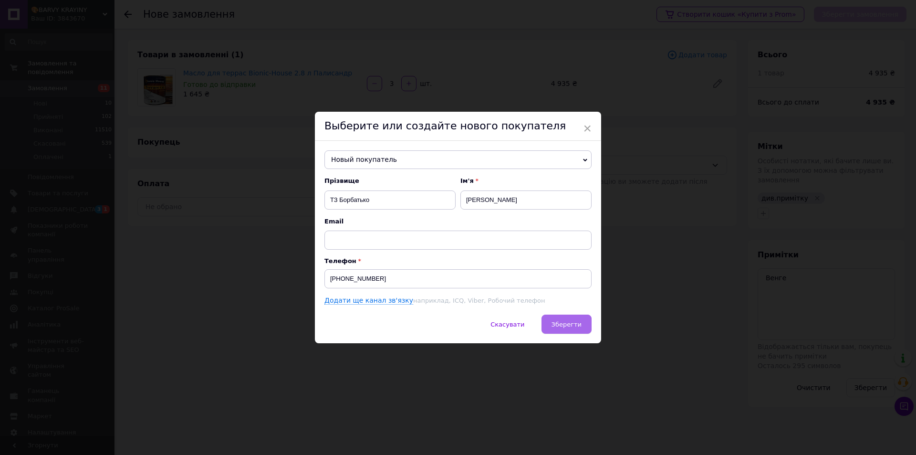
click at [566, 321] on span "Зберегти" at bounding box center [566, 324] width 30 height 7
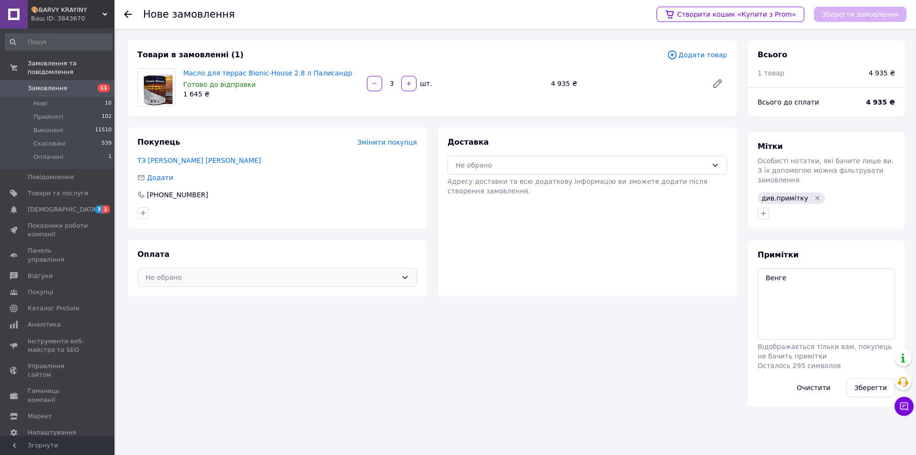
click at [380, 275] on div "Не обрано" at bounding box center [271, 277] width 252 height 10
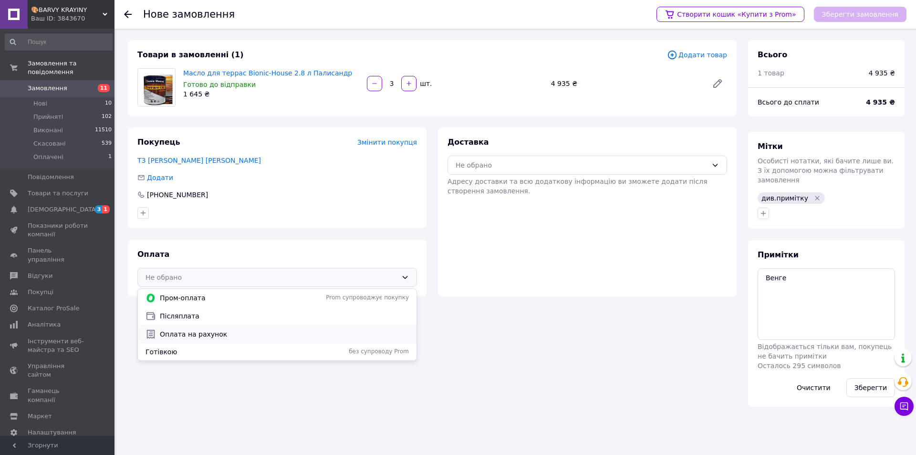
click at [280, 330] on span "Оплата на рахунок" at bounding box center [284, 334] width 249 height 10
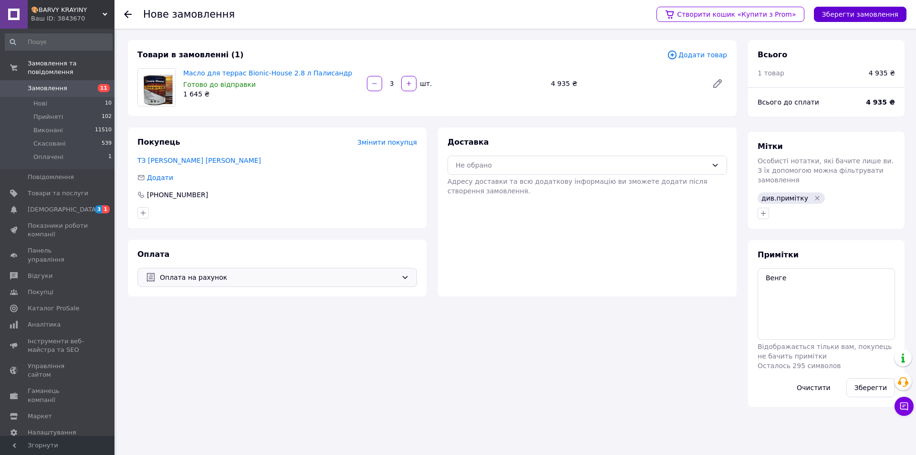
click at [868, 14] on button "Зберегти замовлення" at bounding box center [860, 14] width 93 height 15
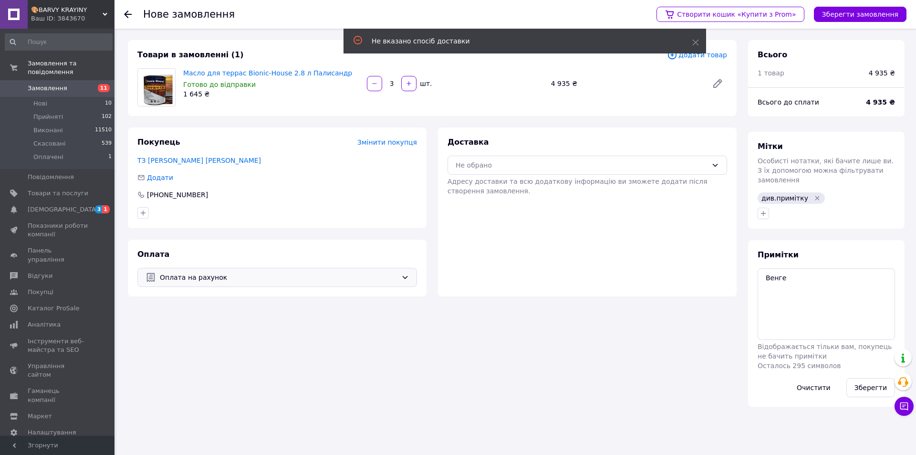
click at [595, 177] on span "Адресу доставки та всю додаткову інформацію ви зможете додати після створення з…" at bounding box center [577, 185] width 260 height 17
click at [592, 167] on div "Не обрано" at bounding box center [582, 165] width 252 height 10
click at [580, 185] on span "Нова Пошта (платна)" at bounding box center [594, 186] width 249 height 10
click at [888, 16] on button "Зберегти замовлення" at bounding box center [860, 14] width 93 height 15
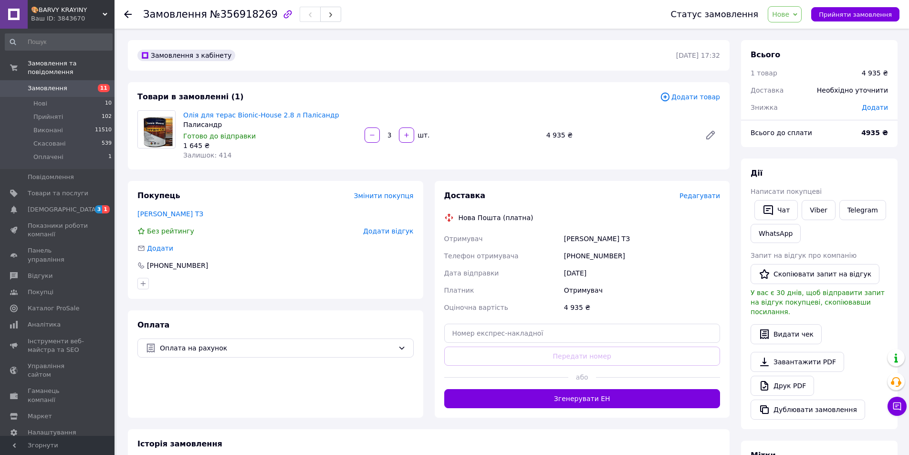
click at [699, 196] on span "Редагувати" at bounding box center [699, 196] width 41 height 8
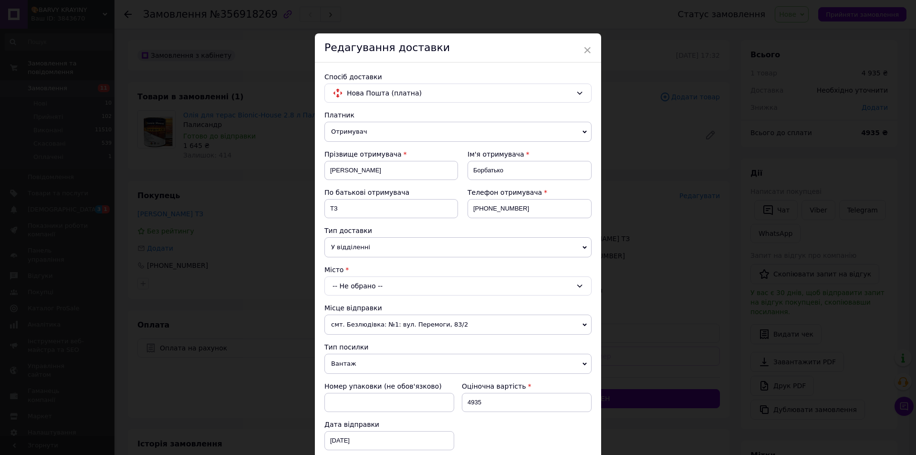
click at [386, 248] on span "У відділенні" at bounding box center [457, 247] width 267 height 20
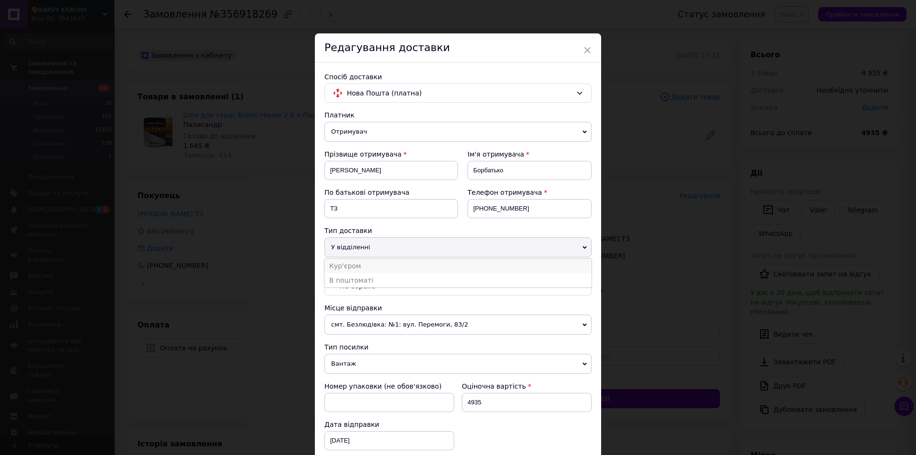
click at [368, 264] on li "Кур'єром" at bounding box center [457, 266] width 267 height 14
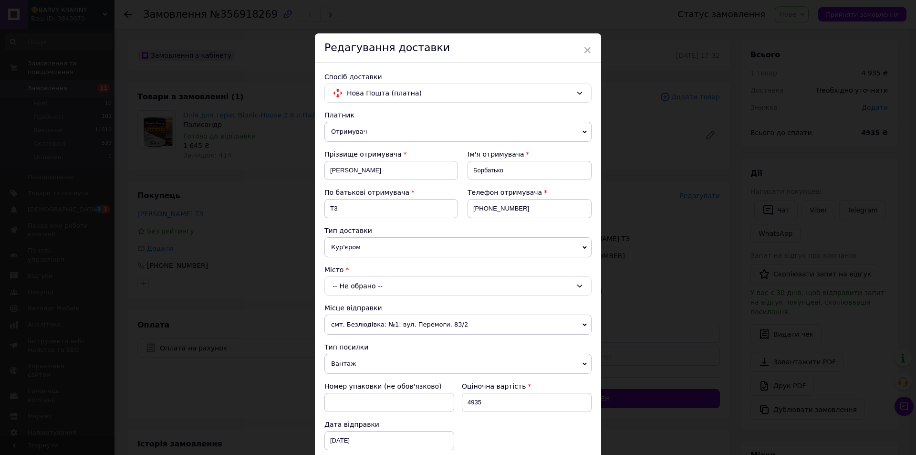
click at [363, 286] on div "-- Не обрано --" at bounding box center [457, 285] width 267 height 19
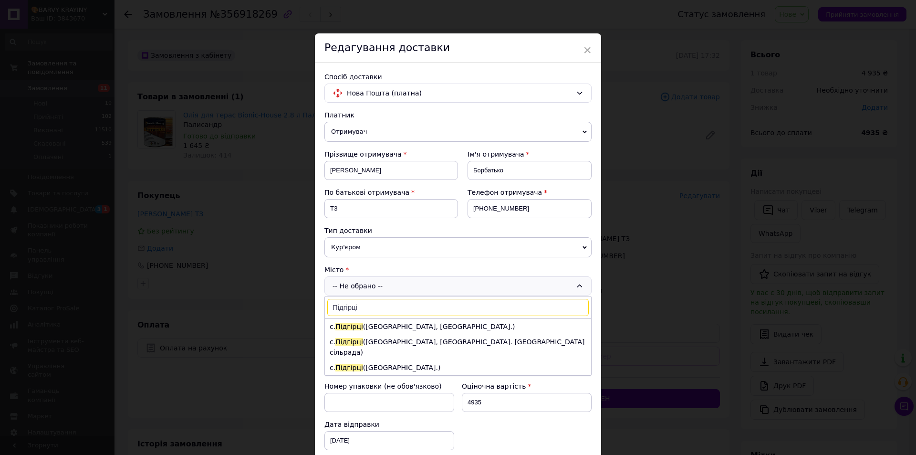
type input "Підгірці"
click at [374, 360] on li "с. [GEOGRAPHIC_DATA] ([GEOGRAPHIC_DATA].)" at bounding box center [458, 367] width 266 height 15
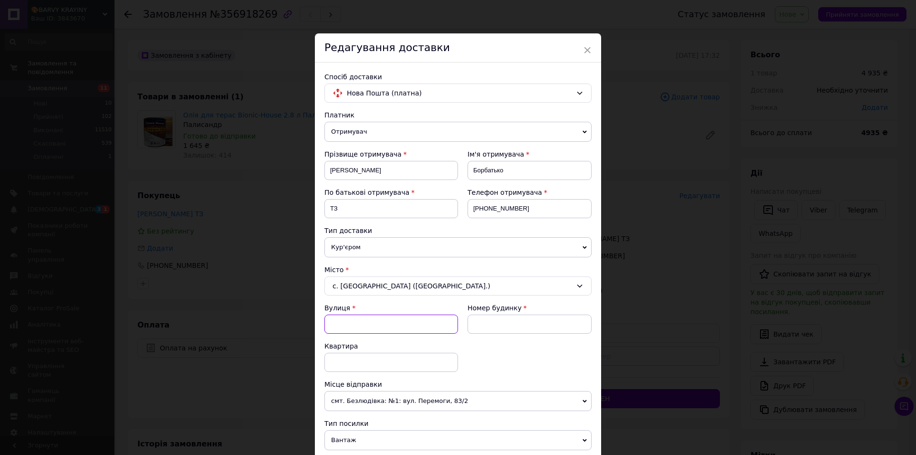
click at [387, 324] on input "Вулиця" at bounding box center [391, 323] width 134 height 19
paste input "[PERSON_NAME]"
click at [414, 338] on div "вул. [PERSON_NAME]" at bounding box center [391, 343] width 133 height 17
type input "вул. [PERSON_NAME]"
click at [495, 326] on input at bounding box center [529, 323] width 124 height 19
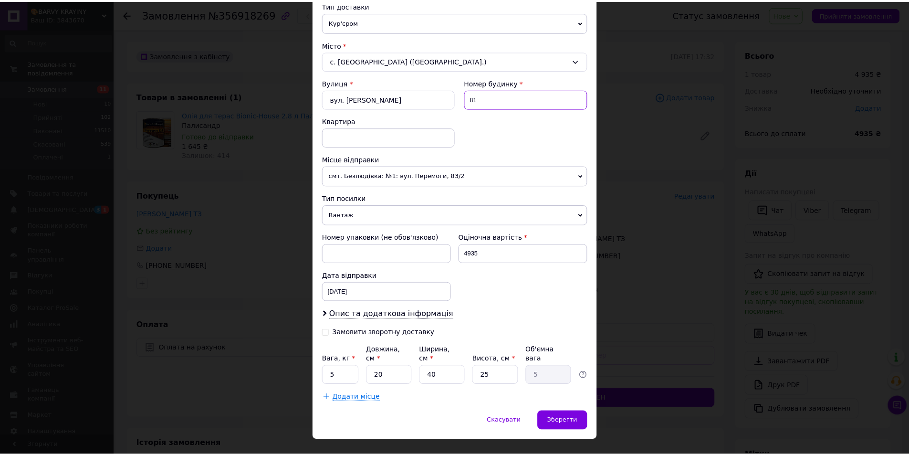
scroll to position [234, 0]
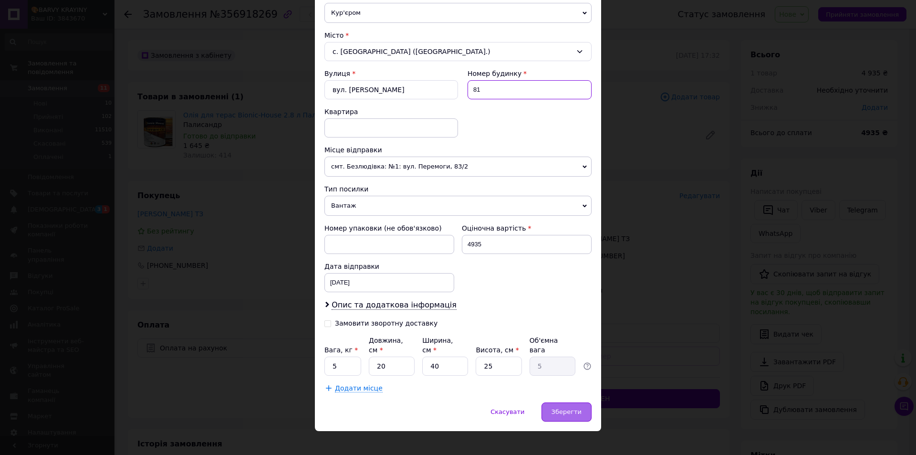
type input "81"
click at [568, 408] on span "Зберегти" at bounding box center [566, 411] width 30 height 7
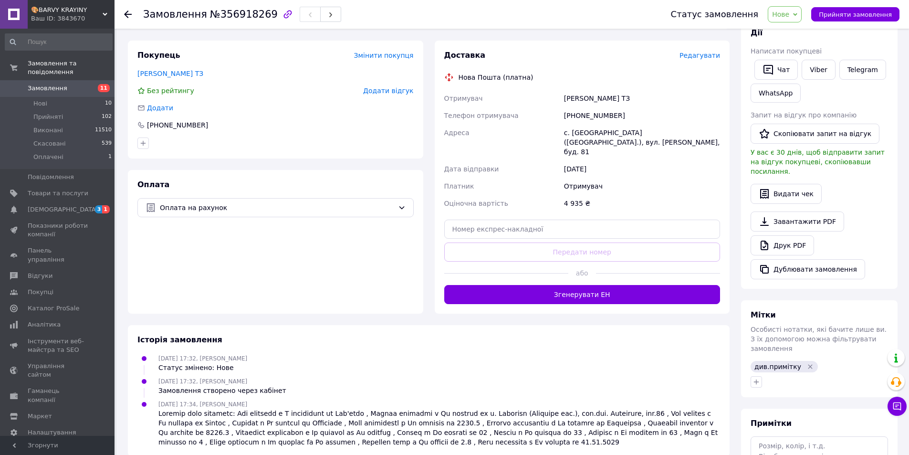
scroll to position [143, 0]
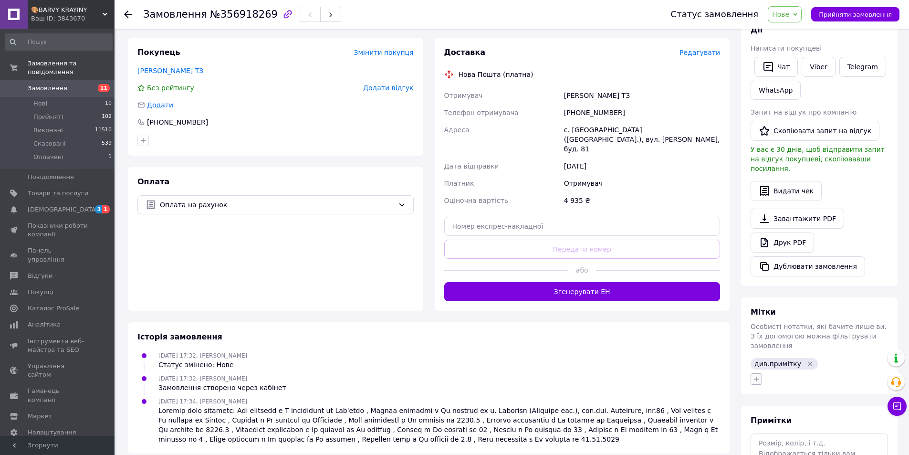
click at [756, 376] on icon "button" at bounding box center [756, 378] width 5 height 5
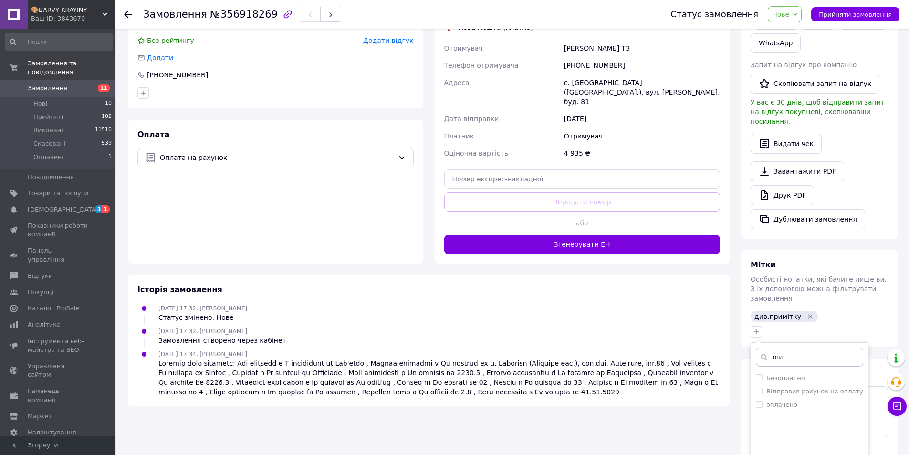
scroll to position [191, 0]
type input "опл"
click at [771, 400] on label "оплачено" at bounding box center [781, 403] width 31 height 7
checkbox input "true"
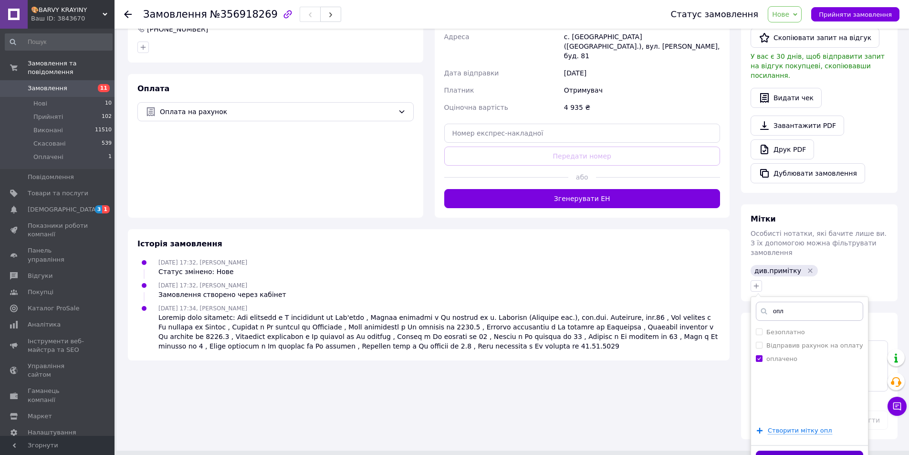
click at [815, 450] on button "Додати мітку" at bounding box center [809, 459] width 107 height 19
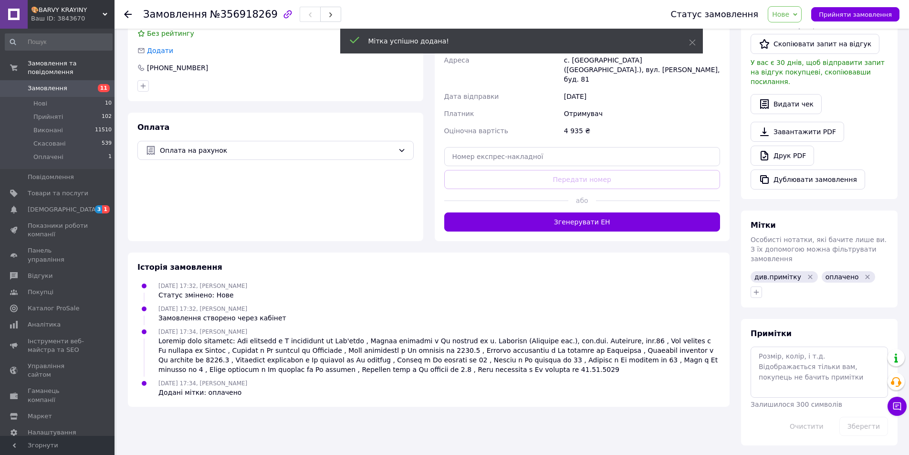
scroll to position [196, 0]
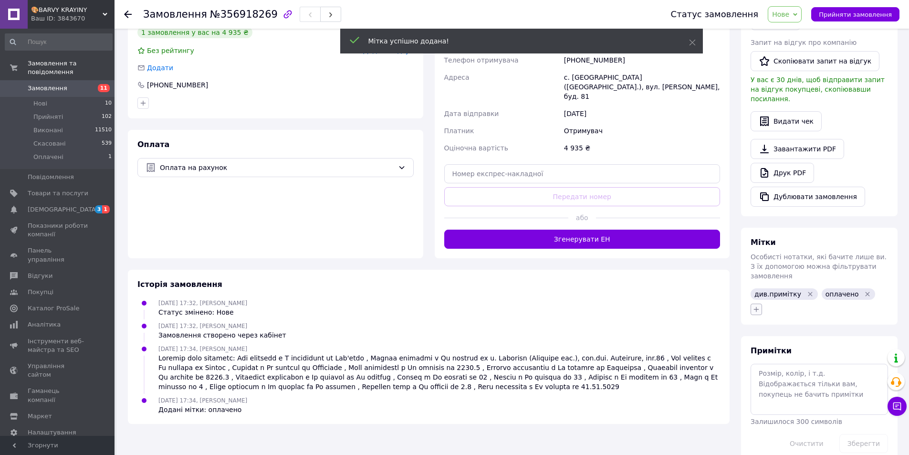
click at [755, 291] on div "див.примітку   оплачено" at bounding box center [818, 301] width 141 height 31
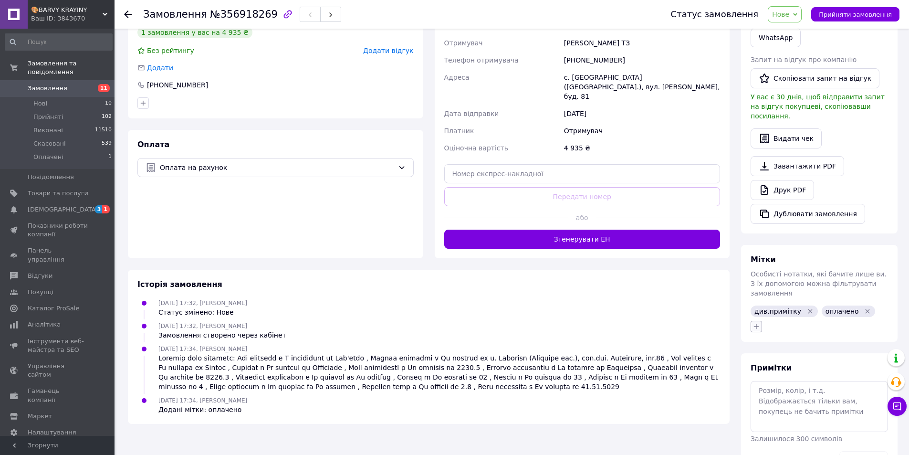
click at [759, 322] on icon "button" at bounding box center [756, 326] width 8 height 8
type input "ком"
click at [774, 369] on label "комплектувати" at bounding box center [791, 372] width 50 height 7
checkbox input "true"
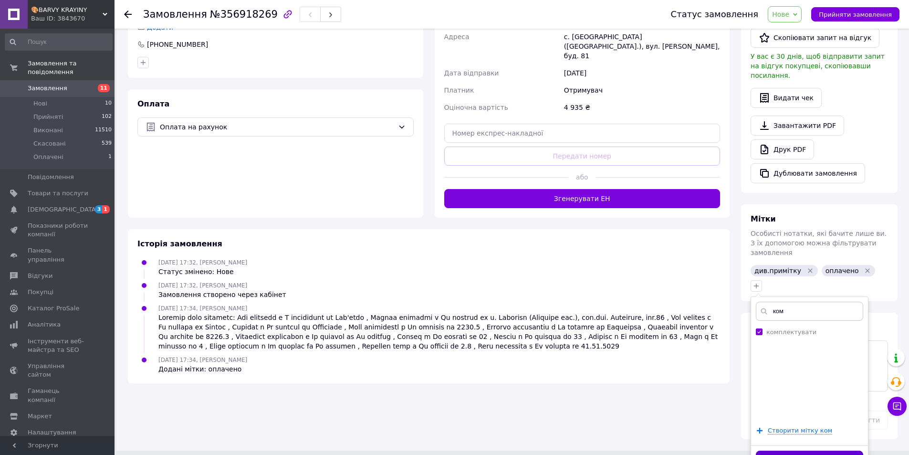
click at [807, 450] on button "Додати мітку" at bounding box center [809, 459] width 107 height 19
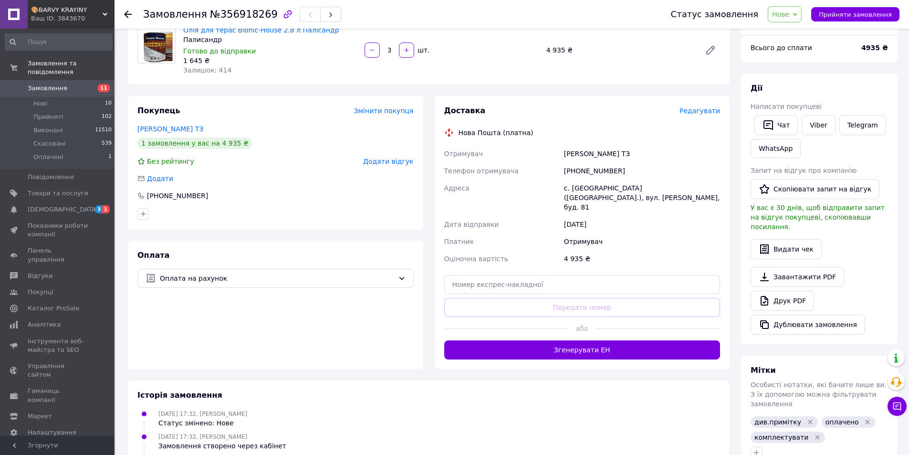
scroll to position [0, 0]
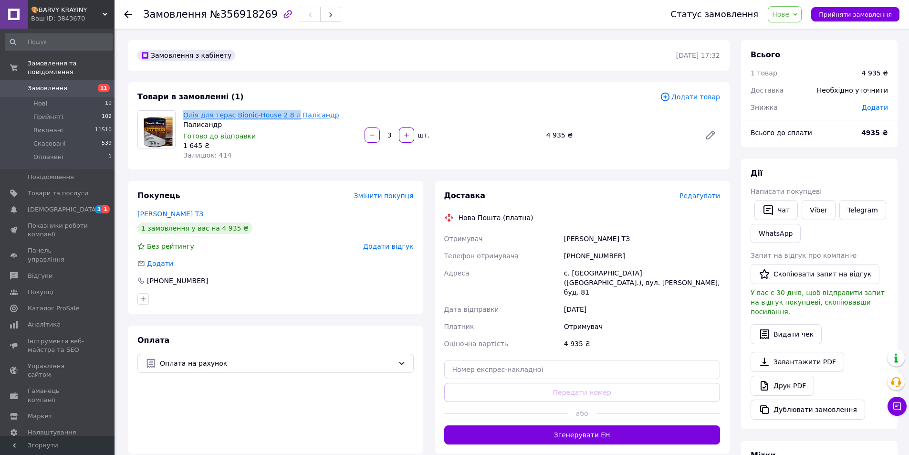
drag, startPoint x: 179, startPoint y: 113, endPoint x: 285, endPoint y: 115, distance: 105.4
click at [285, 115] on div "Олія для терас Bionic-House 2.8 л [PERSON_NAME] до відправки 1 645 ₴ Залишок: 4…" at bounding box center [269, 134] width 181 height 53
copy link "Олія для терас Bionic-House 2.8 л"
drag, startPoint x: 563, startPoint y: 238, endPoint x: 619, endPoint y: 240, distance: 55.8
click at [619, 240] on div "[PERSON_NAME] ТЗ" at bounding box center [642, 238] width 160 height 17
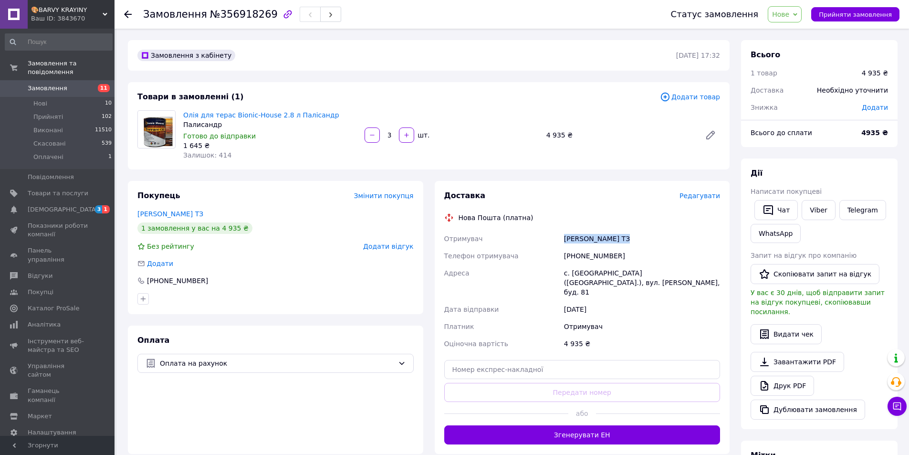
copy div "[PERSON_NAME]"
drag, startPoint x: 618, startPoint y: 256, endPoint x: 574, endPoint y: 259, distance: 43.5
click at [574, 259] on div "[PHONE_NUMBER]" at bounding box center [642, 255] width 160 height 17
copy div "0503833117"
drag, startPoint x: 562, startPoint y: 236, endPoint x: 617, endPoint y: 243, distance: 55.8
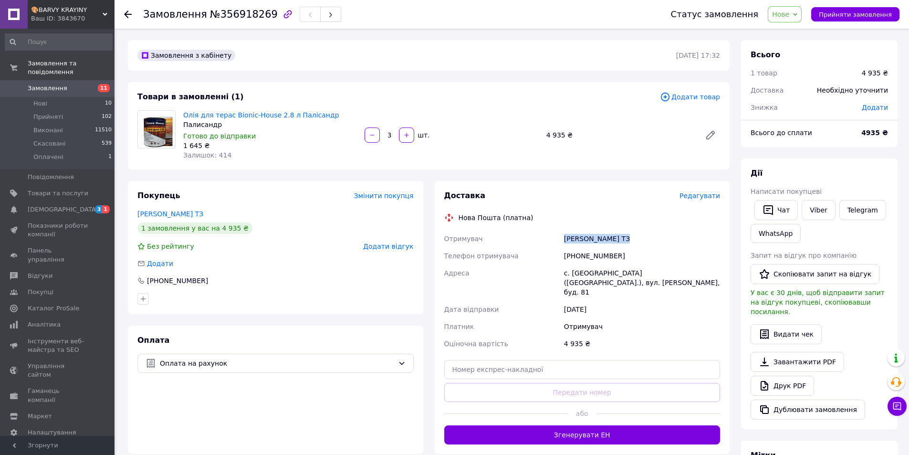
click at [617, 243] on div "[PERSON_NAME] ТЗ" at bounding box center [642, 238] width 160 height 17
copy div "[PERSON_NAME]"
click at [588, 271] on div "с. [GEOGRAPHIC_DATA] ([GEOGRAPHIC_DATA].), вул. [PERSON_NAME], буд. 81" at bounding box center [642, 282] width 160 height 36
copy div "Підгірці"
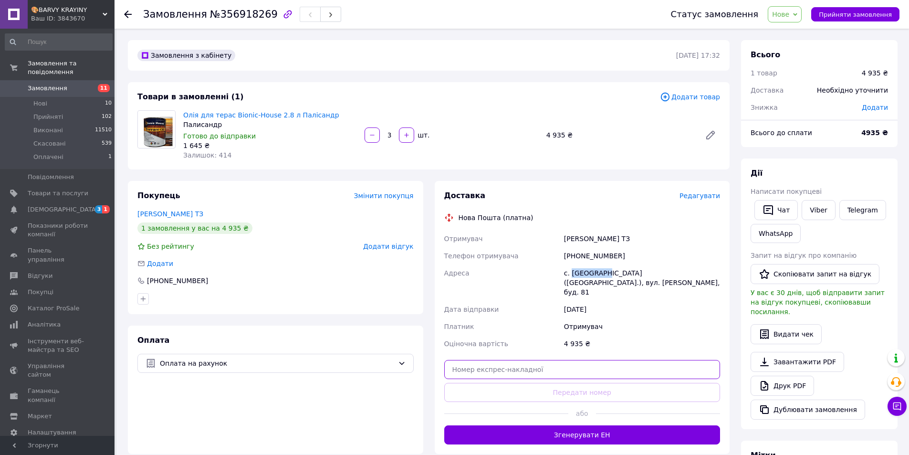
click at [477, 360] on input "text" at bounding box center [582, 369] width 276 height 19
paste input "20451225329179"
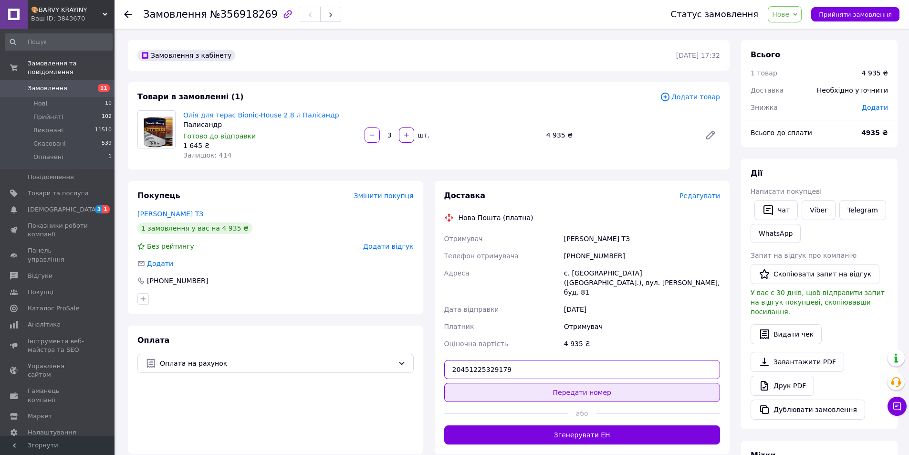
type input "20451225329179"
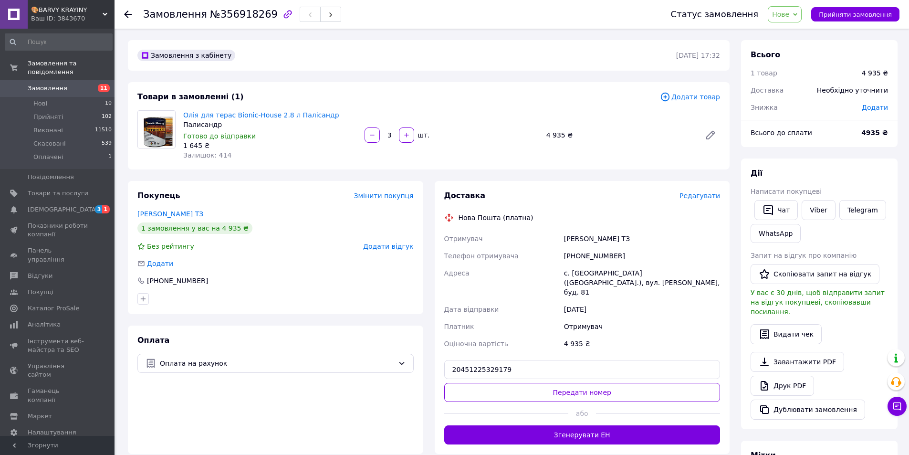
click at [508, 383] on button "Передати номер" at bounding box center [582, 392] width 276 height 19
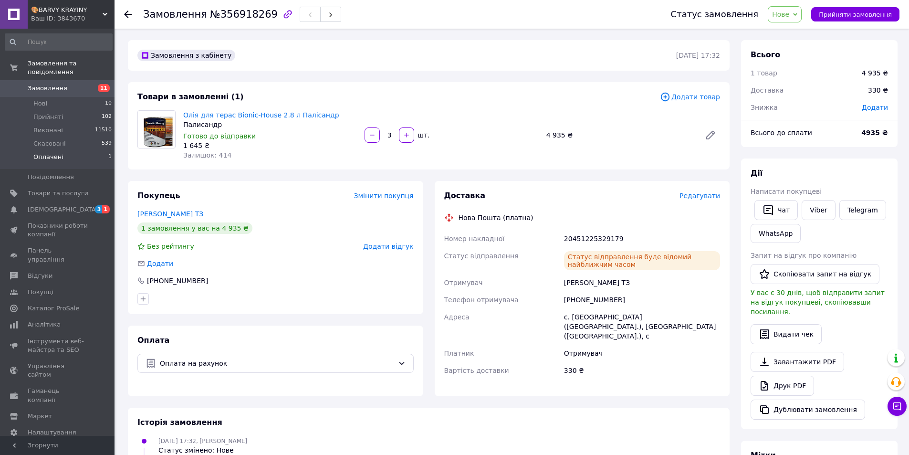
scroll to position [48, 0]
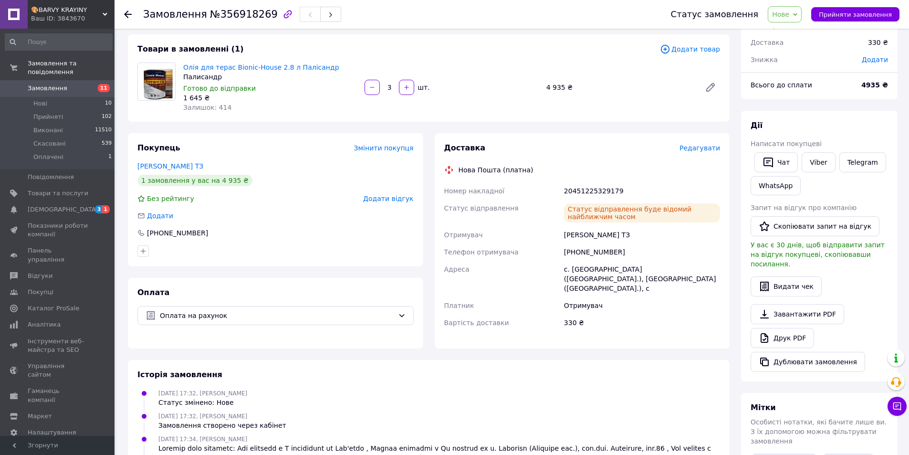
click at [789, 15] on span "Нове" at bounding box center [780, 14] width 17 height 8
click at [787, 36] on li "Прийнято" at bounding box center [790, 33] width 44 height 14
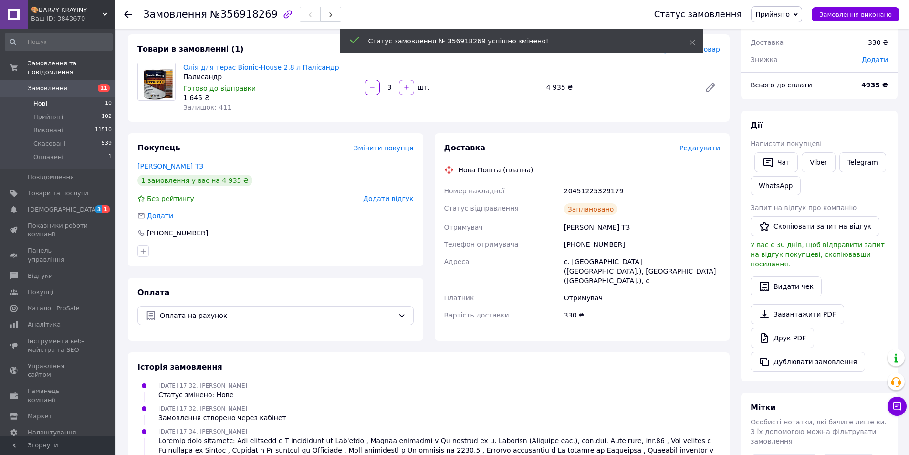
click at [94, 97] on li "Нові 10" at bounding box center [58, 103] width 117 height 13
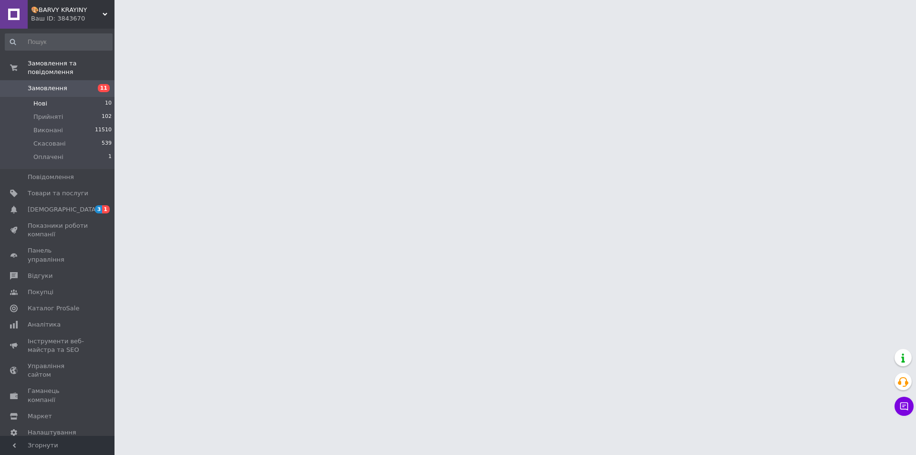
click at [94, 97] on li "Нові 10" at bounding box center [58, 103] width 117 height 13
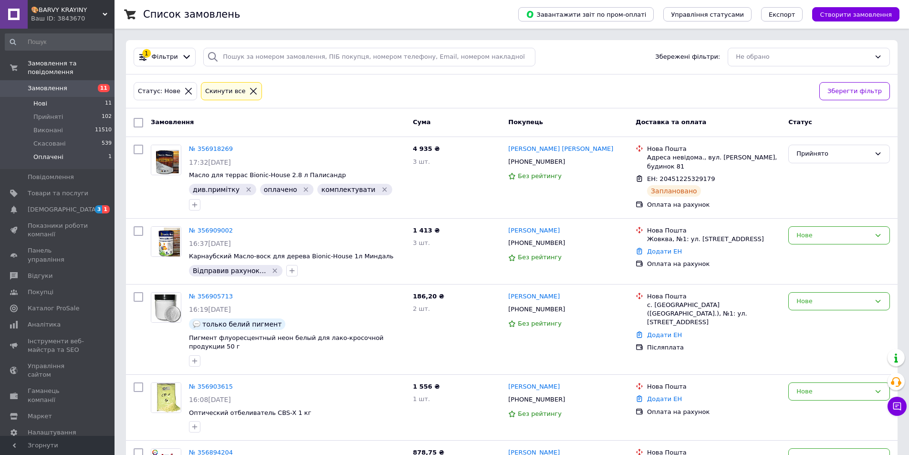
click at [69, 151] on li "Оплачені 1" at bounding box center [58, 159] width 117 height 18
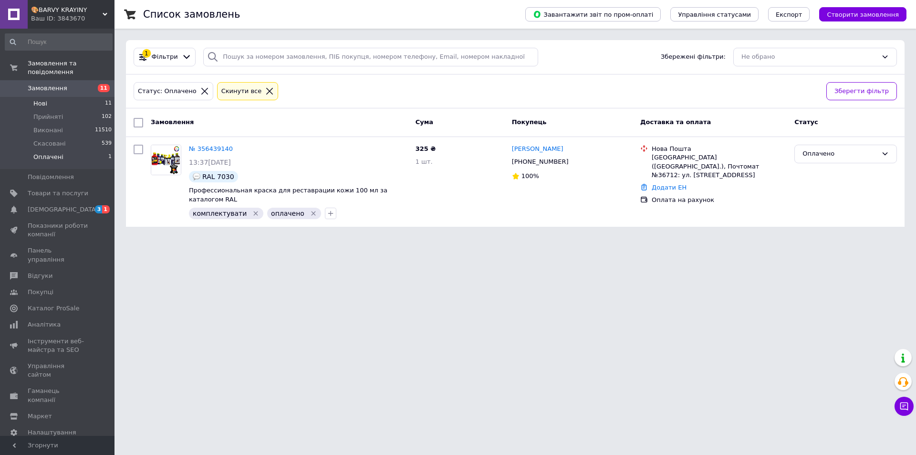
click at [75, 97] on li "Нові 11" at bounding box center [58, 103] width 117 height 13
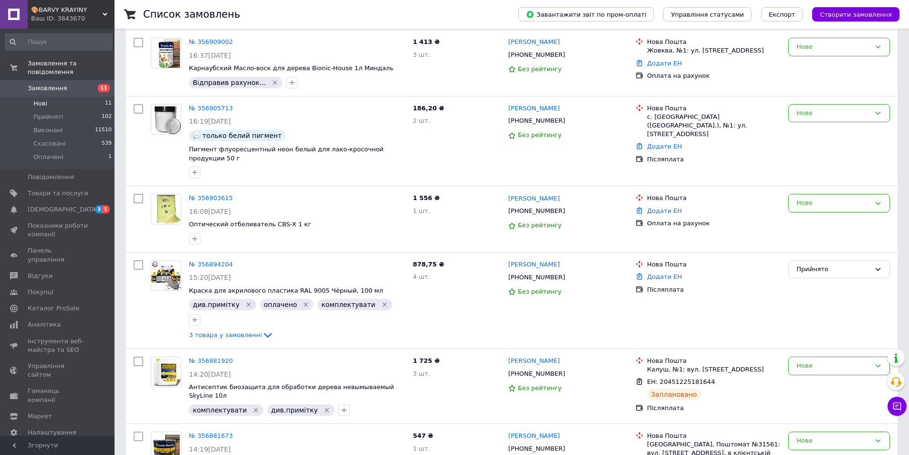
scroll to position [191, 0]
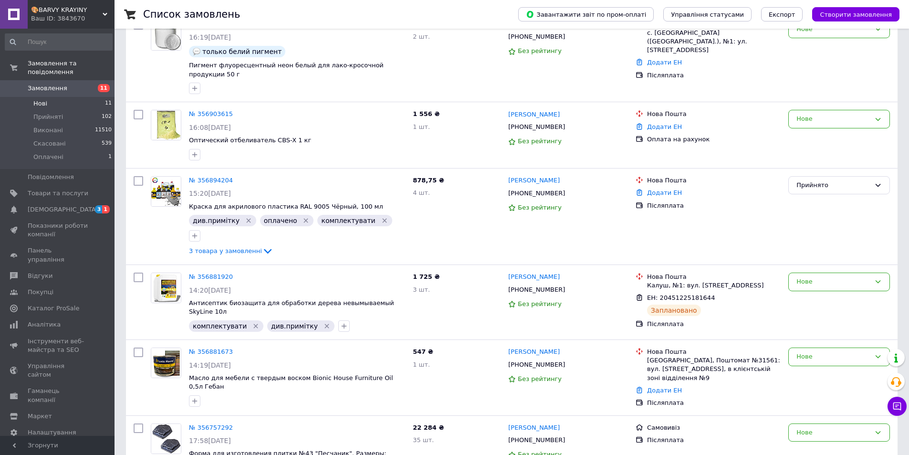
click at [101, 97] on li "Нові 11" at bounding box center [58, 103] width 117 height 13
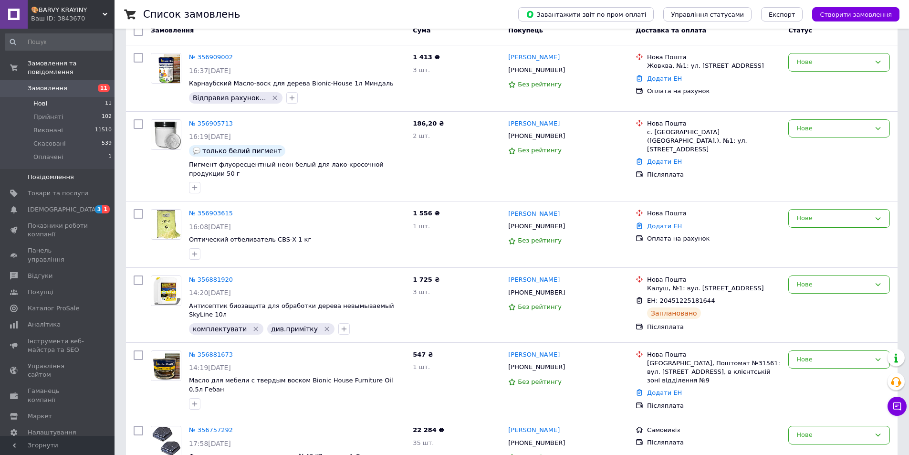
scroll to position [95, 0]
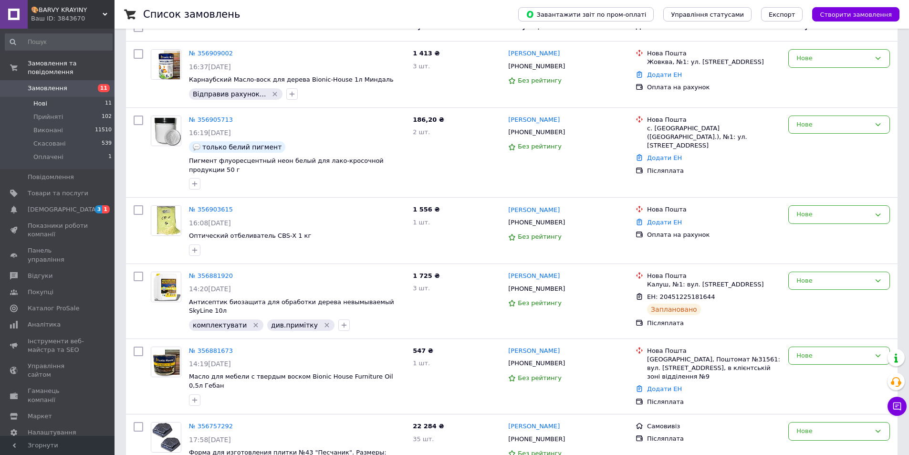
click at [102, 97] on li "Нові 11" at bounding box center [58, 103] width 117 height 13
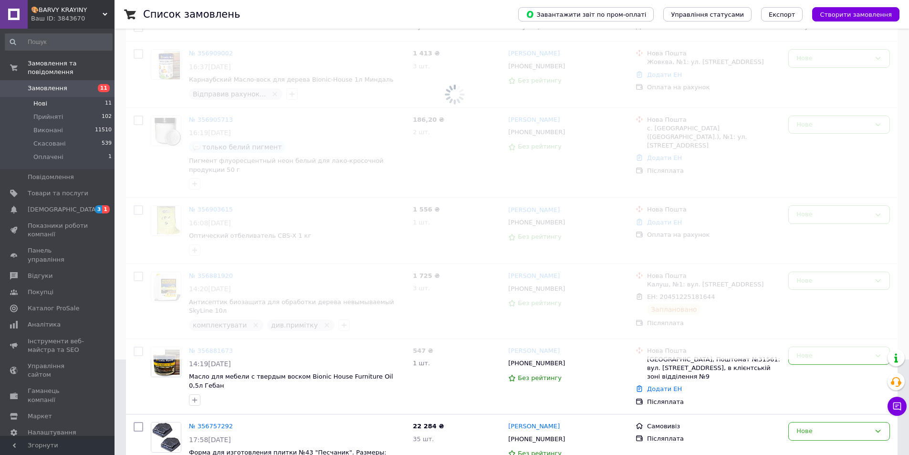
scroll to position [0, 0]
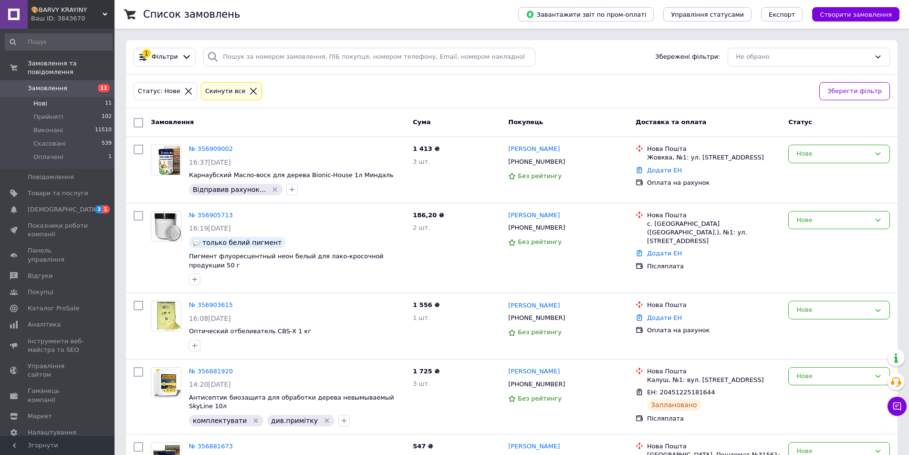
click at [83, 97] on li "Нові 11" at bounding box center [58, 103] width 117 height 13
click at [94, 150] on li "Оплачені 1" at bounding box center [58, 159] width 117 height 18
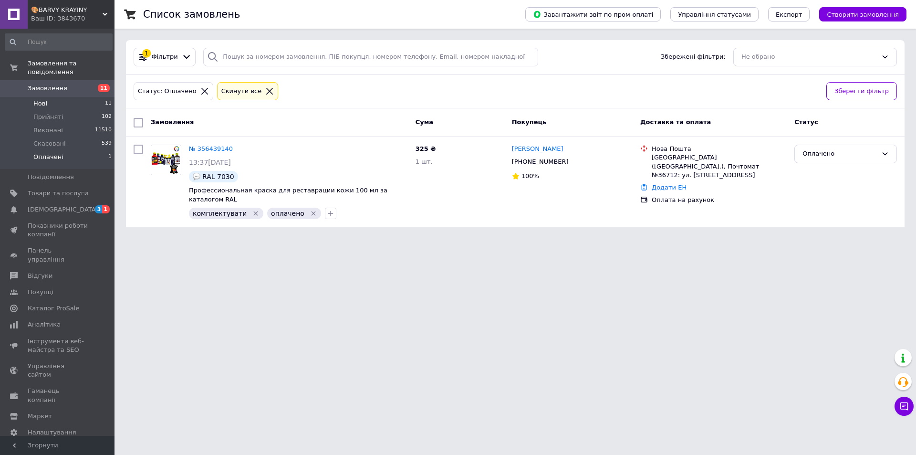
click at [105, 99] on span "11" at bounding box center [108, 103] width 7 height 9
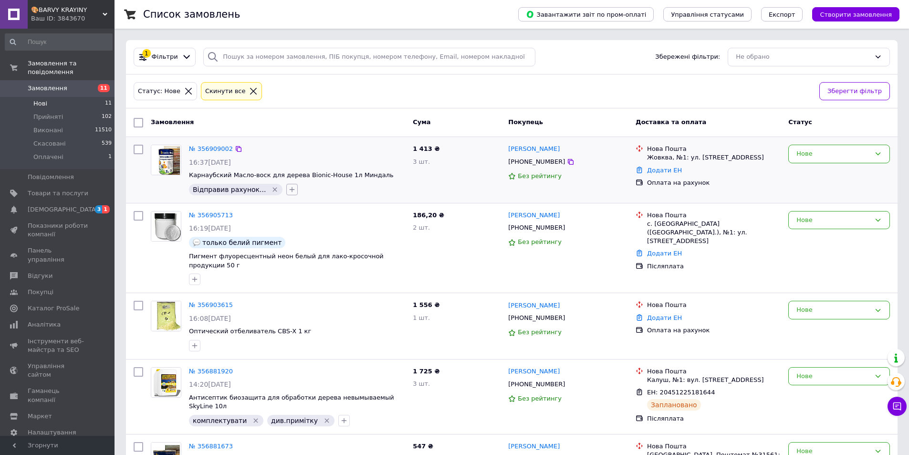
click at [288, 190] on icon "button" at bounding box center [292, 190] width 8 height 8
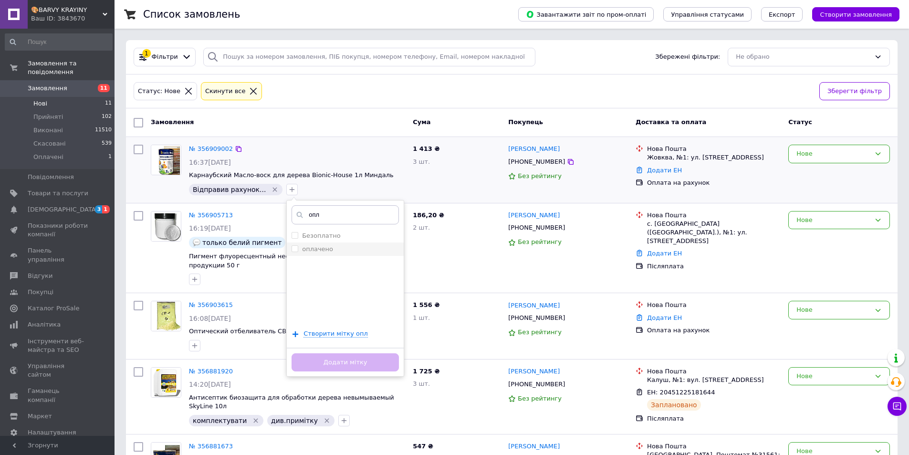
type input "опл"
click at [306, 249] on label "оплачено" at bounding box center [317, 248] width 31 height 7
checkbox input "true"
click at [331, 359] on button "Додати мітку" at bounding box center [344, 362] width 107 height 19
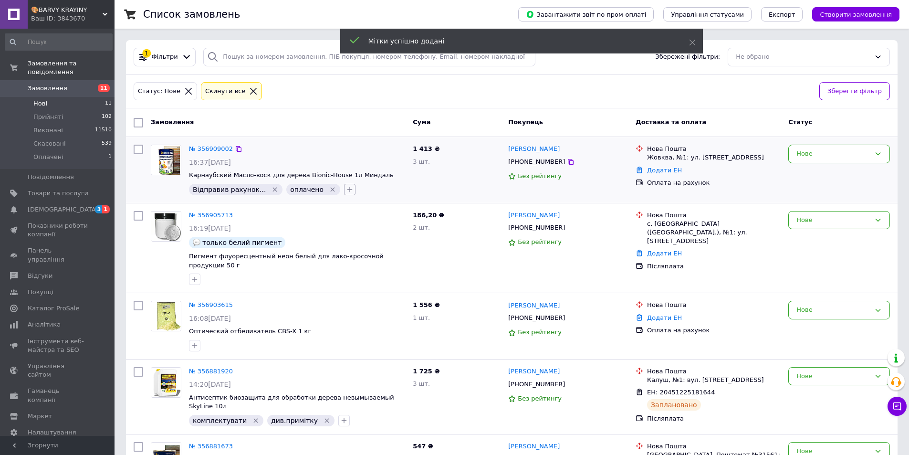
click at [346, 188] on icon "button" at bounding box center [350, 190] width 8 height 8
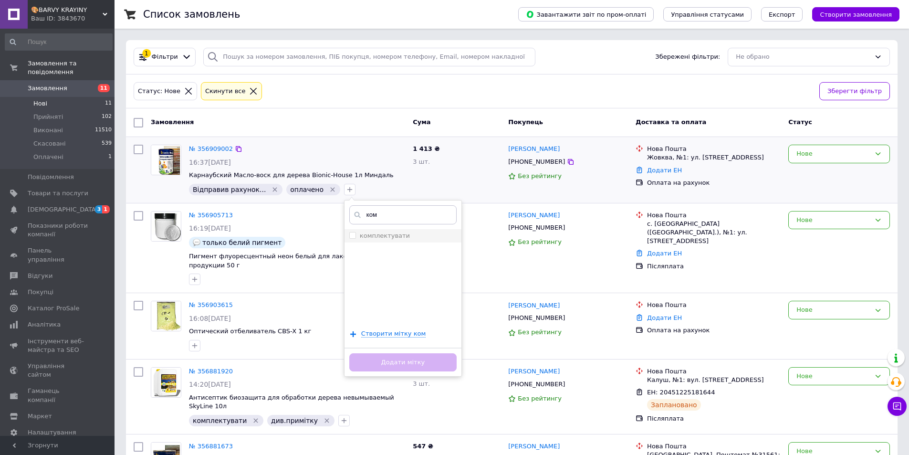
type input "ком"
click at [360, 235] on label "комплектувати" at bounding box center [385, 235] width 50 height 7
checkbox input "true"
click at [378, 358] on button "Додати мітку" at bounding box center [402, 362] width 107 height 19
